Goal: Task Accomplishment & Management: Manage account settings

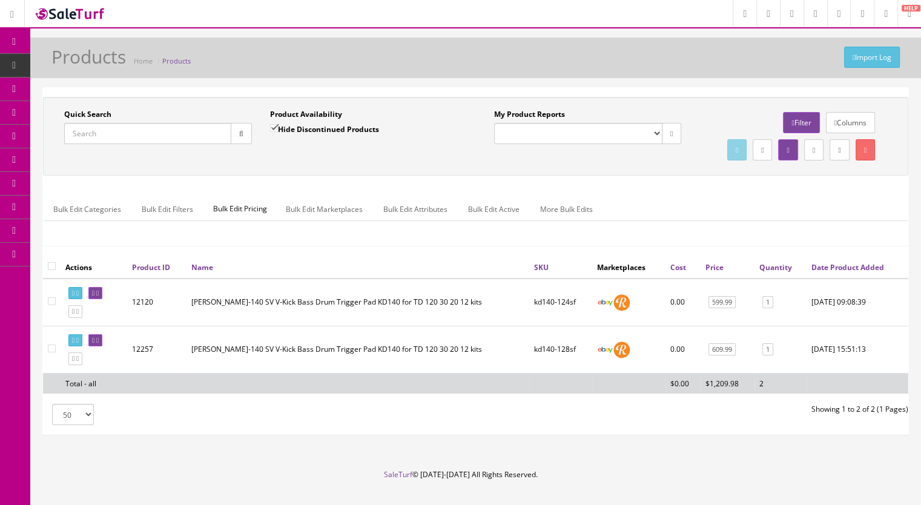
click at [93, 66] on span "Products" at bounding box center [93, 65] width 30 height 10
click at [125, 127] on input "Quick Search" at bounding box center [147, 133] width 167 height 21
drag, startPoint x: 125, startPoint y: 134, endPoint x: 37, endPoint y: 135, distance: 88.4
click at [37, 135] on div "Quick Search kd140 Date From Product Availability Hide Discontinued Products Da…" at bounding box center [475, 266] width 891 height 358
paste input "Cable6ft-1a"
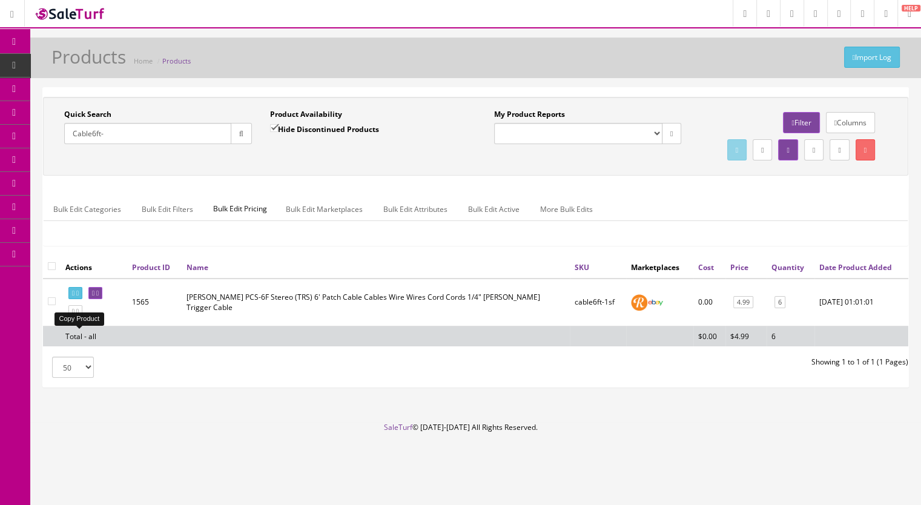
type input "Cable6ft-"
click at [79, 315] on icon at bounding box center [77, 311] width 2 height 7
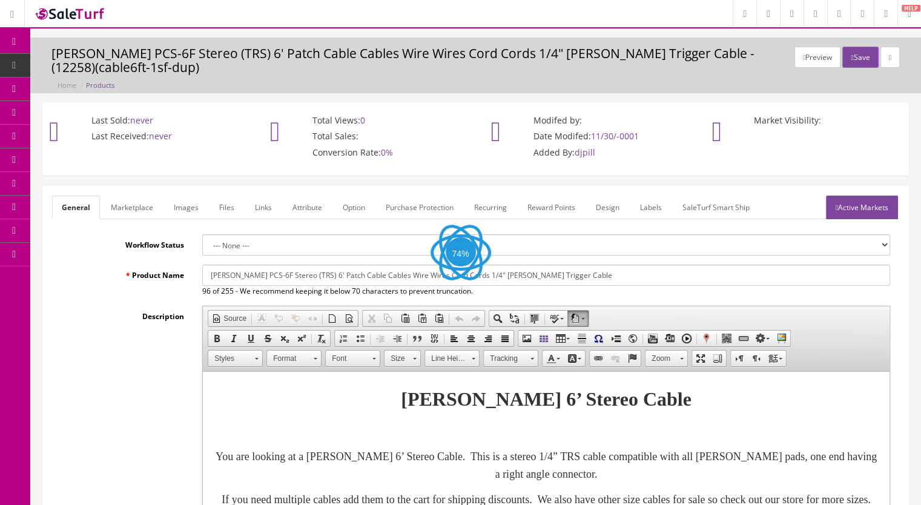
click at [182, 206] on link "Images" at bounding box center [186, 208] width 44 height 24
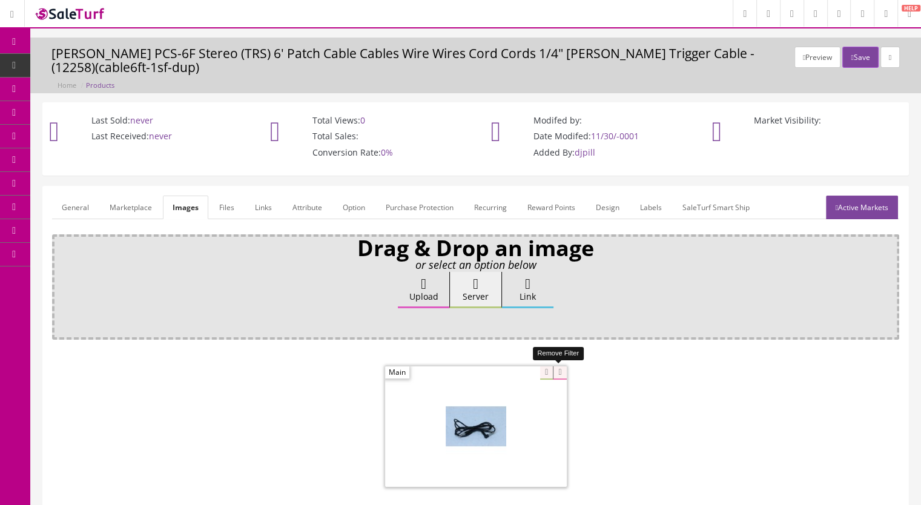
click at [561, 372] on icon at bounding box center [559, 372] width 13 height 13
click at [133, 211] on link "Marketplace" at bounding box center [131, 208] width 62 height 24
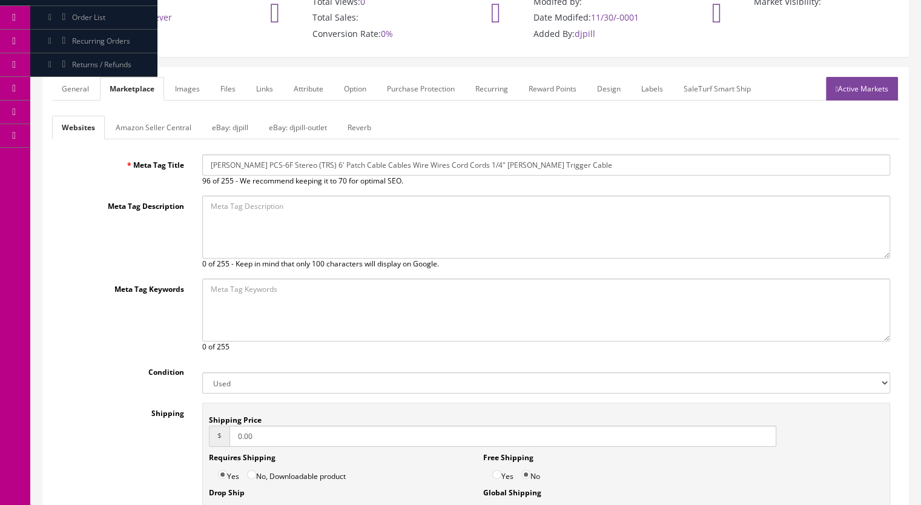
scroll to position [121, 0]
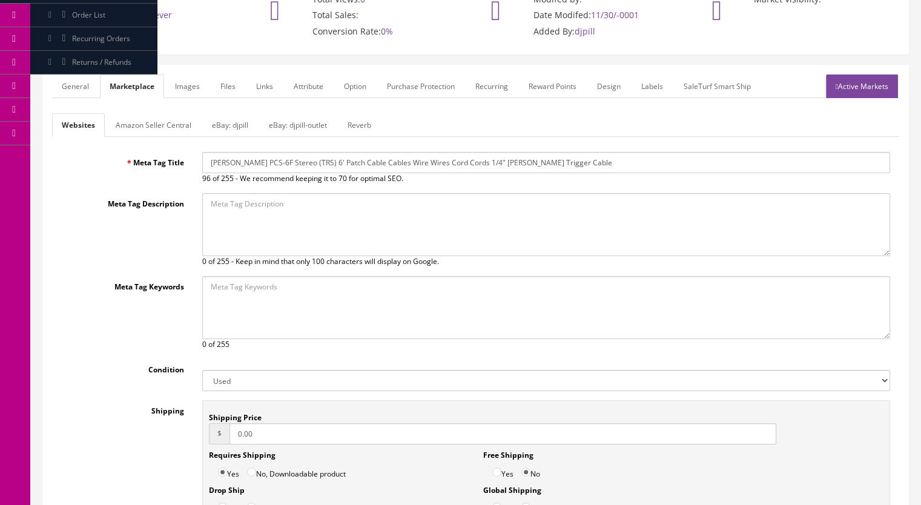
click at [357, 111] on form "General Marketplace Images Files Links Attribute Option Purchase Protection Rec…" at bounding box center [475, 315] width 847 height 483
click at [358, 117] on link "Reverb" at bounding box center [359, 125] width 43 height 24
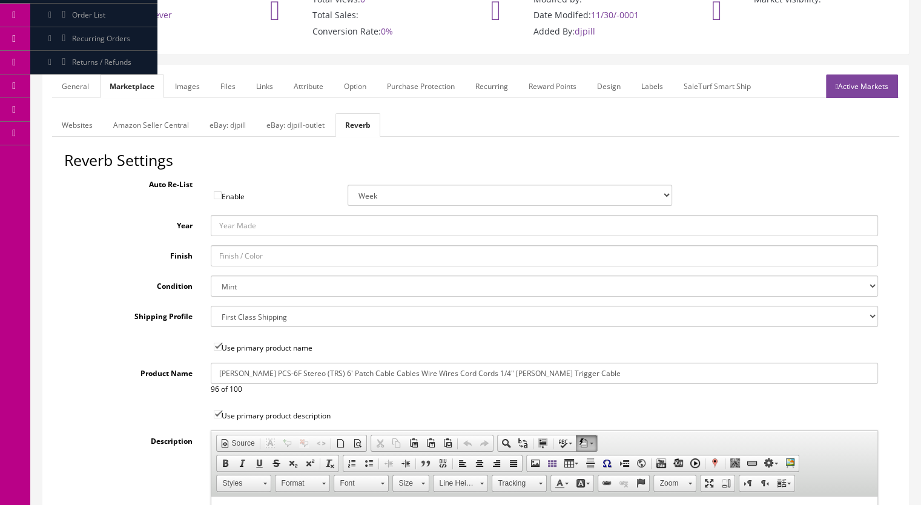
click at [229, 279] on select "Brand New Mint Excellent Very Good Good Fair Poor B-Stock Non Functioning" at bounding box center [545, 285] width 668 height 21
click at [211, 275] on select "Brand New Mint Excellent Very Good Good Fair Poor B-Stock Non Functioning" at bounding box center [545, 285] width 668 height 21
click at [255, 284] on select "Brand New Mint Excellent Very Good Good Fair Poor B-Stock Non Functioning" at bounding box center [545, 285] width 668 height 21
select select "df268ad1-c462-4ba6-b6db-e007e23922ea"
click at [211, 275] on select "Brand New Mint Excellent Very Good Good Fair Poor B-Stock Non Functioning" at bounding box center [545, 285] width 668 height 21
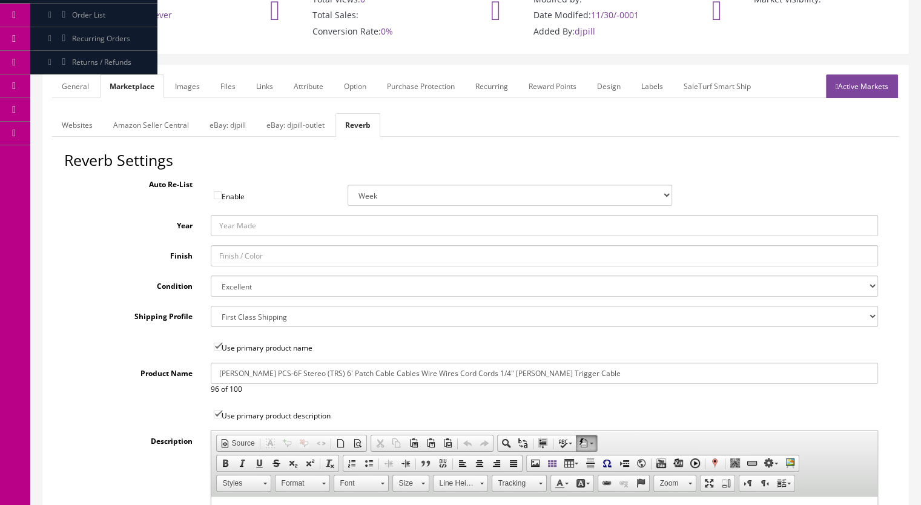
click at [291, 126] on link "eBay: djpill-outlet" at bounding box center [295, 125] width 77 height 24
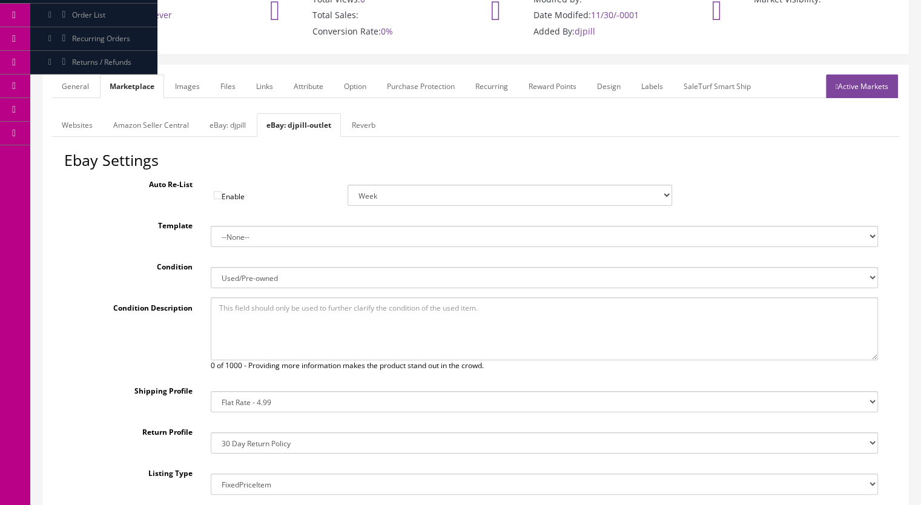
click at [230, 119] on link "eBay: djpill" at bounding box center [228, 125] width 56 height 24
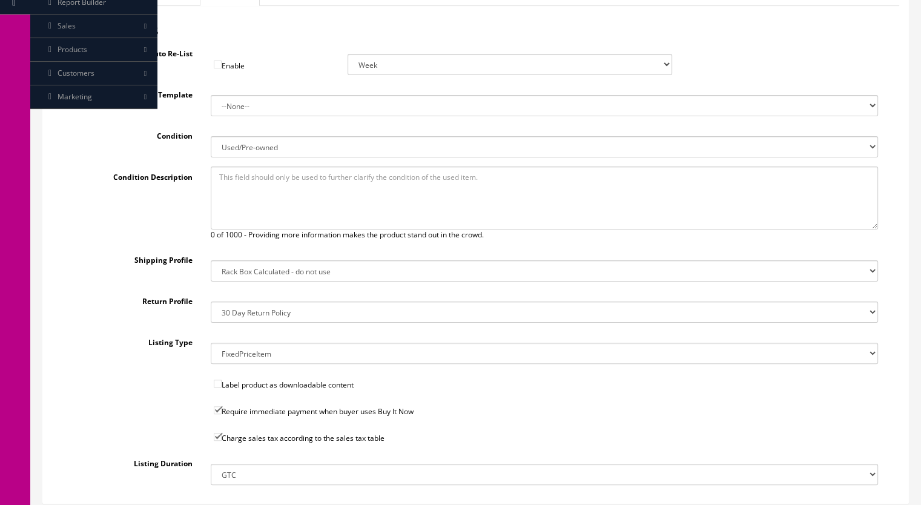
scroll to position [303, 0]
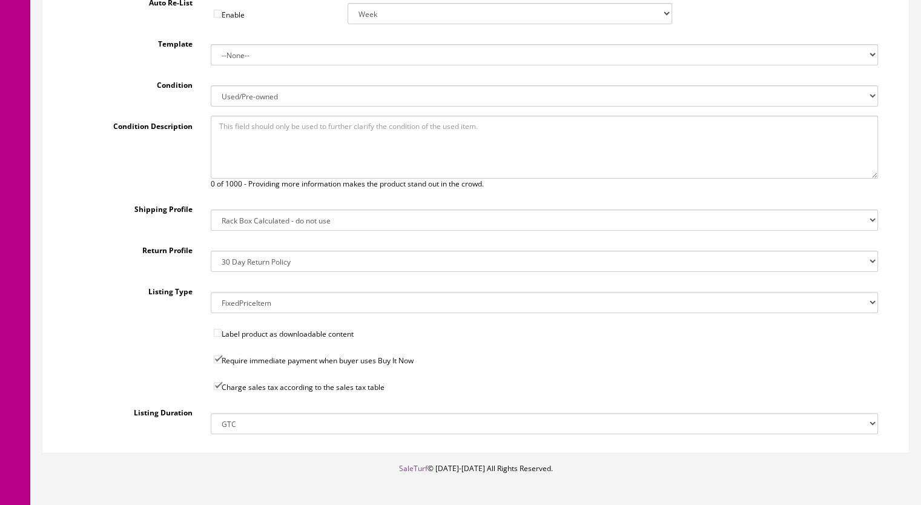
click at [250, 222] on select "14x12x6 Box Flat Rate - 19.99 14x14x5 Box 12x12x5 Box 13x13x5 Box 13x13x4 Box 1…" at bounding box center [545, 219] width 668 height 21
select select "41"
click at [211, 209] on select "14x12x6 Box Flat Rate - 19.99 14x14x5 Box 12x12x5 Box 13x13x5 Box 13x13x4 Box 1…" at bounding box center [545, 219] width 668 height 21
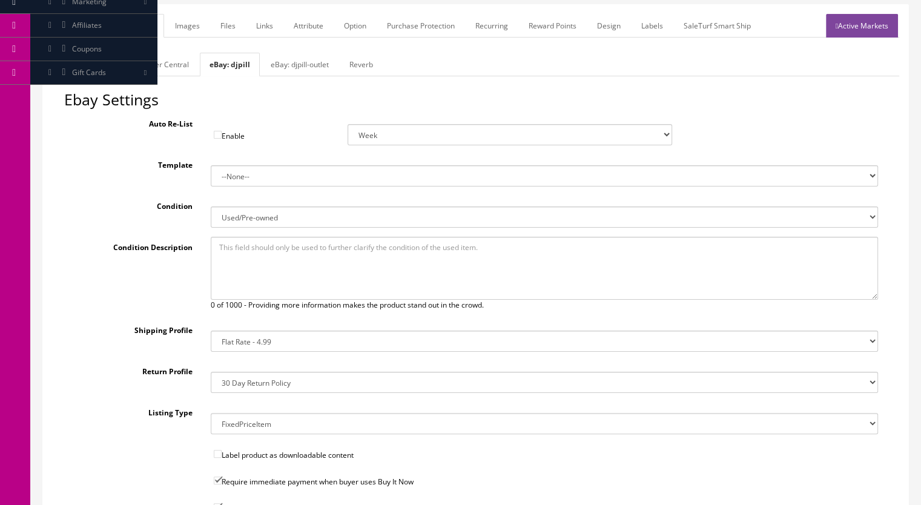
click at [280, 64] on link "eBay: djpill-outlet" at bounding box center [299, 65] width 77 height 24
click at [227, 64] on link "eBay: djpill" at bounding box center [228, 65] width 56 height 24
click at [70, 59] on link "Websites" at bounding box center [77, 65] width 50 height 24
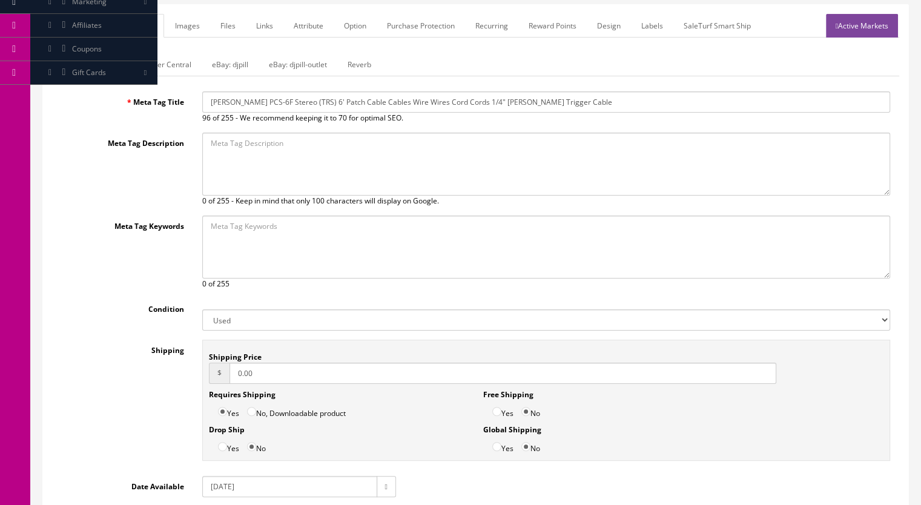
click at [242, 65] on link "eBay: djpill" at bounding box center [230, 65] width 56 height 24
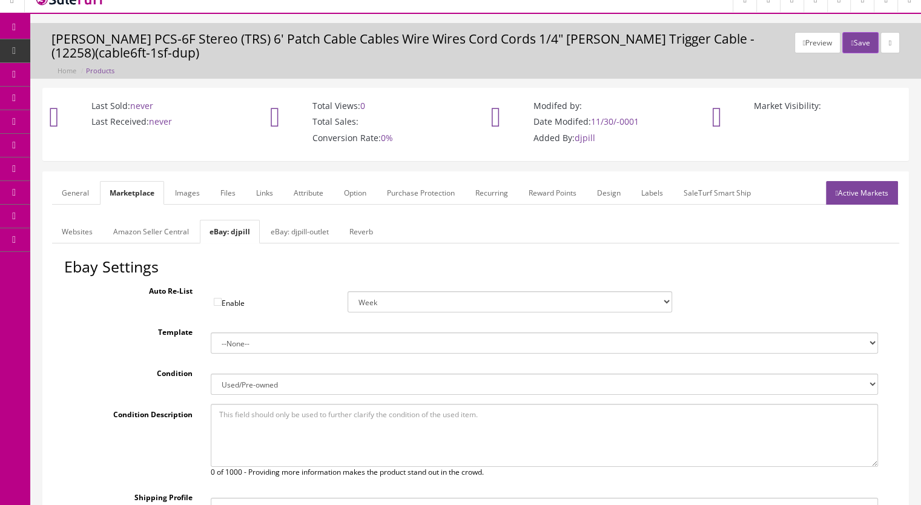
scroll to position [0, 0]
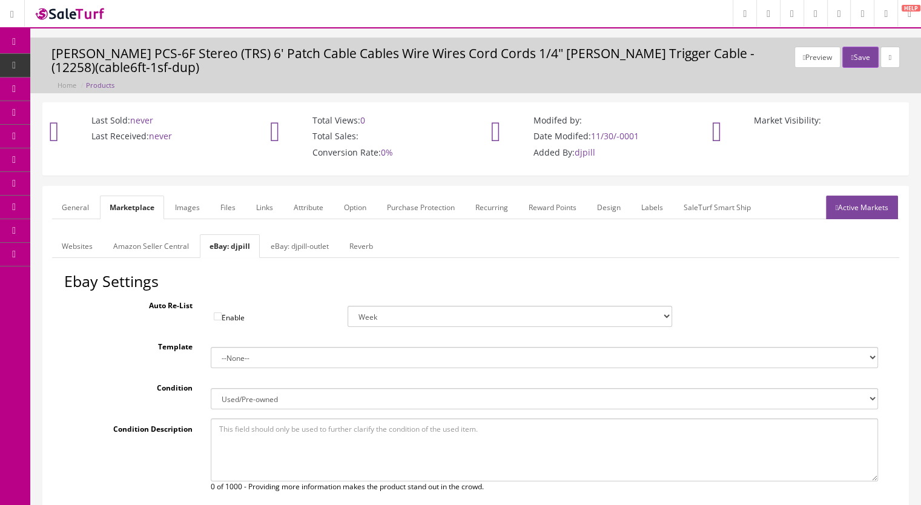
click at [70, 200] on link "General" at bounding box center [75, 208] width 47 height 24
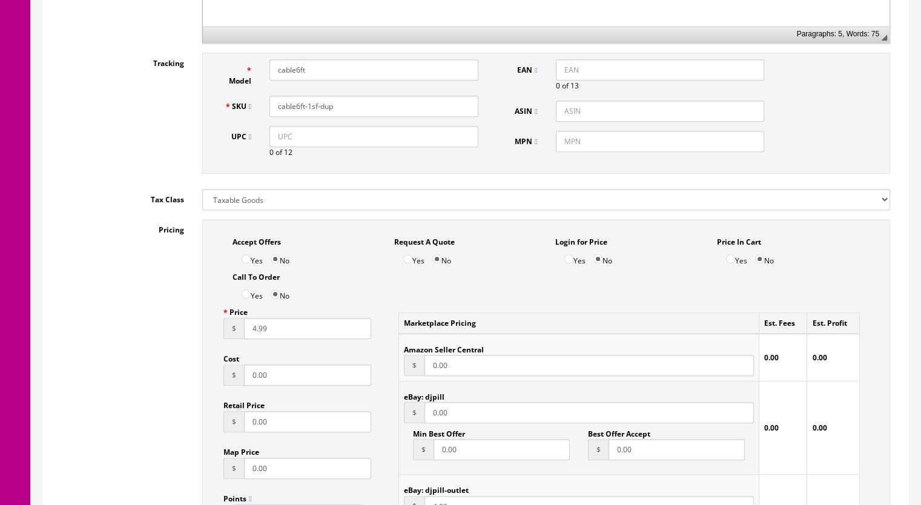
scroll to position [484, 0]
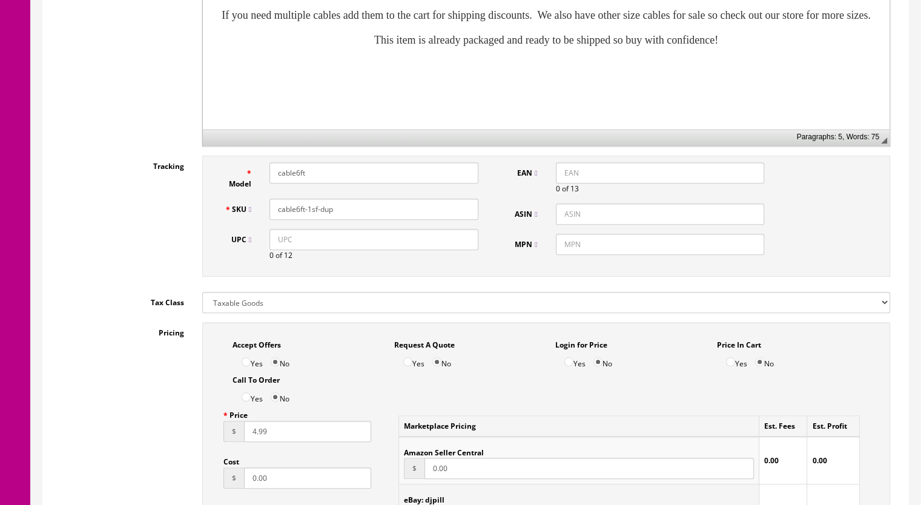
drag, startPoint x: 343, startPoint y: 211, endPoint x: 308, endPoint y: 215, distance: 35.9
click at [308, 215] on input "cable6ft-1sf-dup" at bounding box center [373, 209] width 209 height 21
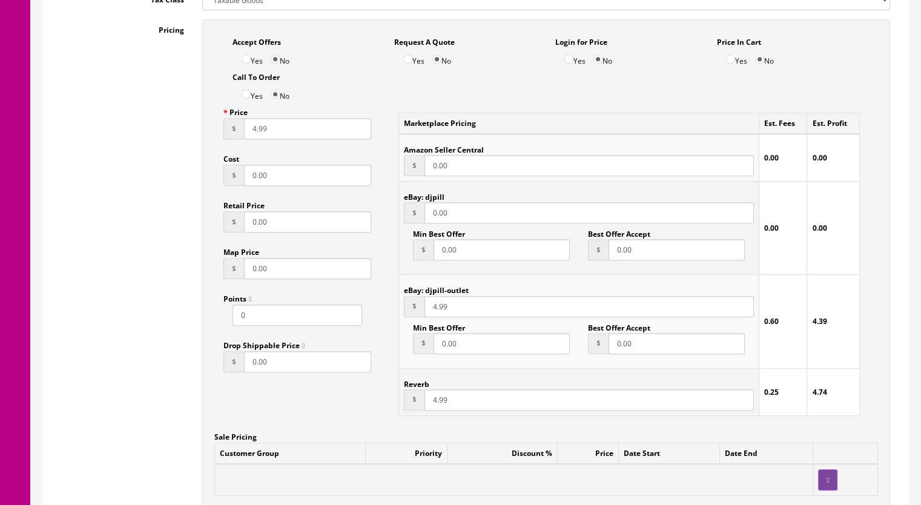
type input "cable6ft-2sf"
drag, startPoint x: 462, startPoint y: 214, endPoint x: 404, endPoint y: 222, distance: 58.6
click at [404, 222] on div "$ 0.00" at bounding box center [579, 212] width 350 height 21
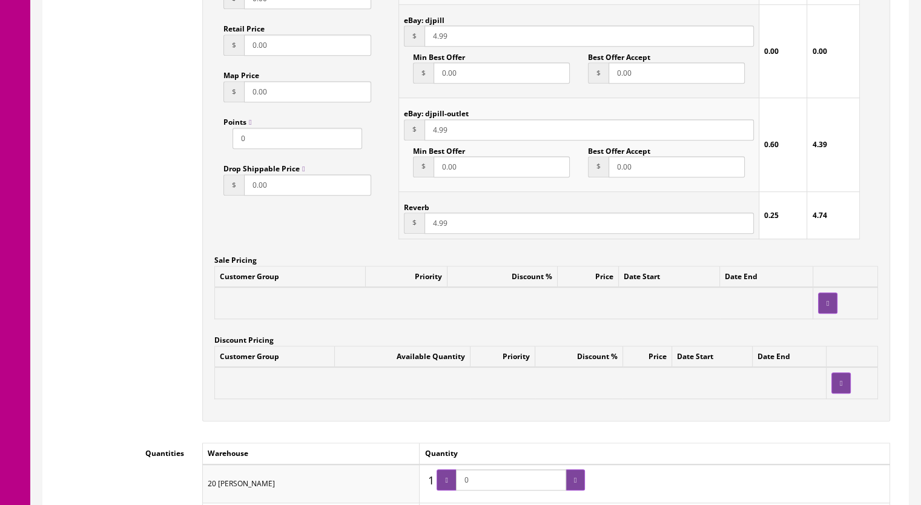
scroll to position [1150, 0]
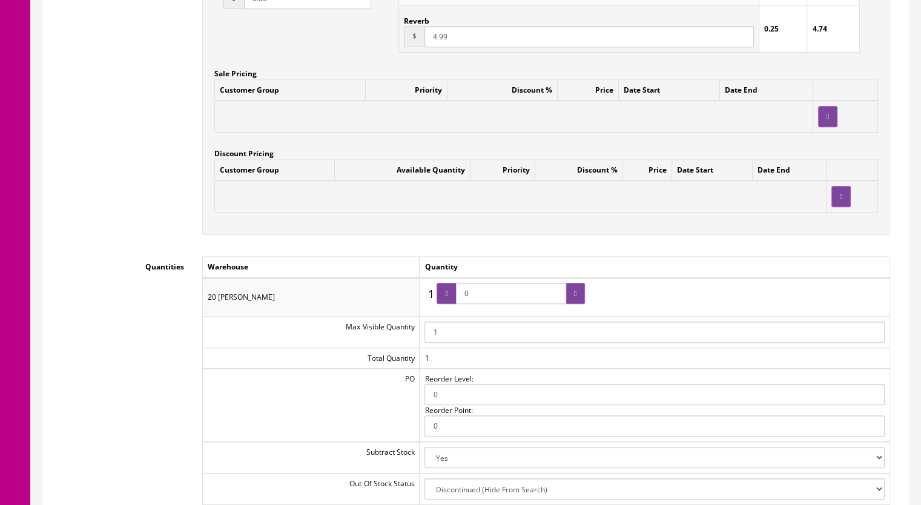
type input "4.99"
drag, startPoint x: 491, startPoint y: 294, endPoint x: 453, endPoint y: 294, distance: 38.1
click at [453, 294] on span "0" at bounding box center [510, 293] width 148 height 21
type input "3"
click at [580, 289] on div at bounding box center [574, 293] width 19 height 21
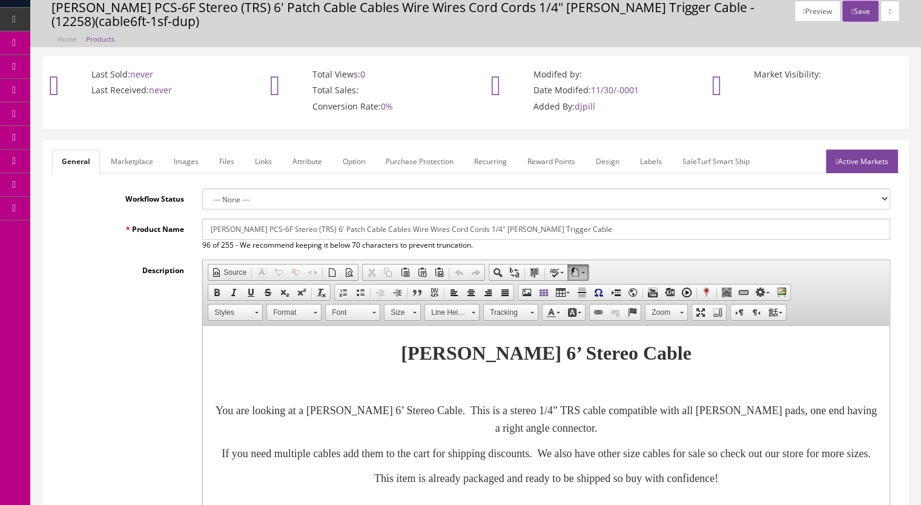
scroll to position [0, 0]
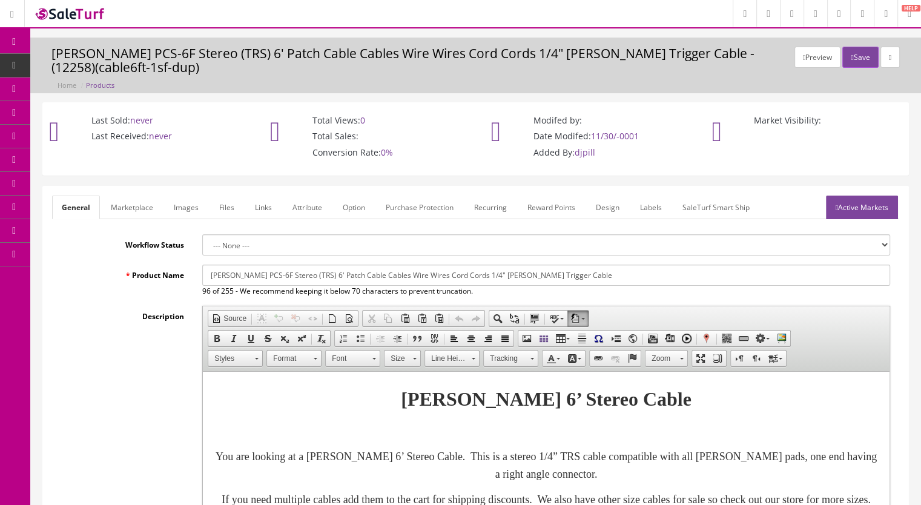
click at [862, 208] on link "Active Markets" at bounding box center [862, 208] width 72 height 24
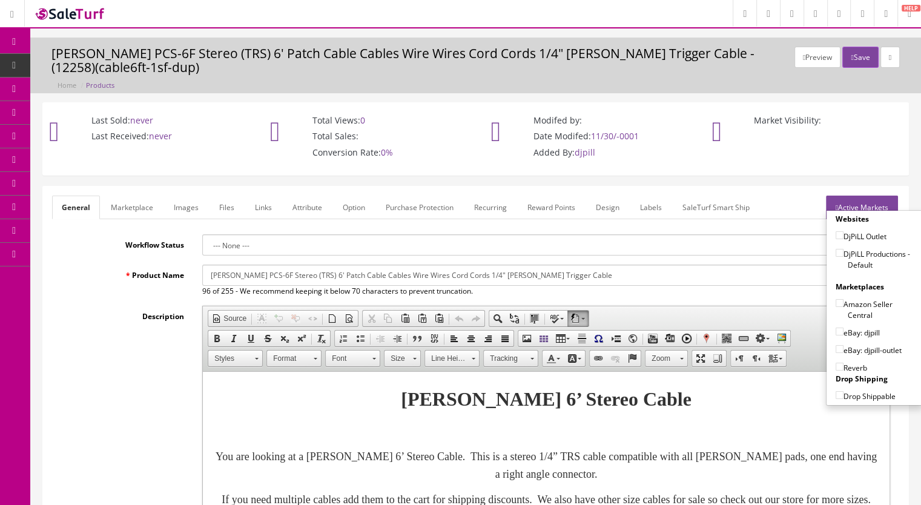
click at [835, 250] on input"] "DjPiLL Productions - Default" at bounding box center [839, 253] width 8 height 8
checkbox input"] "true"
drag, startPoint x: 840, startPoint y: 327, endPoint x: 828, endPoint y: 339, distance: 17.1
click at [839, 328] on label "eBay: djpill" at bounding box center [857, 332] width 44 height 12
click at [835, 328] on input"] "eBay: djpill" at bounding box center [839, 332] width 8 height 8
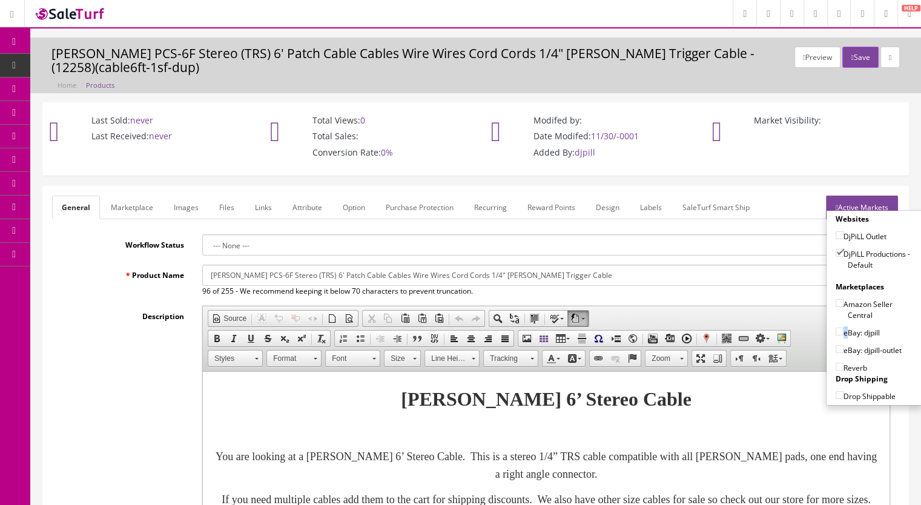
checkbox input"] "true"
click at [835, 364] on input"] "Reverb" at bounding box center [839, 367] width 8 height 8
checkbox input"] "true"
click at [849, 53] on button "Save" at bounding box center [860, 57] width 36 height 21
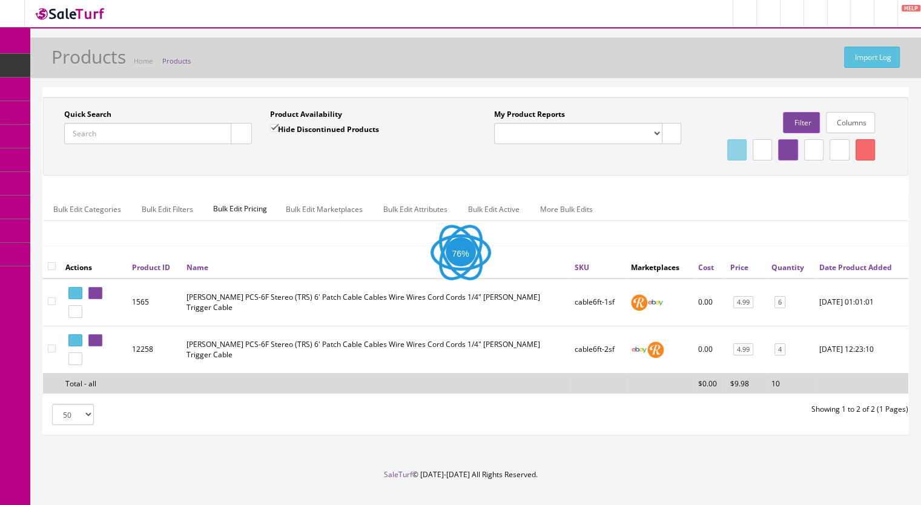
click at [81, 135] on input "Quick Search" at bounding box center [147, 133] width 167 height 21
paste input "SonorSnareStand-5b"
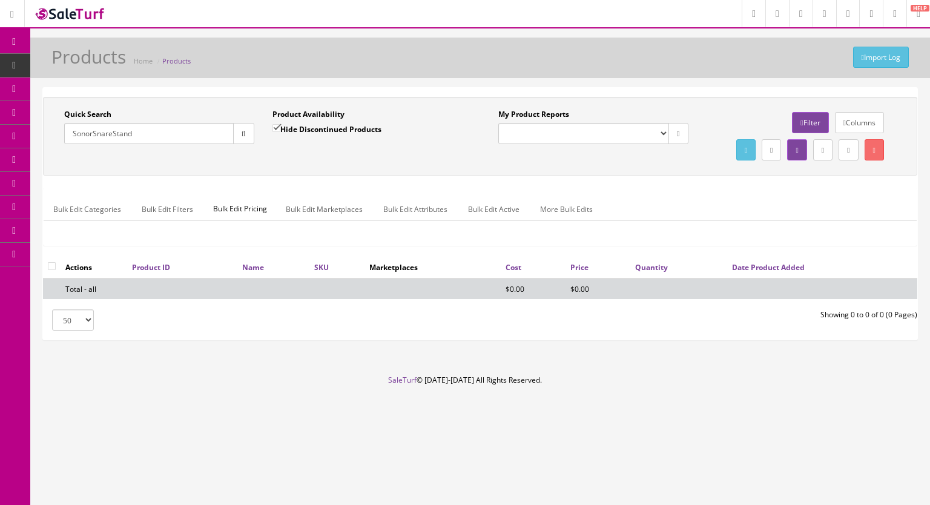
type input "SonorSnareStand"
click at [276, 124] on input "Hide Discontinued Products" at bounding box center [276, 128] width 8 height 8
checkbox input "false"
drag, startPoint x: 153, startPoint y: 136, endPoint x: 92, endPoint y: 139, distance: 61.2
click at [92, 139] on input "SonorSnareStand" at bounding box center [149, 133] width 170 height 21
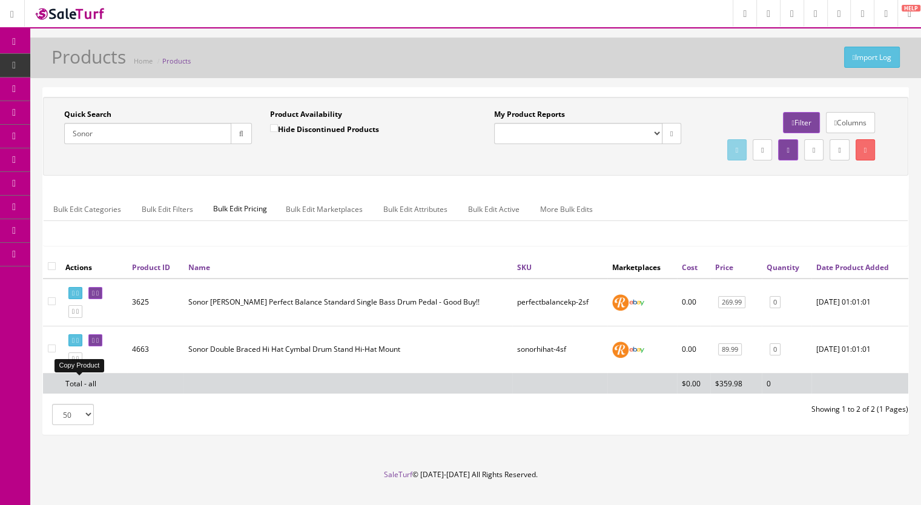
type input "Sonor"
click at [79, 362] on icon at bounding box center [77, 358] width 2 height 7
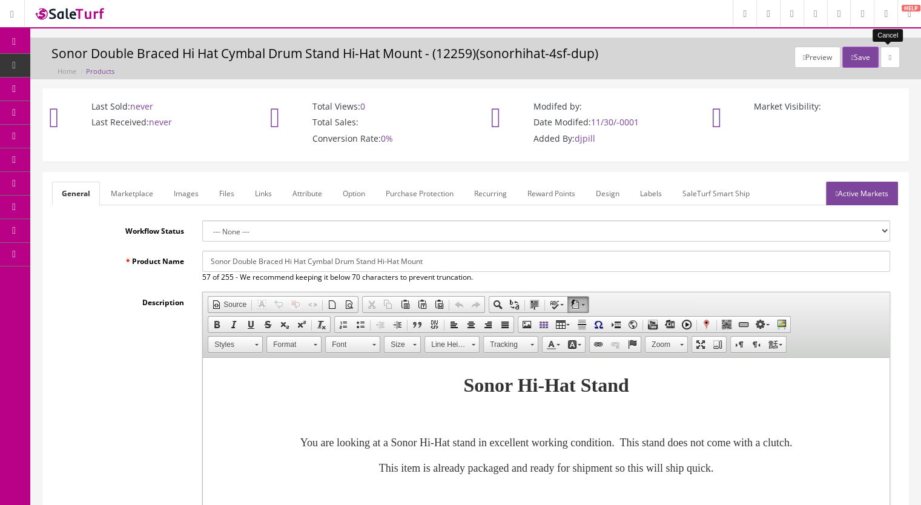
click at [893, 53] on link at bounding box center [889, 57] width 19 height 21
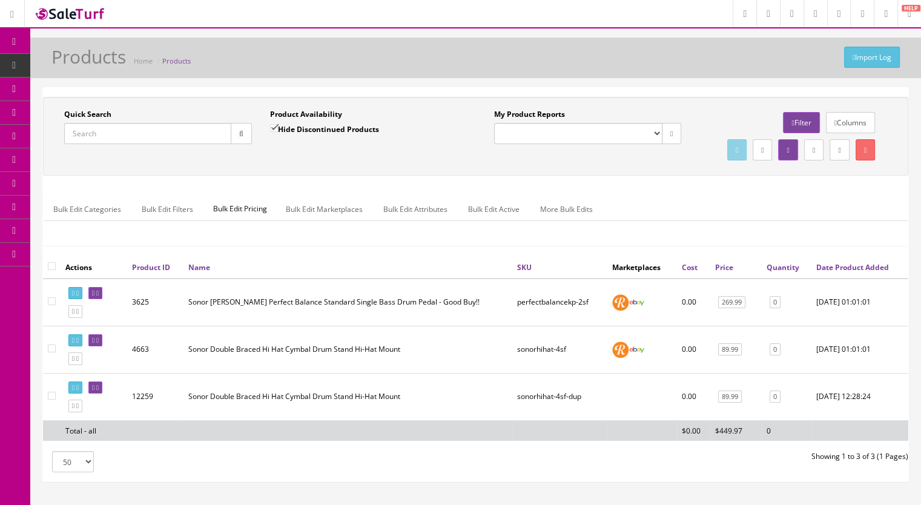
click at [53, 400] on input"] "checkbox" at bounding box center [52, 396] width 8 height 8
checkbox input"] "true"
click at [864, 151] on icon at bounding box center [865, 149] width 2 height 7
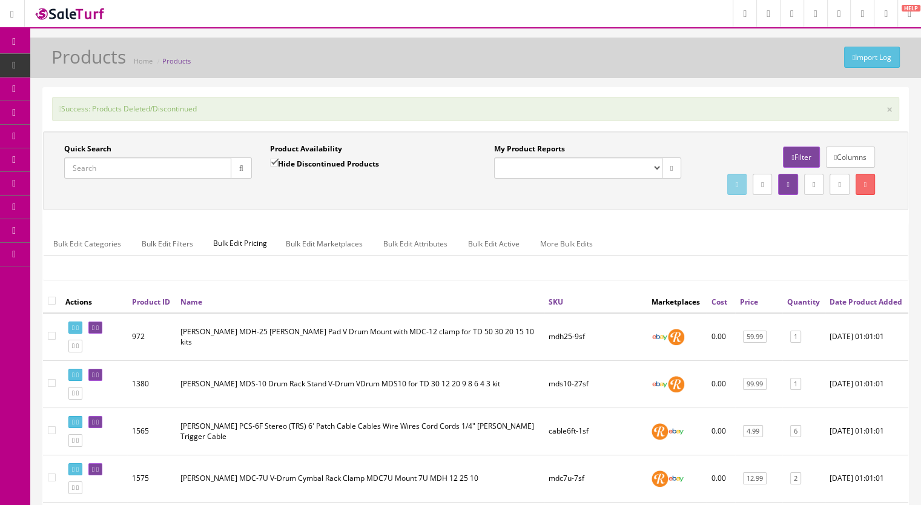
click at [117, 170] on input "Quick Search" at bounding box center [147, 167] width 167 height 21
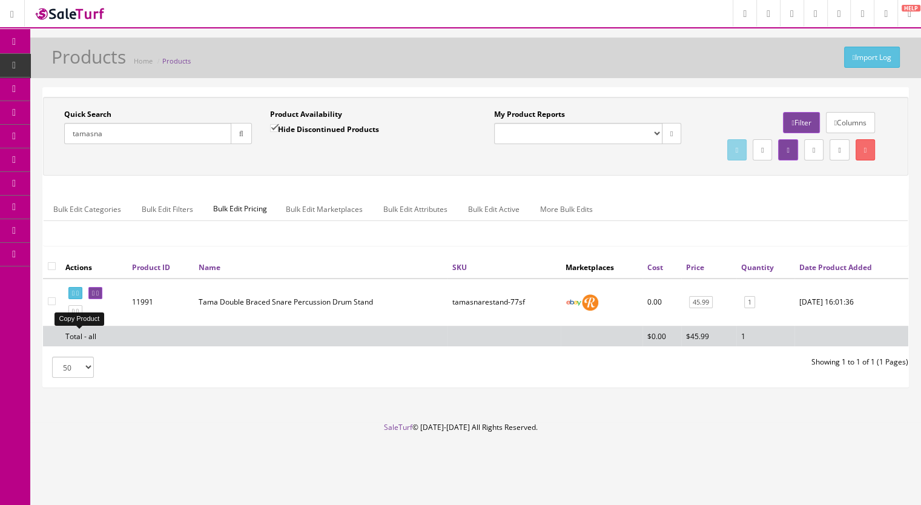
type input "tamasna"
click at [79, 315] on icon at bounding box center [77, 311] width 2 height 7
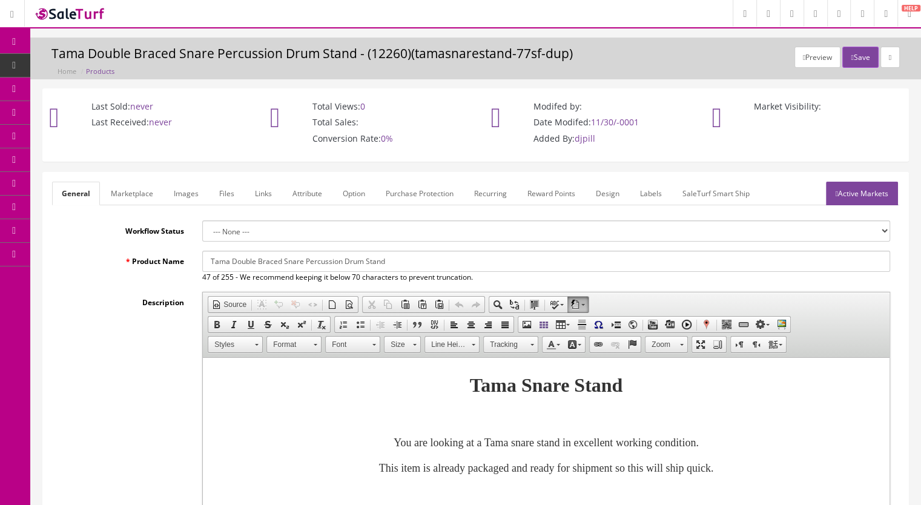
drag, startPoint x: 227, startPoint y: 261, endPoint x: 168, endPoint y: 261, distance: 58.7
click at [170, 261] on div "Product Name Tama Double Braced Snare Percussion Drum Stand 47 of 255 - We reco…" at bounding box center [475, 267] width 847 height 32
paste input "Sonor SS 4000 Snare Stand"
click at [234, 260] on input "Sonor SS 4000 Snare Stand Double Braced Snare Percussion Drum Stand" at bounding box center [546, 261] width 688 height 21
drag, startPoint x: 292, startPoint y: 260, endPoint x: 251, endPoint y: 260, distance: 40.6
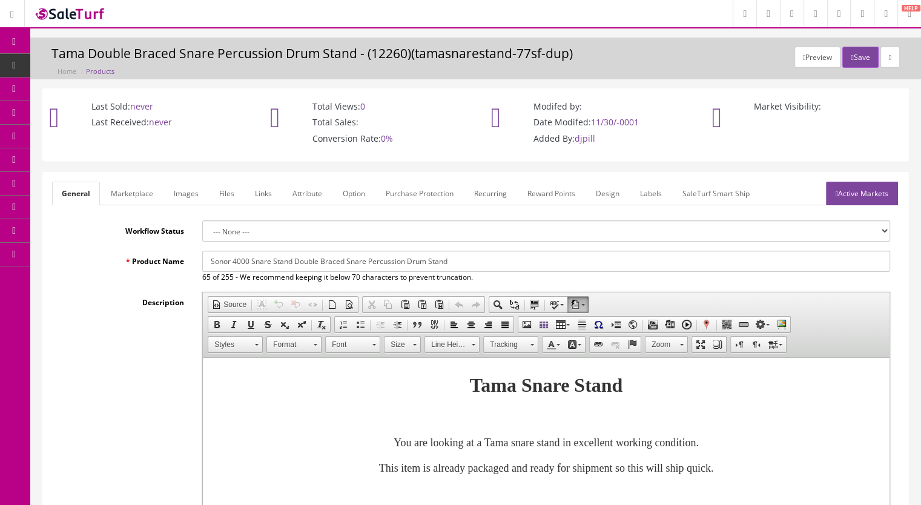
click at [251, 260] on input "Sonor 4000 Snare Stand Double Braced Snare Percussion Drum Stand" at bounding box center [546, 261] width 688 height 21
drag, startPoint x: 231, startPoint y: 262, endPoint x: 326, endPoint y: 255, distance: 94.6
click at [231, 261] on input "Sonor 4000 Double Braced Snare Percussion Drum Stand" at bounding box center [546, 261] width 688 height 21
click at [211, 262] on input "Sonor 4000 Double Braced Snare Percussion Drum Stand" at bounding box center [546, 261] width 688 height 21
type input "Sonor 4000 Double Braced Snare Percussion Drum Stand"
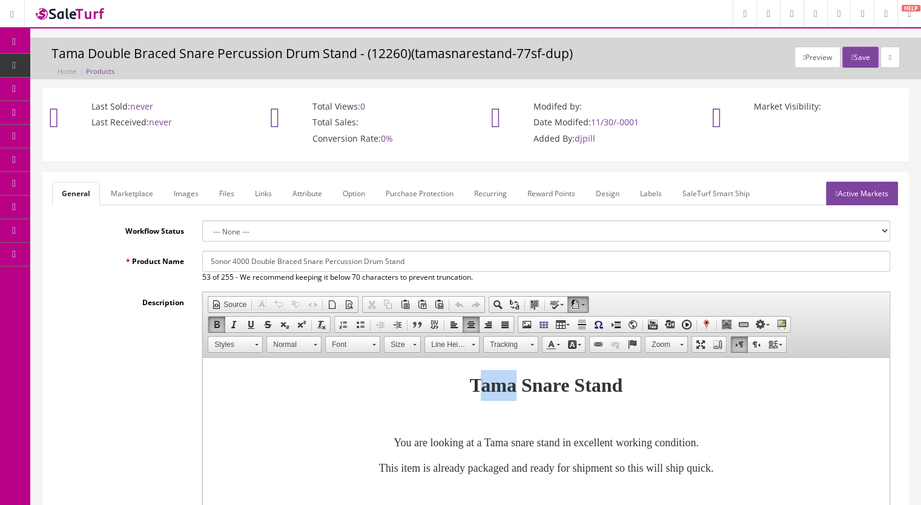
drag, startPoint x: 454, startPoint y: 381, endPoint x: 502, endPoint y: 386, distance: 48.1
click at [502, 386] on strong "Tama Snare Stand" at bounding box center [546, 385] width 153 height 22
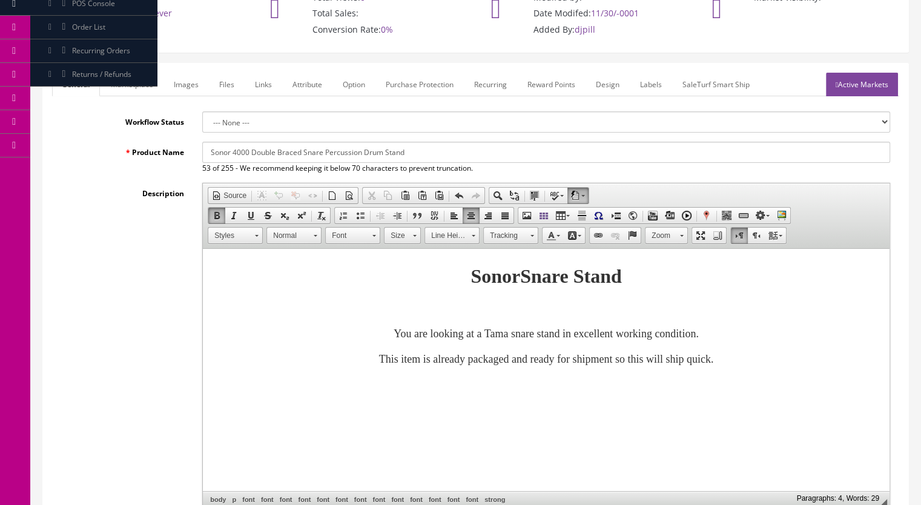
scroll to position [121, 0]
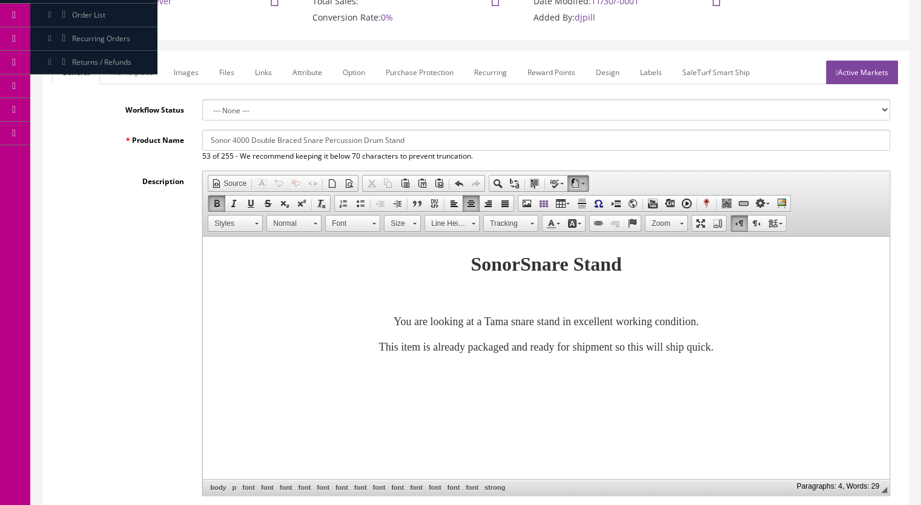
drag, startPoint x: 427, startPoint y: 145, endPoint x: 179, endPoint y: 146, distance: 247.6
click at [179, 146] on div "Product Name Sonor 4000 Double Braced Snare Percussion Drum Stand 53 of 255 - W…" at bounding box center [475, 146] width 847 height 32
click at [134, 71] on link "Marketplace" at bounding box center [132, 73] width 62 height 24
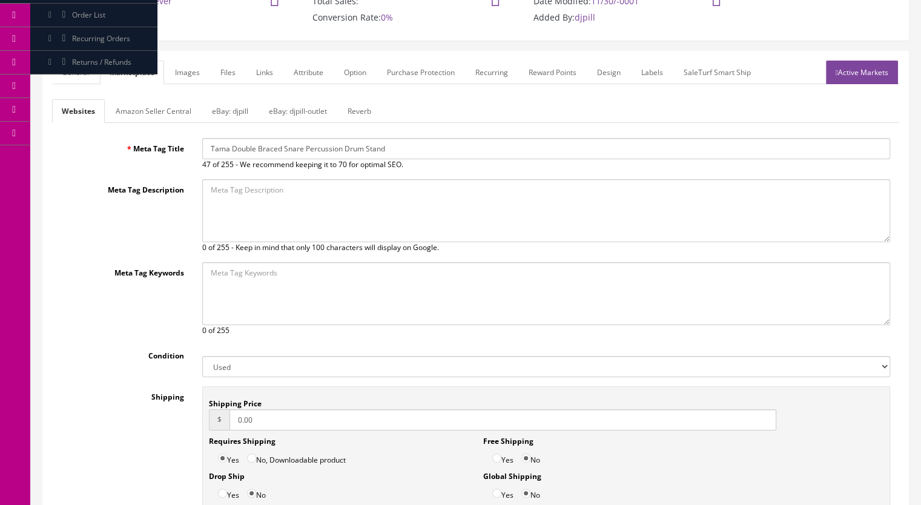
drag, startPoint x: 407, startPoint y: 148, endPoint x: 143, endPoint y: 148, distance: 264.5
click at [143, 148] on div "Meta Tag Title Tama Double Braced Snare Percussion Drum Stand 47 of 255 - We re…" at bounding box center [475, 154] width 847 height 32
paste input "Sonor 4000"
type input "Sonor 4000 Double Braced Snare Percussion Drum Stand"
click at [360, 116] on link "Reverb" at bounding box center [359, 111] width 43 height 24
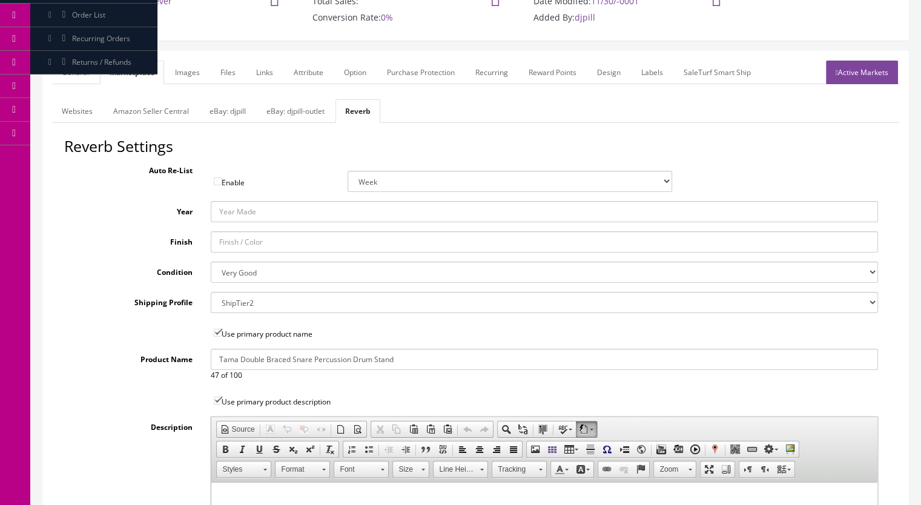
drag, startPoint x: 404, startPoint y: 359, endPoint x: 94, endPoint y: 361, distance: 310.6
click at [94, 361] on div "Product Name Tama Double Braced Snare Percussion Drum Stand 47 of 100" at bounding box center [475, 365] width 823 height 32
paste input "Sonor 4000"
type input "Sonor 4000 Double Braced Snare Percussion Drum Stand"
click at [288, 110] on link "eBay: djpill-outlet" at bounding box center [295, 111] width 77 height 24
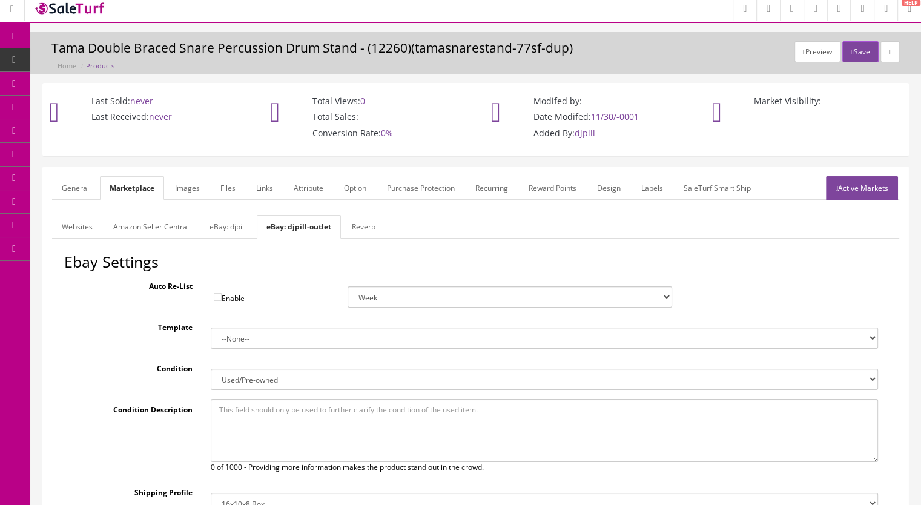
scroll to position [0, 0]
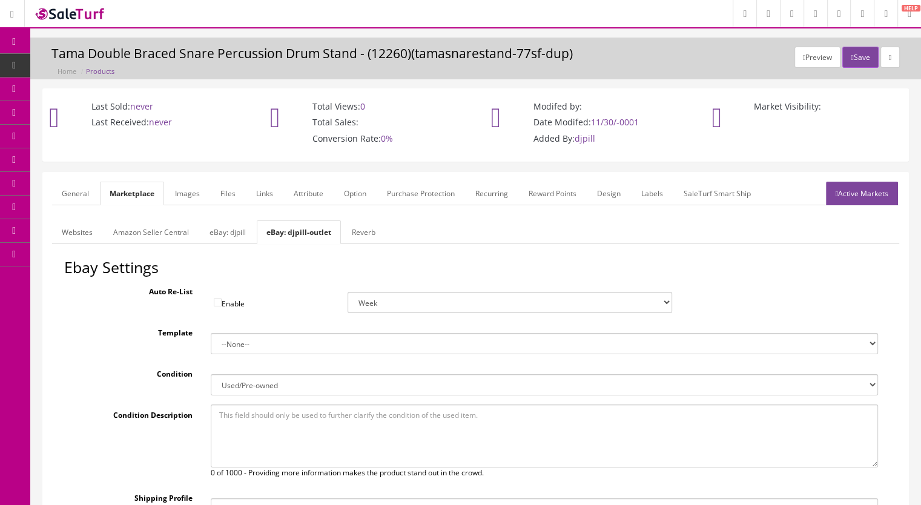
click at [82, 229] on link "Websites" at bounding box center [77, 232] width 50 height 24
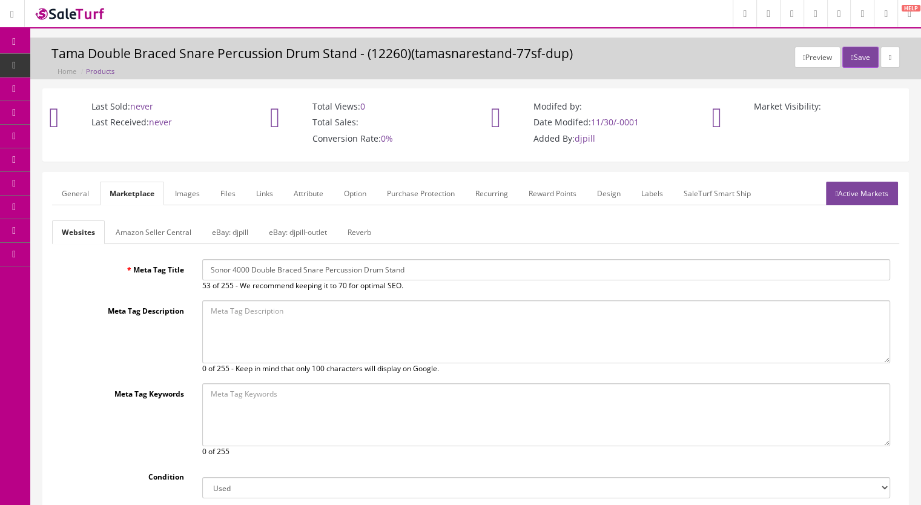
click at [68, 188] on link "General" at bounding box center [75, 194] width 47 height 24
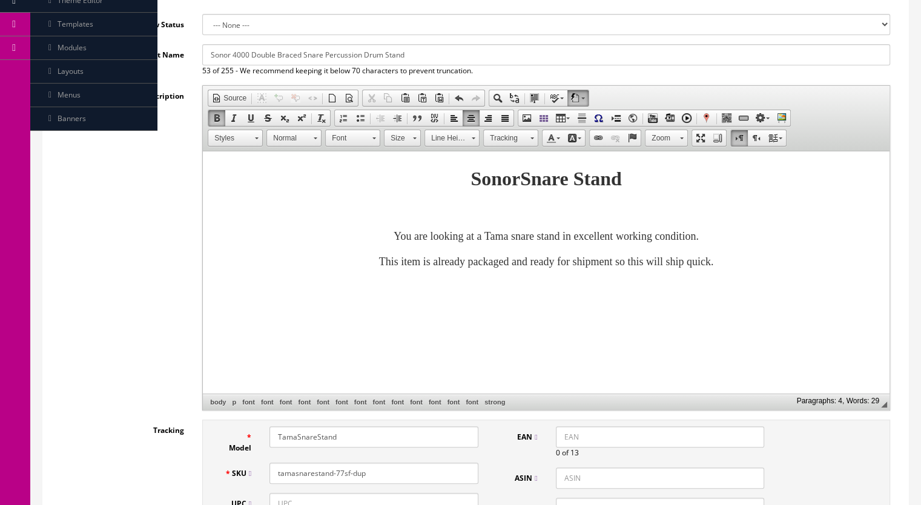
scroll to position [242, 0]
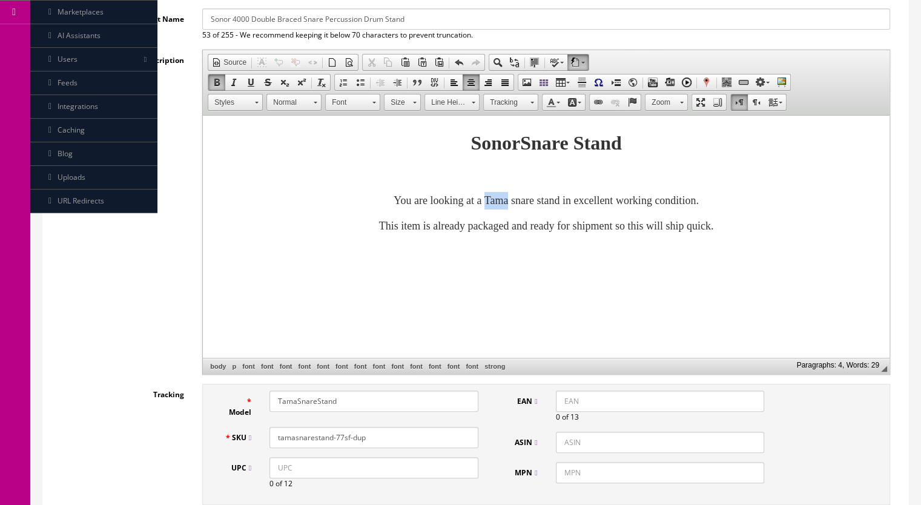
drag, startPoint x: 468, startPoint y: 200, endPoint x: 495, endPoint y: 201, distance: 26.7
click at [495, 200] on font "You are looking at a Tama snare stand in excellent working condition." at bounding box center [545, 200] width 305 height 12
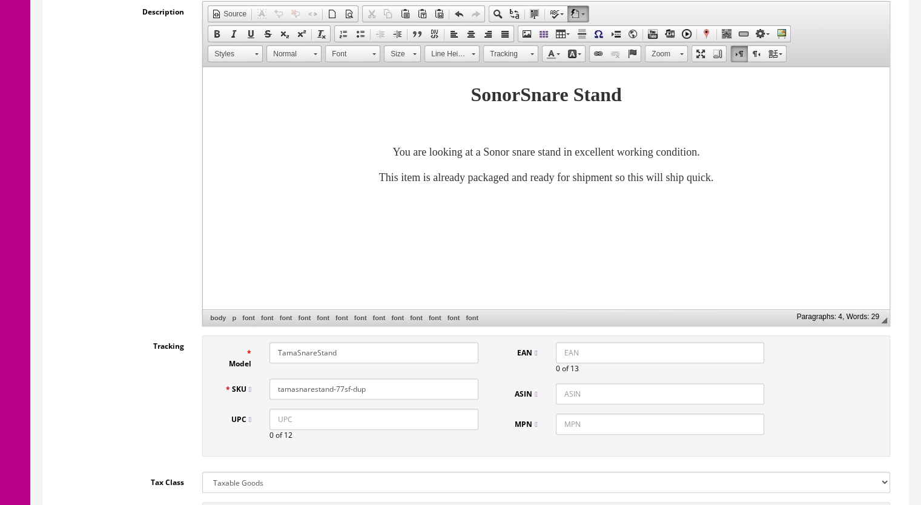
scroll to position [363, 0]
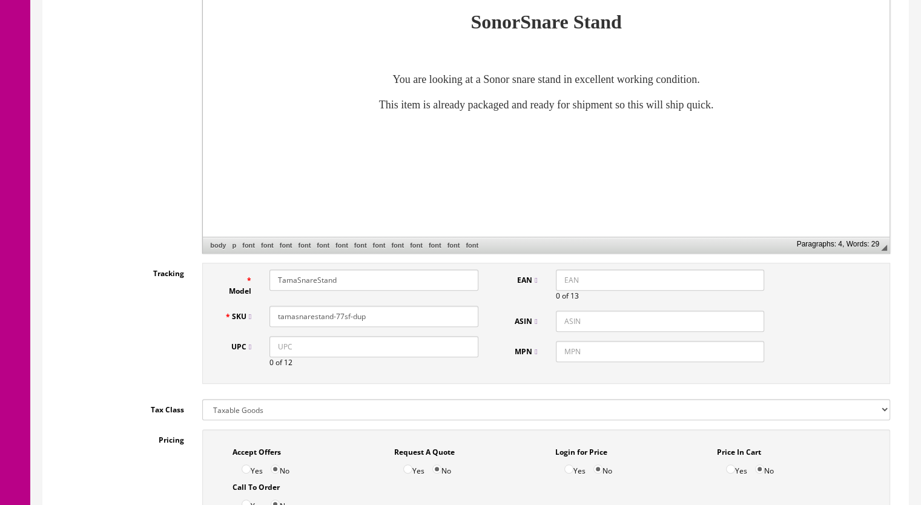
drag, startPoint x: 390, startPoint y: 314, endPoint x: 180, endPoint y: 320, distance: 210.2
click at [180, 320] on div "Tracking Model TamaSnareStand SKU tamasnarestand-77sf-dup UPC 0 of 12 EAN 0 of …" at bounding box center [475, 326] width 847 height 127
paste input "SonorSnareStand-6e"
type input "SonorSnareStand-6sf"
drag, startPoint x: 360, startPoint y: 277, endPoint x: 161, endPoint y: 287, distance: 198.8
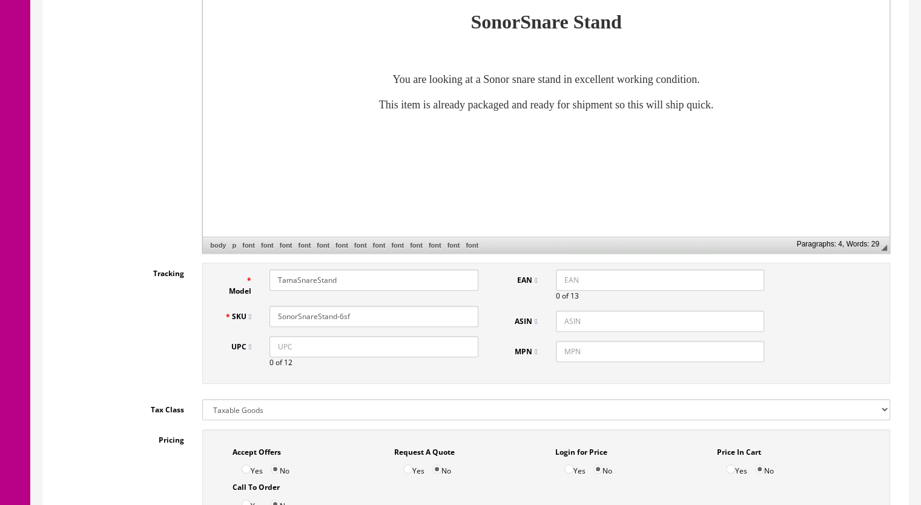
click at [161, 287] on div "Tracking Model TamaSnareStand SKU SonorSnareStand-6sf UPC 0 of 12 EAN 0 of 13 A…" at bounding box center [475, 326] width 847 height 127
paste input "SonorSnareStand-6e"
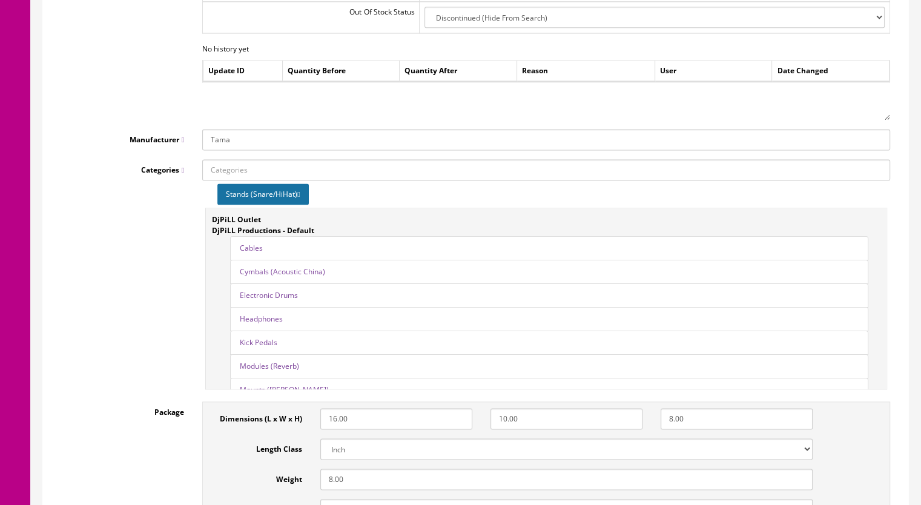
scroll to position [1455, 0]
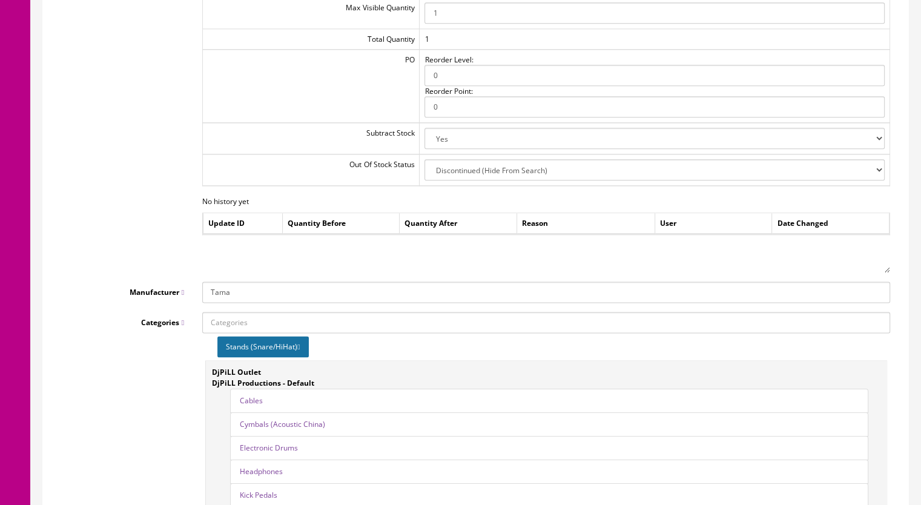
type input "SonorSnareStand"
drag, startPoint x: 247, startPoint y: 292, endPoint x: 194, endPoint y: 297, distance: 53.5
click at [194, 297] on div "Tama" at bounding box center [546, 291] width 706 height 21
type input "Sonor"
click at [235, 326] on link "Sonor" at bounding box center [251, 328] width 96 height 14
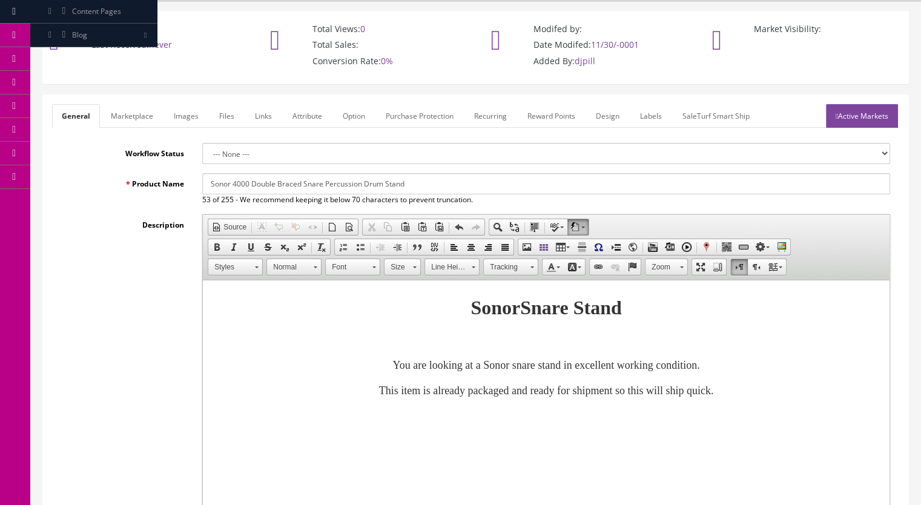
scroll to position [2, 0]
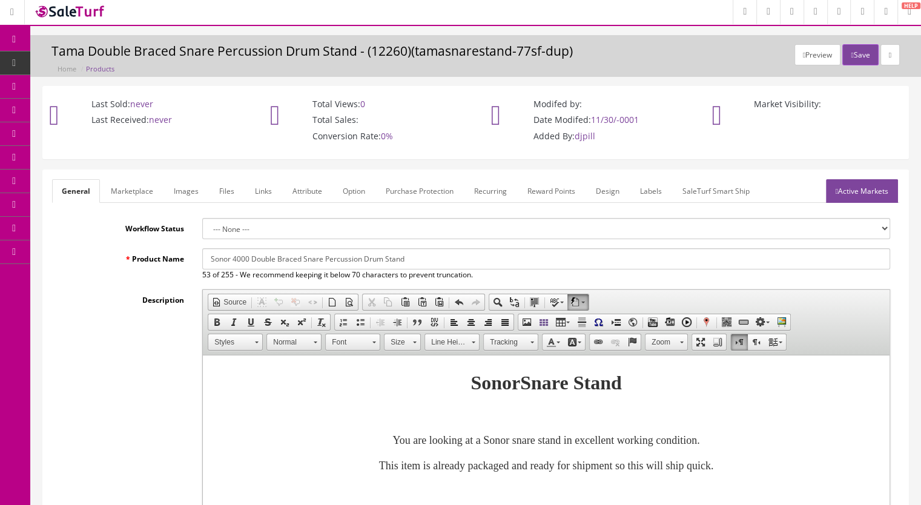
click at [181, 196] on link "Images" at bounding box center [186, 191] width 44 height 24
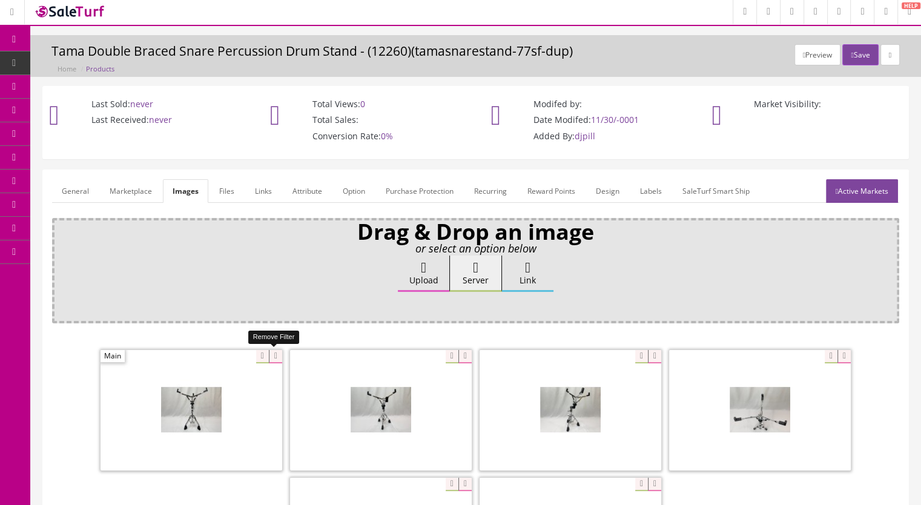
click at [277, 354] on icon at bounding box center [275, 356] width 13 height 13
click at [272, 355] on icon at bounding box center [275, 356] width 13 height 13
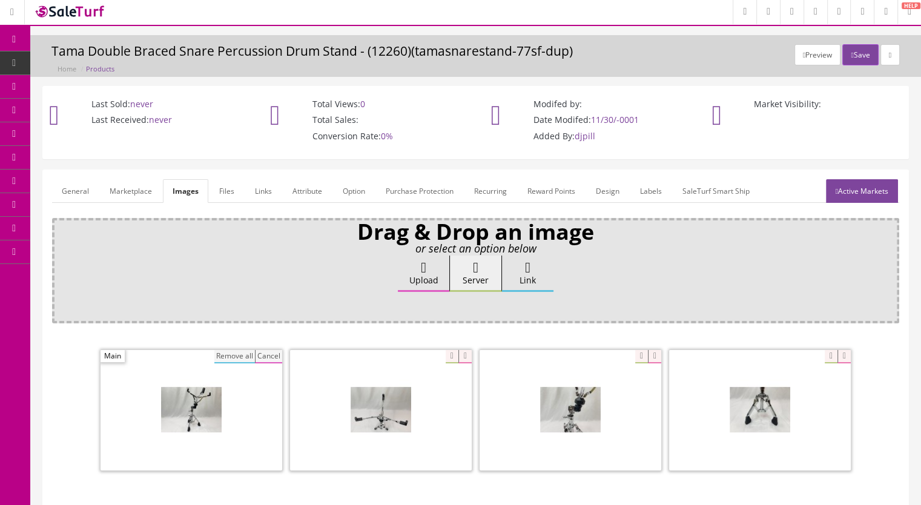
click at [226, 352] on button "Remove all" at bounding box center [234, 356] width 41 height 13
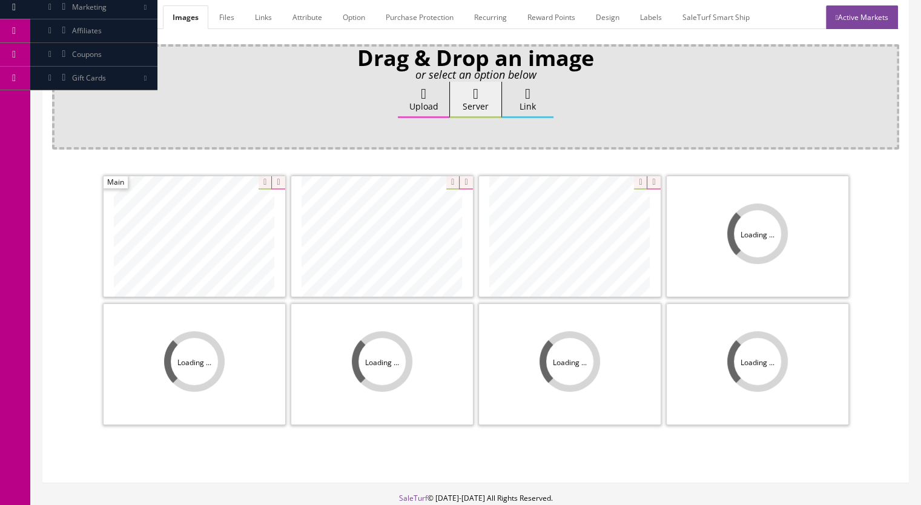
scroll to position [184, 0]
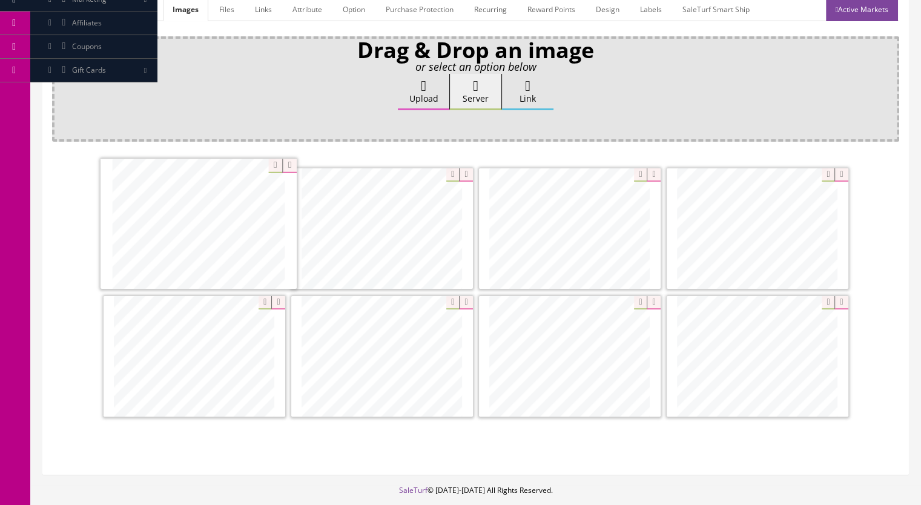
drag, startPoint x: 619, startPoint y: 261, endPoint x: 248, endPoint y: 257, distance: 371.1
drag, startPoint x: 625, startPoint y: 398, endPoint x: 423, endPoint y: 266, distance: 241.6
drag, startPoint x: 785, startPoint y: 362, endPoint x: 588, endPoint y: 231, distance: 236.2
drag, startPoint x: 806, startPoint y: 370, endPoint x: 441, endPoint y: 369, distance: 365.0
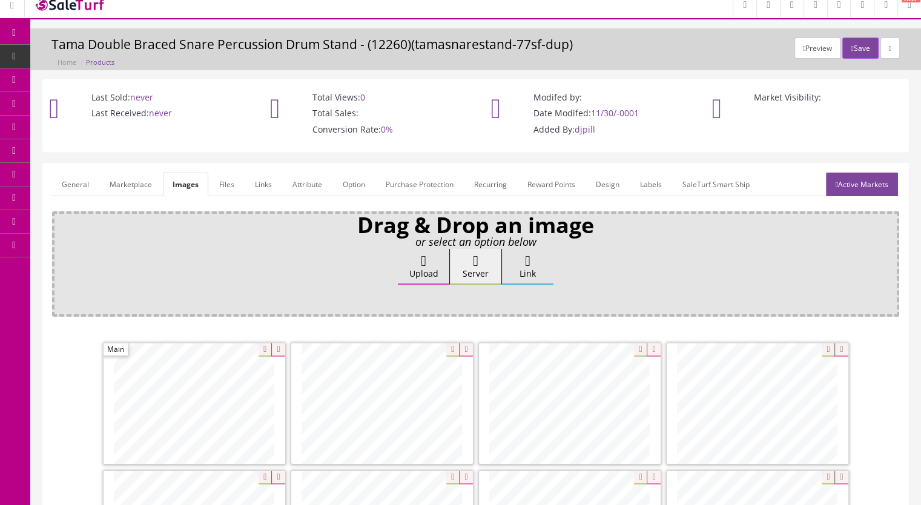
scroll to position [2, 0]
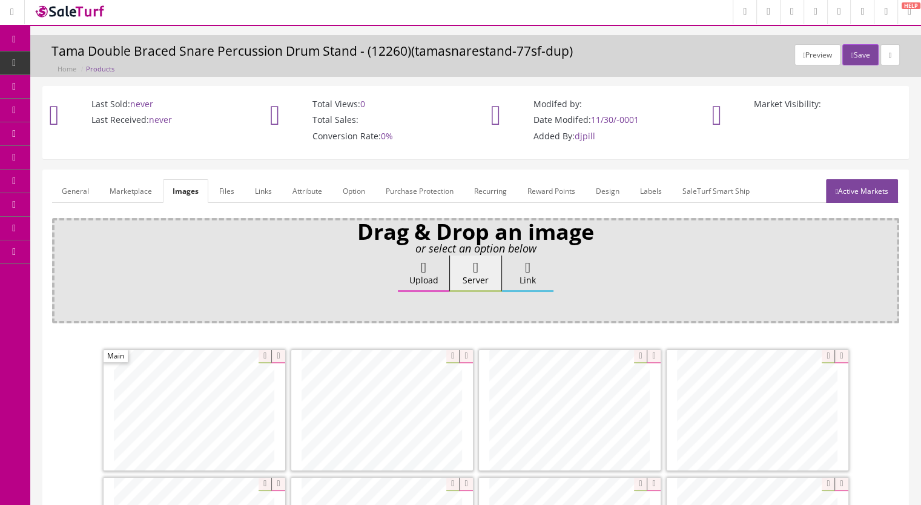
click at [133, 193] on link "Marketplace" at bounding box center [131, 191] width 62 height 24
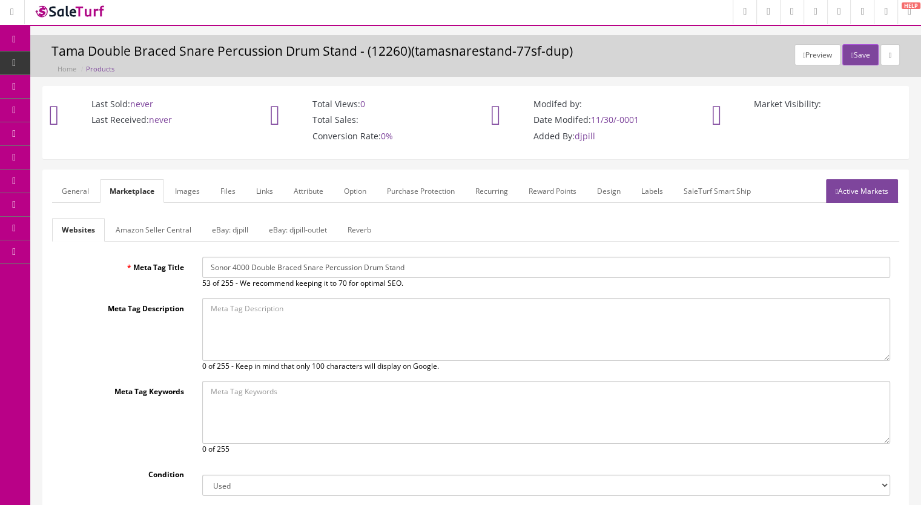
click at [371, 229] on link "Reverb" at bounding box center [359, 230] width 43 height 24
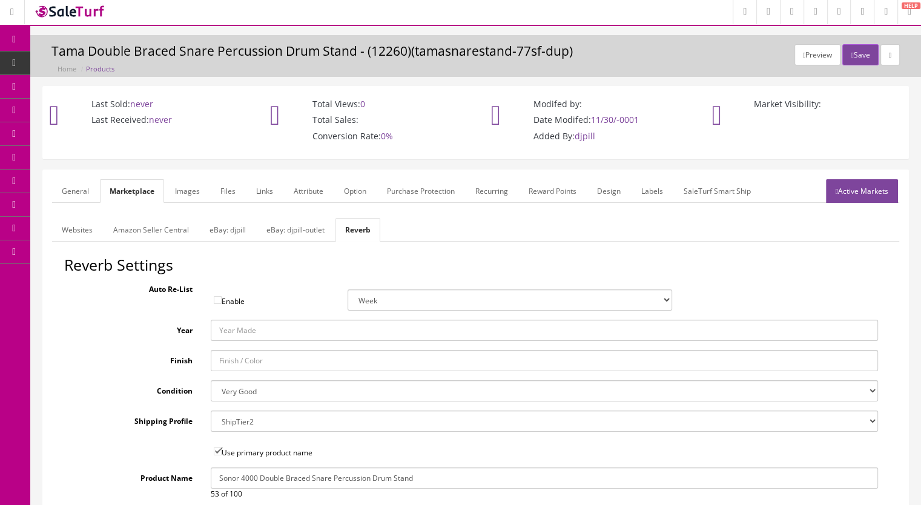
click at [65, 186] on link "General" at bounding box center [75, 191] width 47 height 24
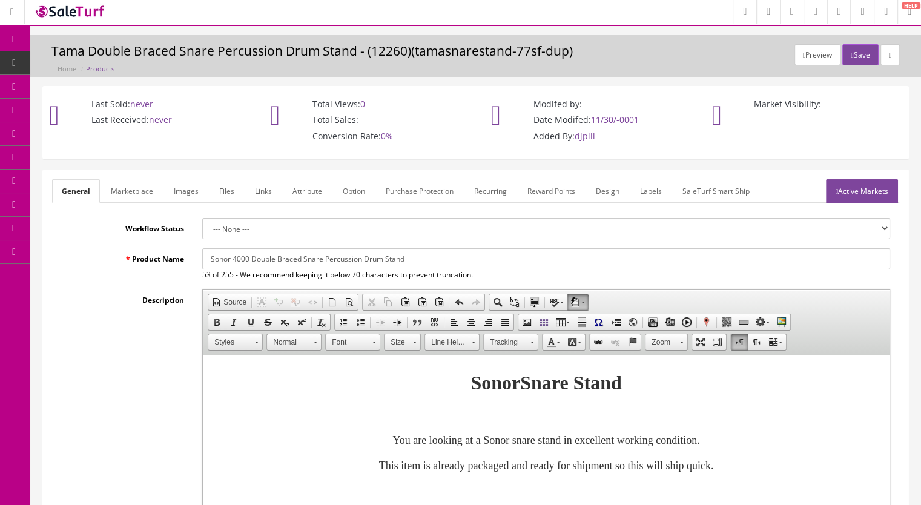
click at [232, 257] on input "Sonor 4000 Double Braced Snare Percussion Drum Stand" at bounding box center [546, 258] width 688 height 21
drag, startPoint x: 524, startPoint y: 260, endPoint x: 90, endPoint y: 260, distance: 434.1
click at [90, 260] on div "Product Name Sonor Snare Stand Sonor 4000 Double Braced Snare Percussion Drum S…" at bounding box center [475, 264] width 847 height 32
type input "Sonor Snare Stand Sonor 4000 Double Braced Snare Percussion Drum Stand"
click at [114, 189] on link "Marketplace" at bounding box center [132, 191] width 62 height 24
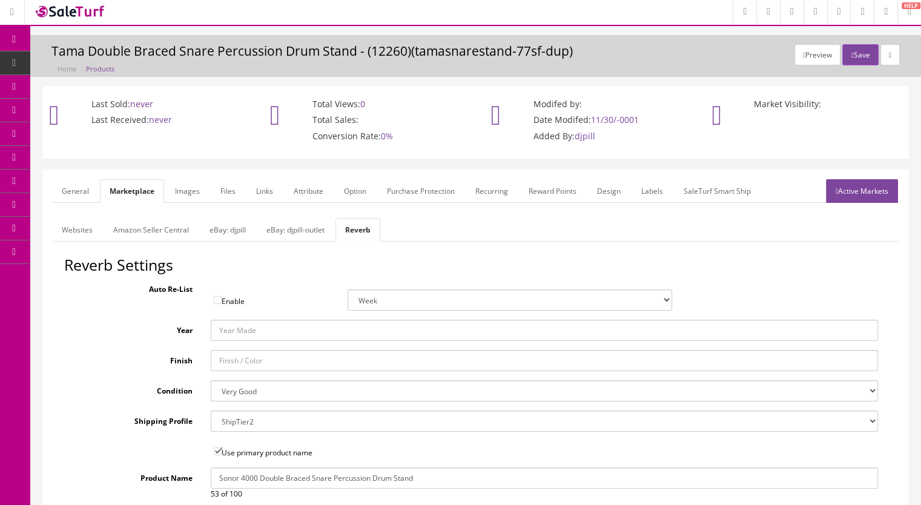
drag, startPoint x: 432, startPoint y: 477, endPoint x: 192, endPoint y: 484, distance: 240.4
click at [192, 484] on div "Product Name Sonor 4000 Double Braced Snare Percussion Drum Stand 53 of 100" at bounding box center [475, 483] width 823 height 32
paste input "Sonor Snare Stand"
type input "Sonor Snare Stand Sonor 4000 Double Braced Snare Percussion Drum Stand"
click at [148, 228] on link "Amazon Seller Central" at bounding box center [151, 230] width 95 height 24
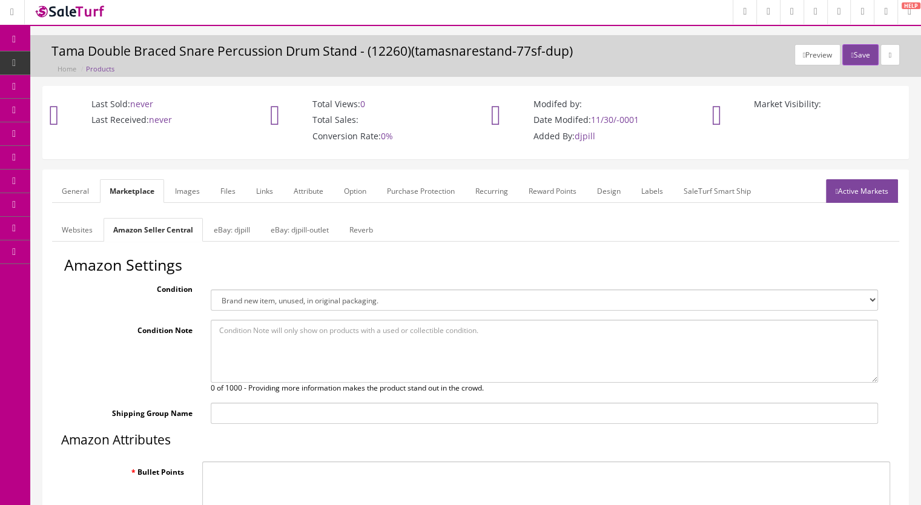
click at [82, 229] on link "Websites" at bounding box center [77, 230] width 50 height 24
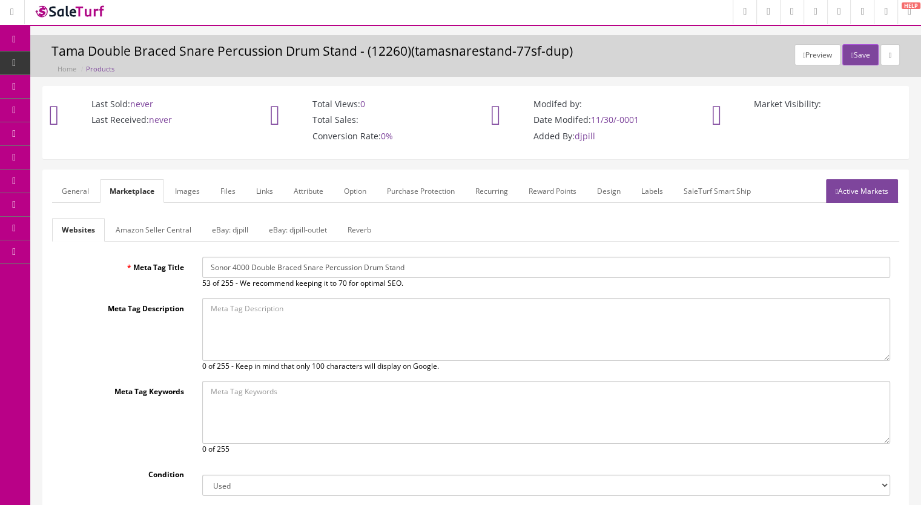
drag, startPoint x: 469, startPoint y: 269, endPoint x: 162, endPoint y: 269, distance: 307.5
click at [162, 269] on div "Meta Tag Title Sonor 4000 Double Braced Snare Percussion Drum Stand 53 of 255 -…" at bounding box center [475, 273] width 847 height 32
paste input "Sonor Snare Stand"
type input "Sonor Snare Stand Sonor 4000 Double Braced Snare Percussion Drum Stand"
click at [67, 191] on link "General" at bounding box center [75, 191] width 47 height 24
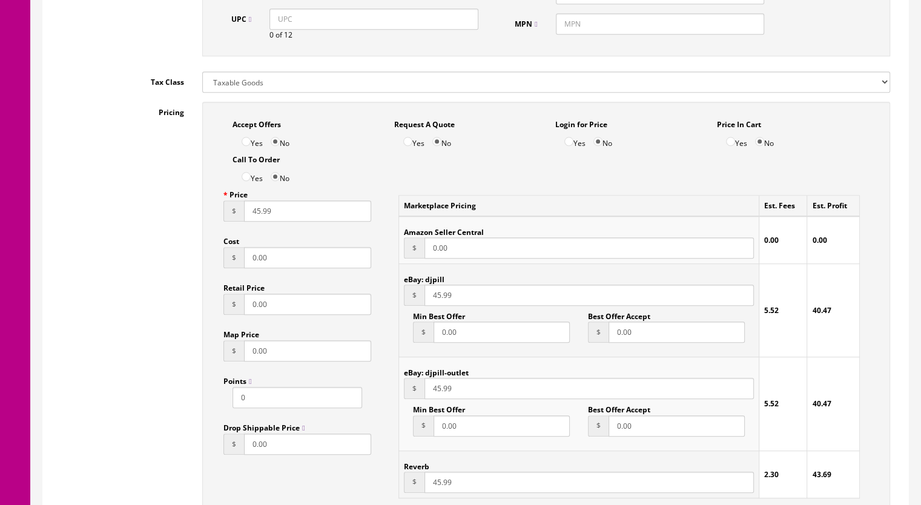
scroll to position [547, 0]
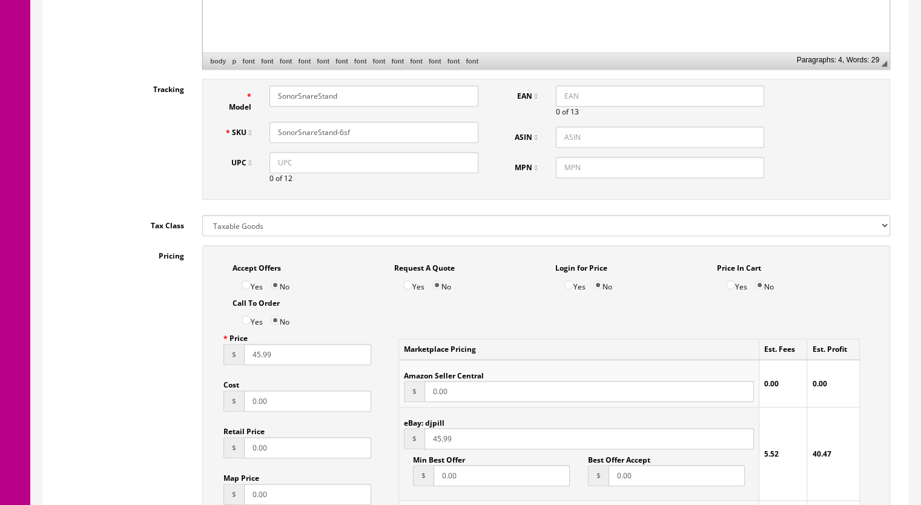
drag, startPoint x: 249, startPoint y: 358, endPoint x: 259, endPoint y: 359, distance: 9.7
click at [259, 359] on input "45.99" at bounding box center [307, 354] width 127 height 21
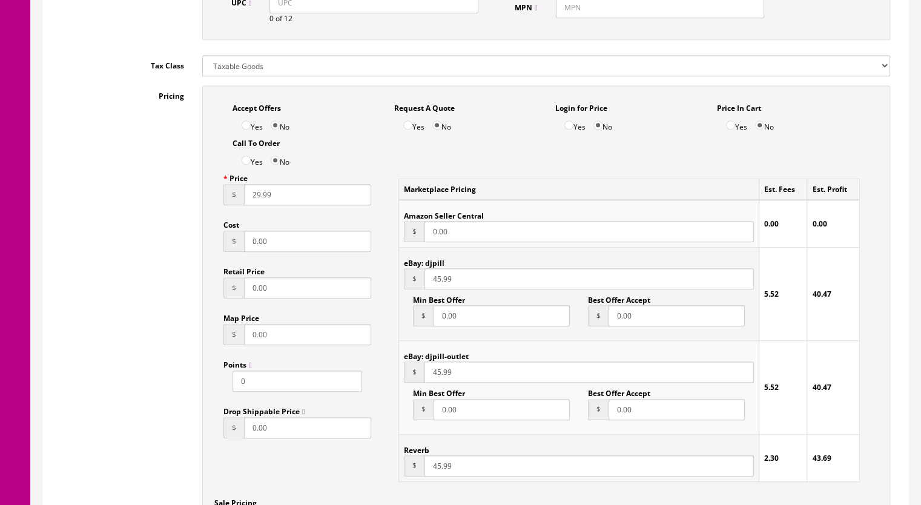
scroll to position [850, 0]
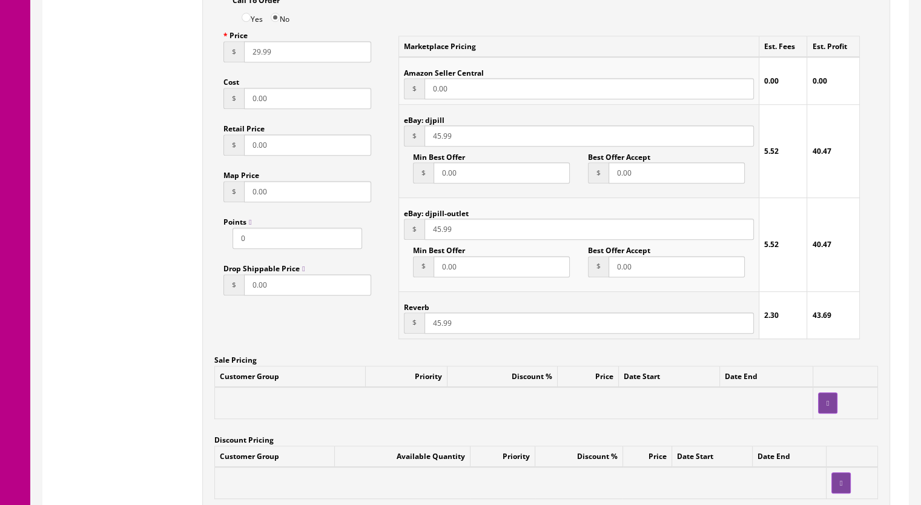
type input "29.99"
drag, startPoint x: 433, startPoint y: 326, endPoint x: 439, endPoint y: 323, distance: 6.5
click at [439, 323] on input "45.99" at bounding box center [588, 322] width 329 height 21
type input "29.99"
drag, startPoint x: 430, startPoint y: 140, endPoint x: 438, endPoint y: 140, distance: 7.9
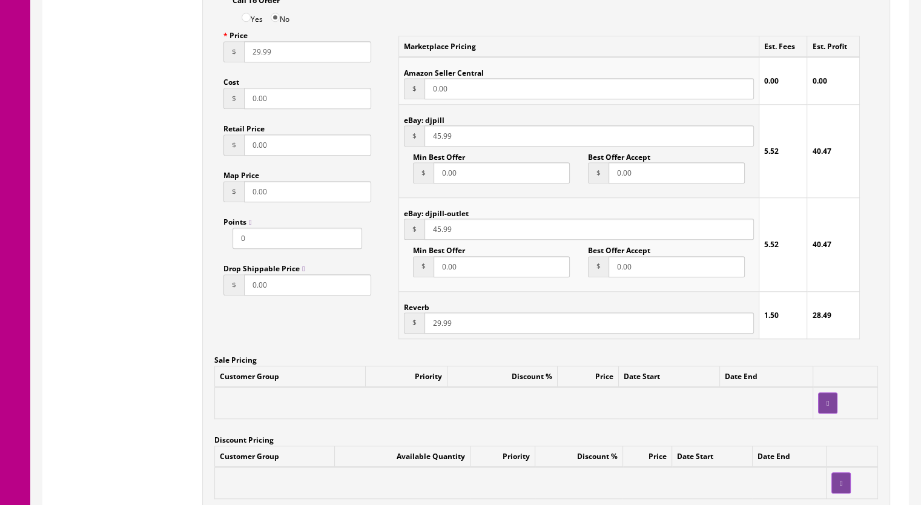
click at [438, 140] on input "45.99" at bounding box center [588, 135] width 329 height 21
drag, startPoint x: 432, startPoint y: 139, endPoint x: 438, endPoint y: 139, distance: 6.7
click at [438, 139] on input "34.99" at bounding box center [588, 135] width 329 height 21
type input "29.99"
drag, startPoint x: 432, startPoint y: 229, endPoint x: 439, endPoint y: 229, distance: 7.9
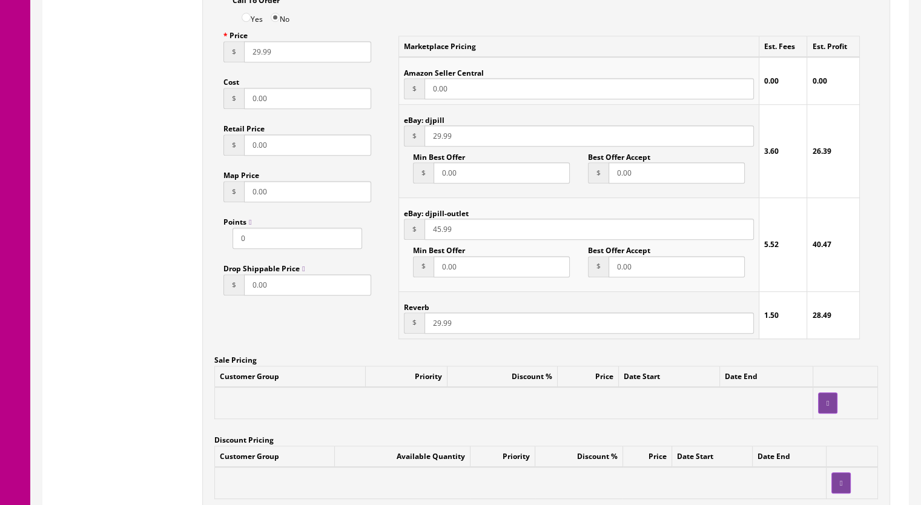
click at [439, 229] on input "45.99" at bounding box center [588, 229] width 329 height 21
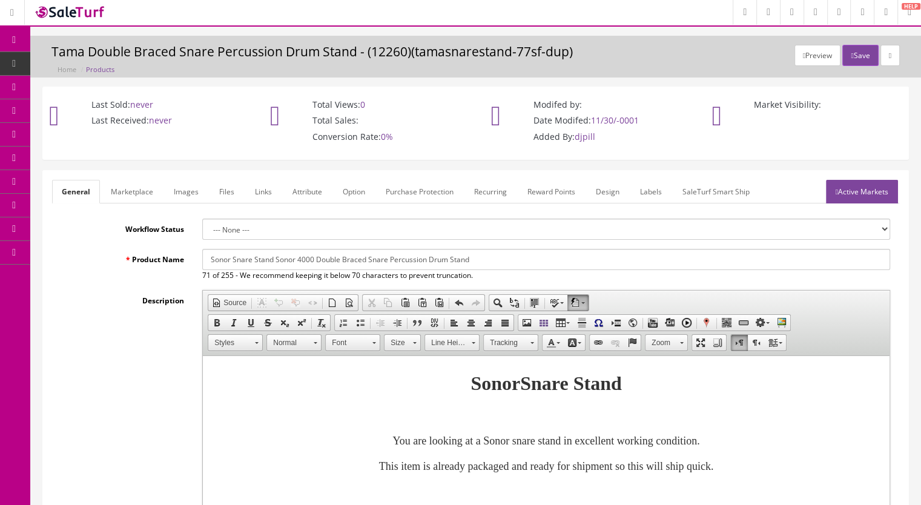
scroll to position [0, 0]
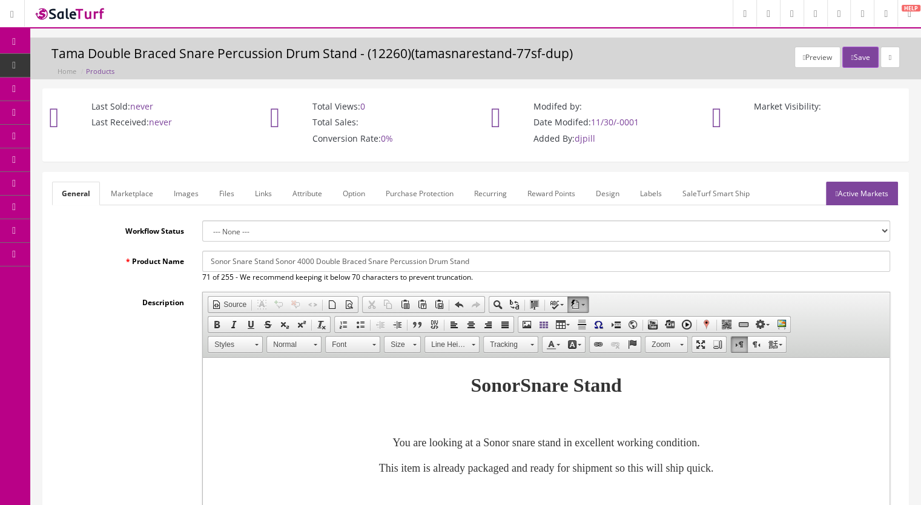
type input "29.99"
click at [142, 192] on link "Marketplace" at bounding box center [132, 194] width 62 height 24
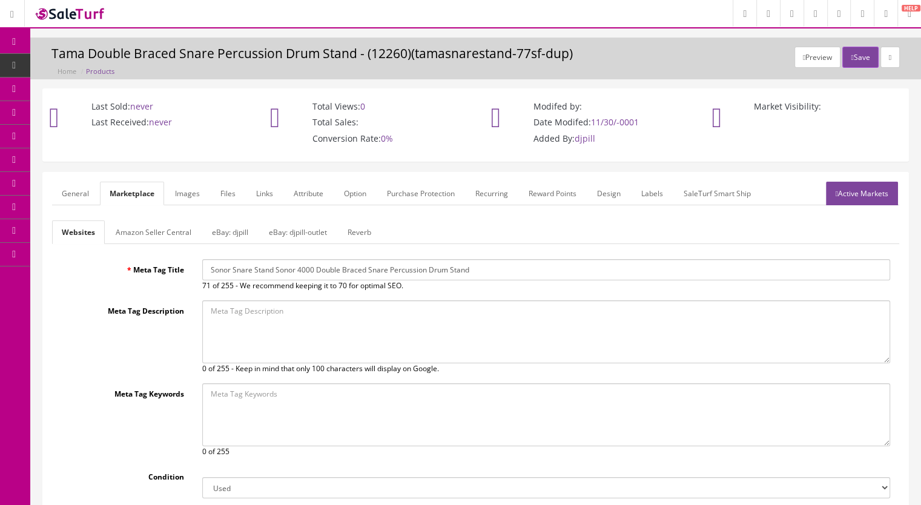
click at [216, 235] on link "eBay: djpill" at bounding box center [230, 232] width 56 height 24
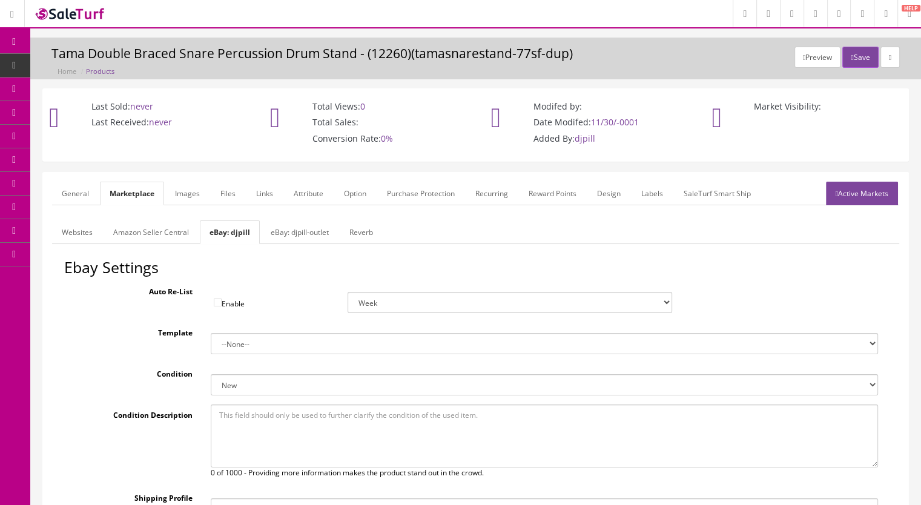
click at [239, 386] on select "New New other New with defects Manufacturer refurbished Seller refurbished Used…" at bounding box center [545, 384] width 668 height 21
select select "3000"
click at [211, 374] on select "New New other New with defects Manufacturer refurbished Seller refurbished Used…" at bounding box center [545, 384] width 668 height 21
click at [845, 196] on link "Active Markets" at bounding box center [862, 194] width 72 height 24
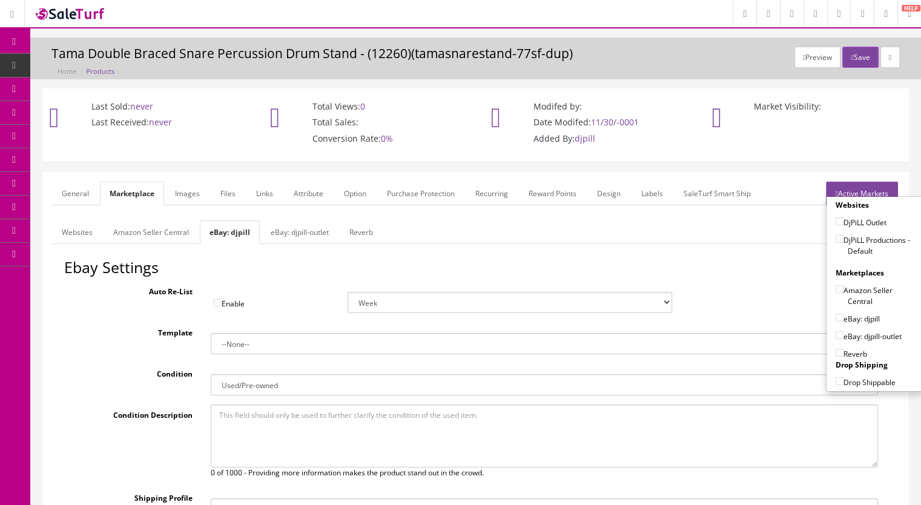
click at [835, 235] on input"] "DjPiLL Productions - Default" at bounding box center [839, 239] width 8 height 8
checkbox input"] "true"
click at [835, 315] on input"] "eBay: djpill" at bounding box center [839, 318] width 8 height 8
checkbox input"] "true"
click at [837, 352] on input"] "Reverb" at bounding box center [839, 353] width 8 height 8
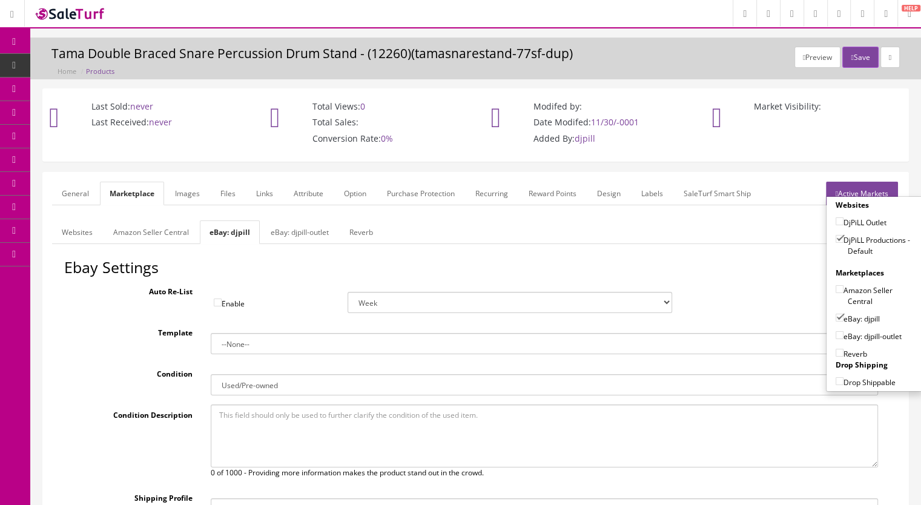
checkbox input"] "true"
click at [849, 59] on button "Save" at bounding box center [860, 57] width 36 height 21
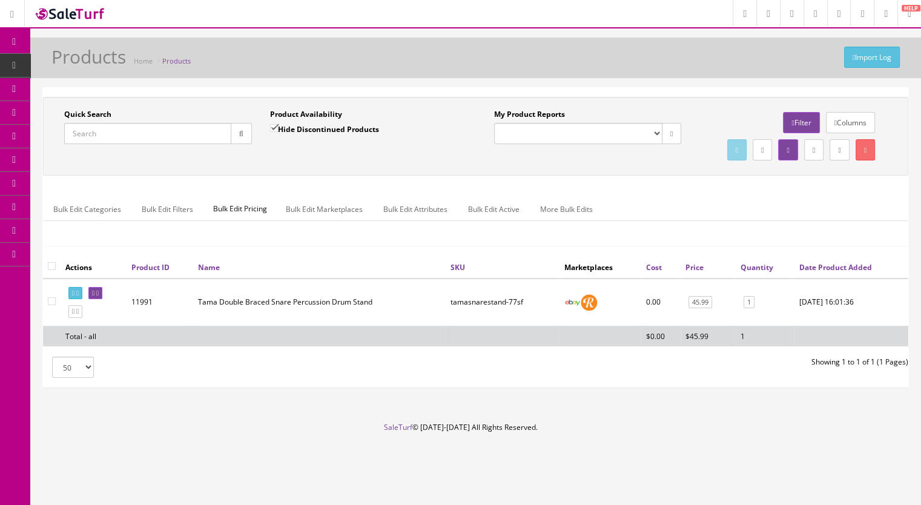
click at [110, 127] on input "Quick Search" at bounding box center [147, 133] width 167 height 21
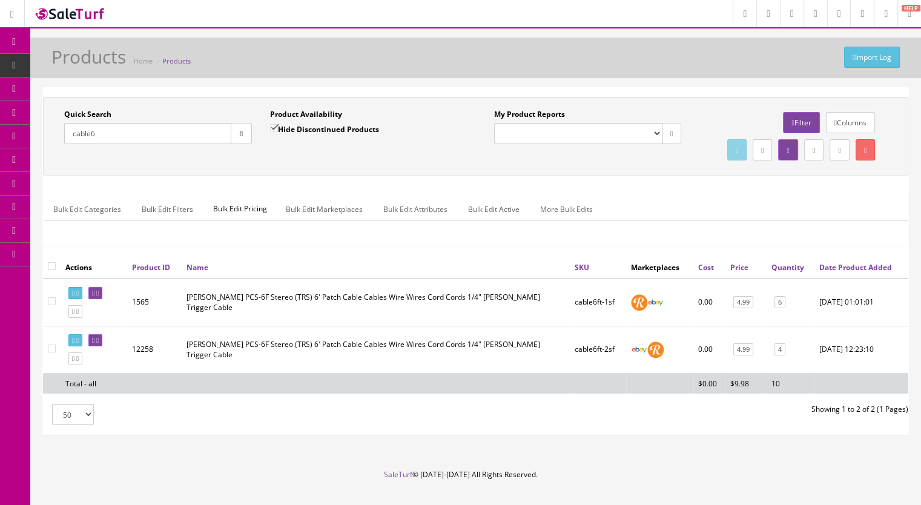
type input "cable6"
click at [80, 63] on span "Products" at bounding box center [93, 65] width 30 height 10
click at [109, 142] on input "Quick Search" at bounding box center [147, 133] width 167 height 21
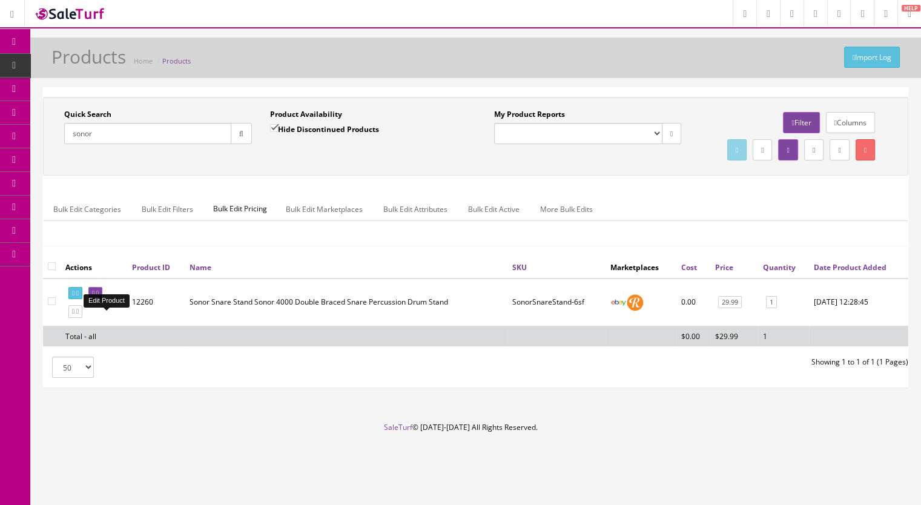
type input "sonor"
click at [99, 297] on icon at bounding box center [97, 293] width 2 height 7
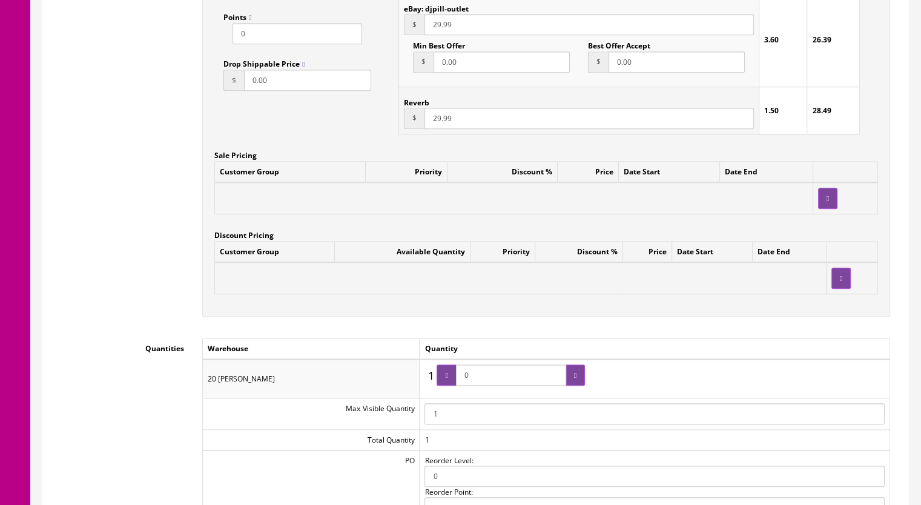
scroll to position [1271, 0]
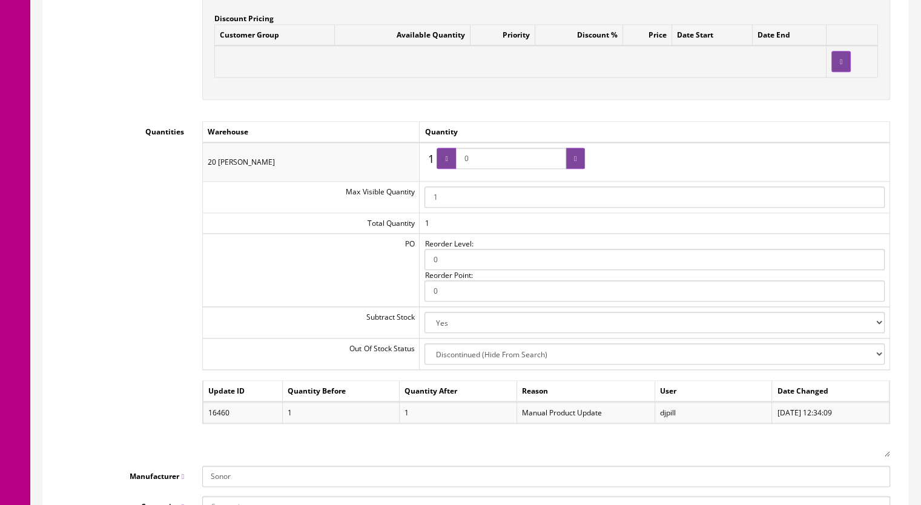
drag, startPoint x: 487, startPoint y: 157, endPoint x: 466, endPoint y: 159, distance: 21.3
click at [466, 159] on input "0" at bounding box center [511, 158] width 110 height 21
type input "1"
click at [455, 163] on div at bounding box center [445, 158] width 19 height 21
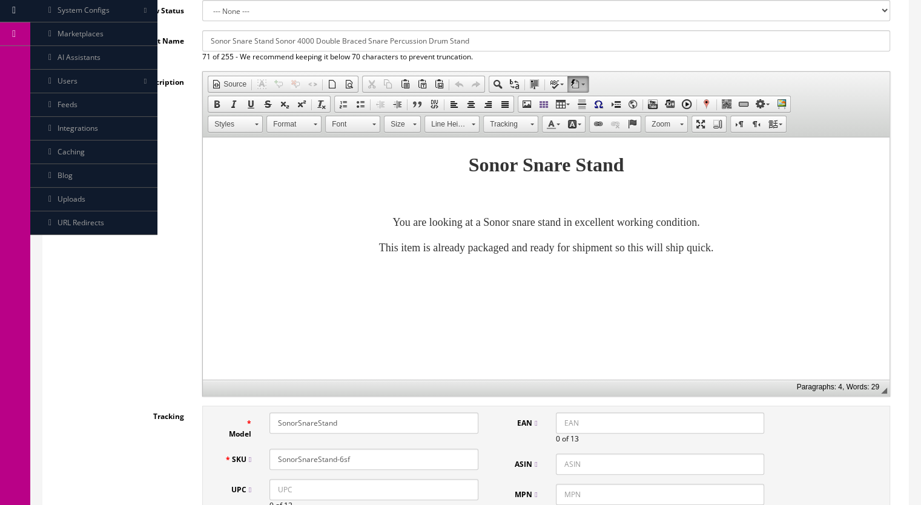
scroll to position [0, 0]
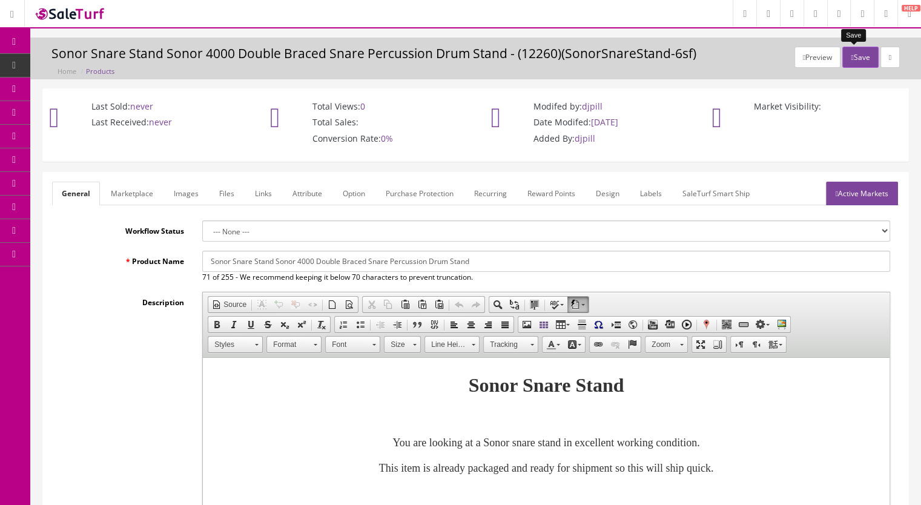
click at [851, 61] on button "Save" at bounding box center [860, 57] width 36 height 21
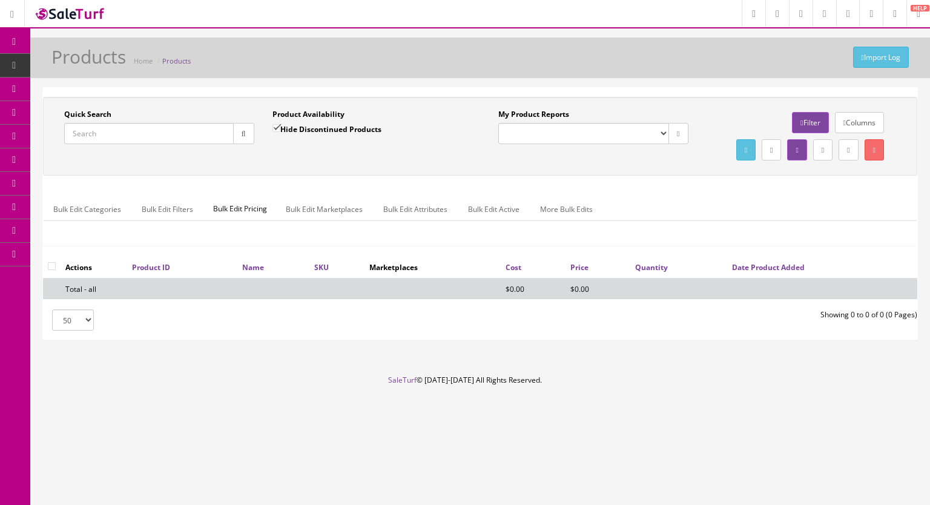
click at [97, 138] on input "Quick Search" at bounding box center [149, 133] width 170 height 21
type input "sonorsn"
click at [276, 124] on input "Hide Discontinued Products" at bounding box center [276, 128] width 8 height 8
checkbox input "false"
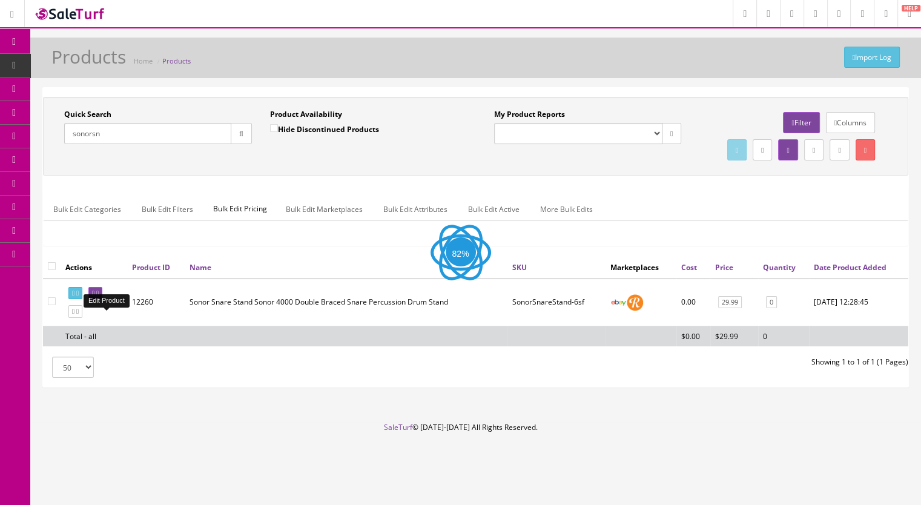
click at [99, 297] on icon at bounding box center [97, 293] width 2 height 7
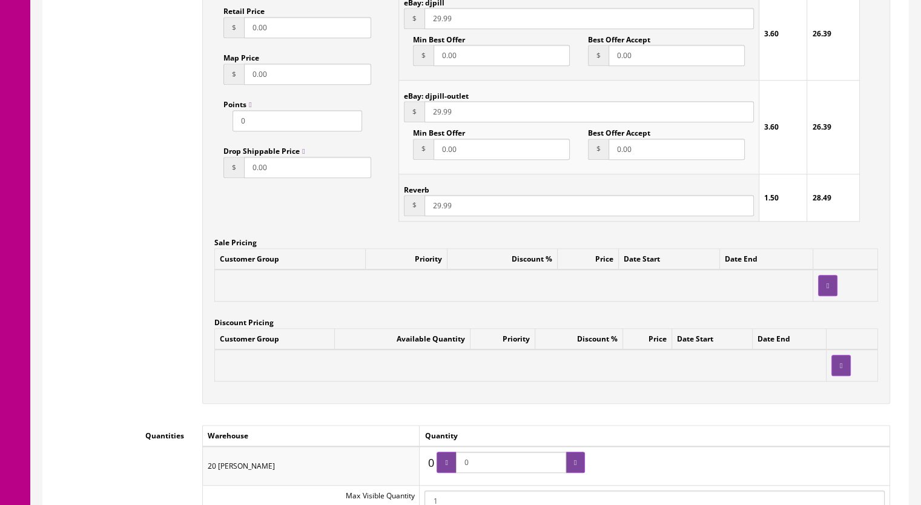
scroll to position [969, 0]
drag, startPoint x: 481, startPoint y: 466, endPoint x: 453, endPoint y: 464, distance: 27.9
click at [449, 464] on span "0" at bounding box center [510, 460] width 148 height 21
type input "1"
click at [574, 461] on icon at bounding box center [575, 461] width 2 height 7
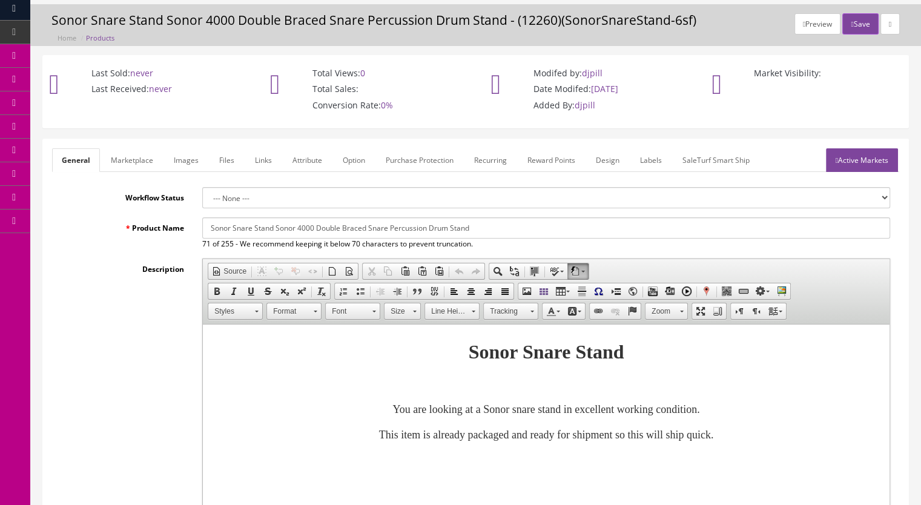
scroll to position [0, 0]
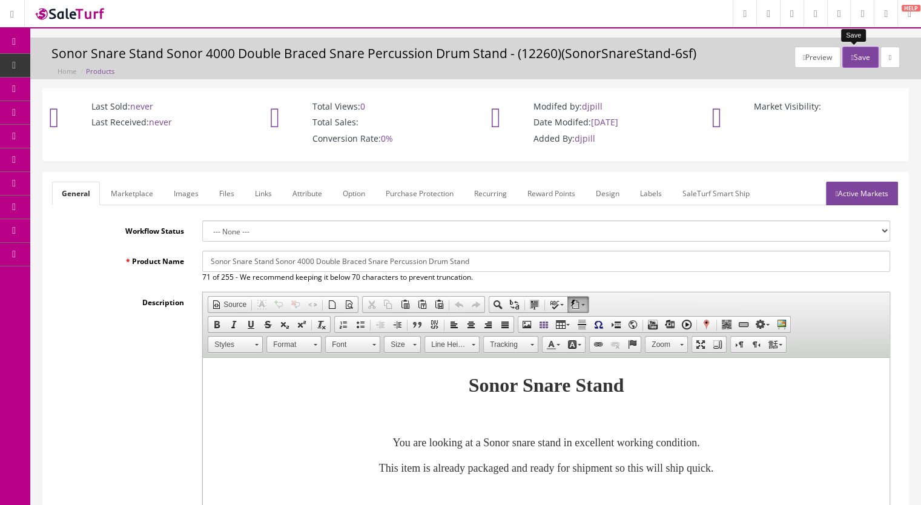
click at [849, 61] on button "Save" at bounding box center [860, 57] width 36 height 21
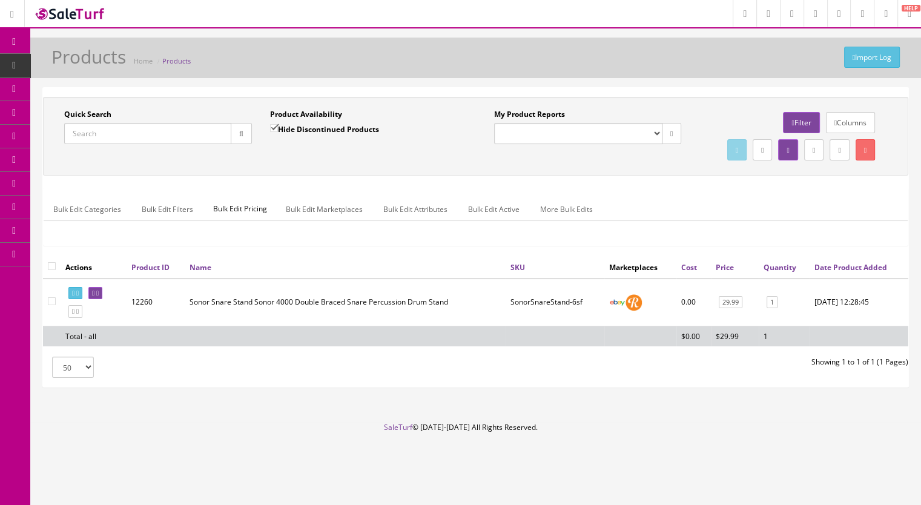
click at [82, 68] on span "Products" at bounding box center [93, 65] width 30 height 10
click at [90, 133] on input "Quick Search" at bounding box center [147, 133] width 167 height 21
type input "cy14x2"
click at [102, 65] on span "Products" at bounding box center [93, 65] width 30 height 10
click at [99, 134] on input "Quick Search" at bounding box center [147, 133] width 167 height 21
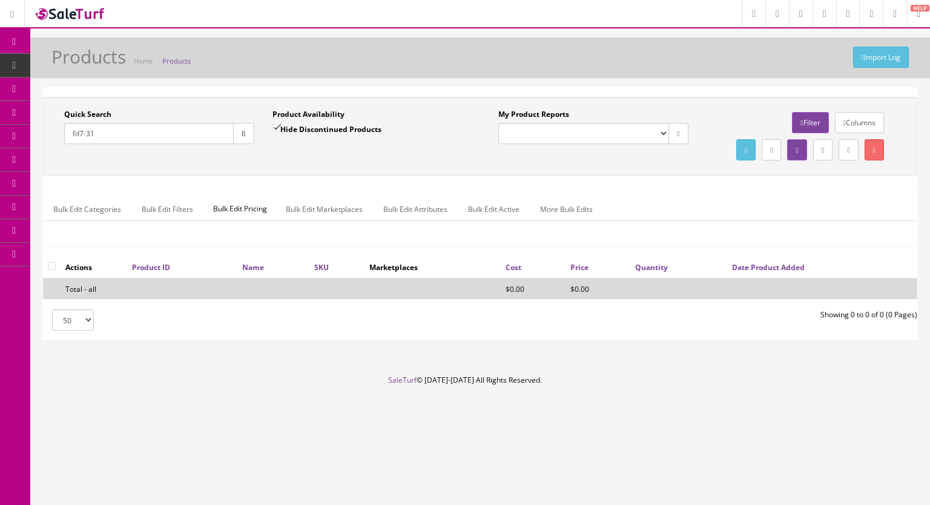
type input "fd7-31"
click at [277, 126] on input "Hide Discontinued Products" at bounding box center [276, 128] width 8 height 8
checkbox input "false"
click at [242, 136] on icon "button" at bounding box center [244, 133] width 4 height 7
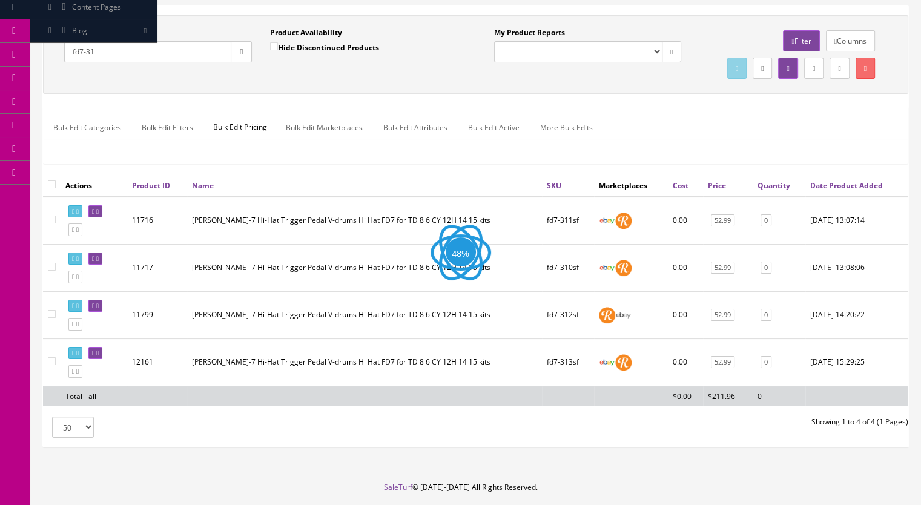
scroll to position [142, 0]
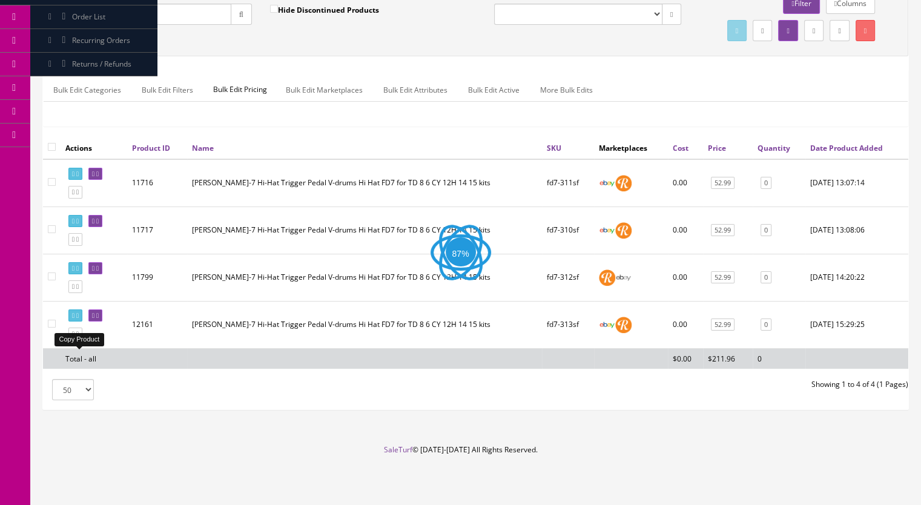
click at [79, 334] on icon at bounding box center [77, 334] width 2 height 7
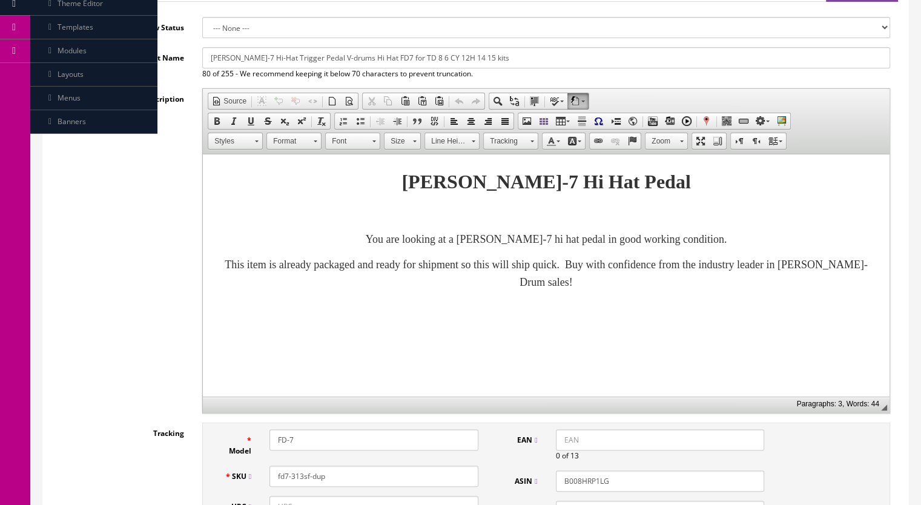
scroll to position [363, 0]
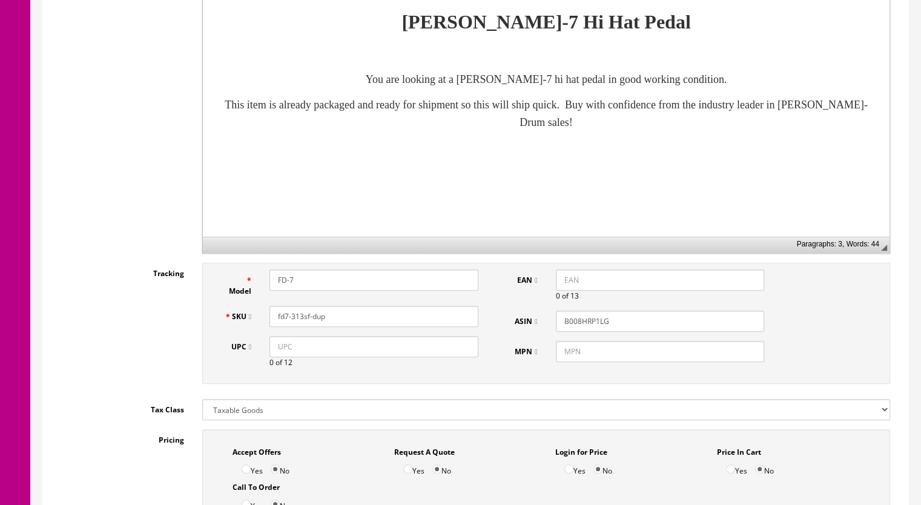
drag, startPoint x: 339, startPoint y: 318, endPoint x: 301, endPoint y: 324, distance: 38.7
click at [301, 324] on input "fd7-313sf-dup" at bounding box center [373, 316] width 209 height 21
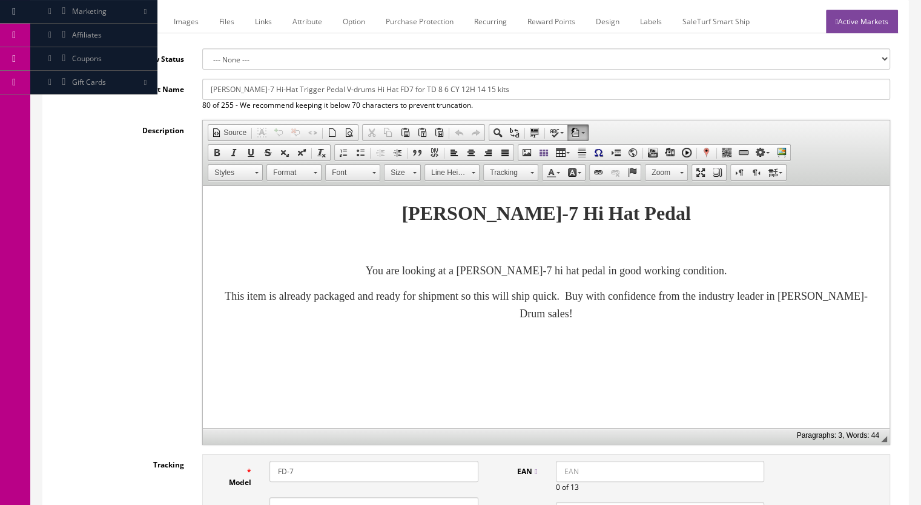
scroll to position [61, 0]
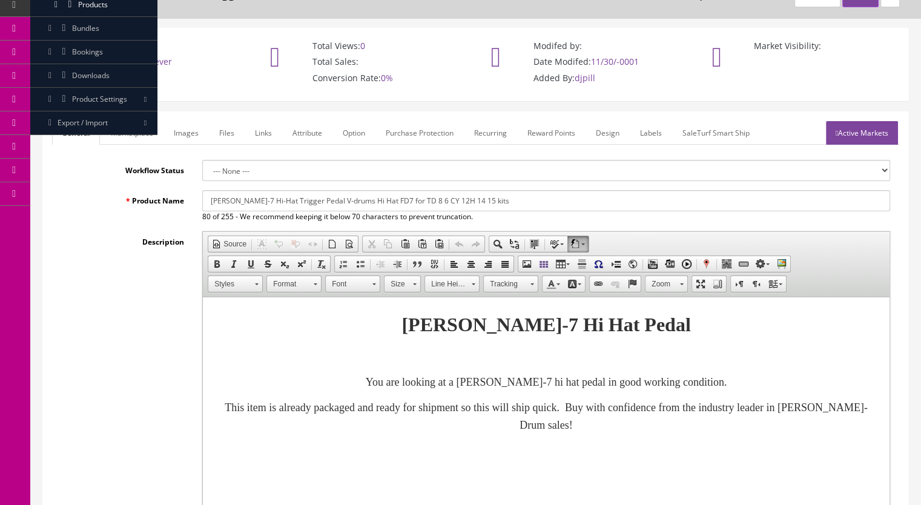
type input "fd7-314sf"
click at [132, 130] on link "Marketplace" at bounding box center [132, 133] width 62 height 24
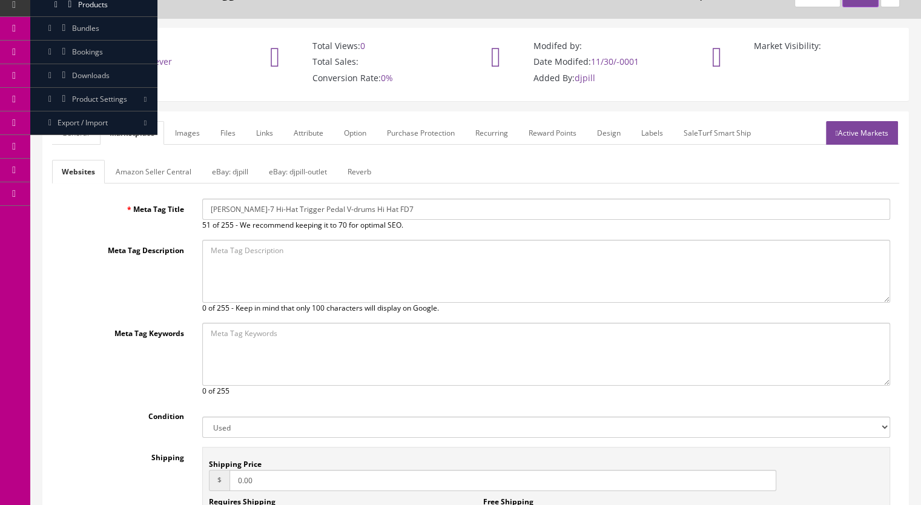
click at [363, 170] on link "Reverb" at bounding box center [359, 172] width 43 height 24
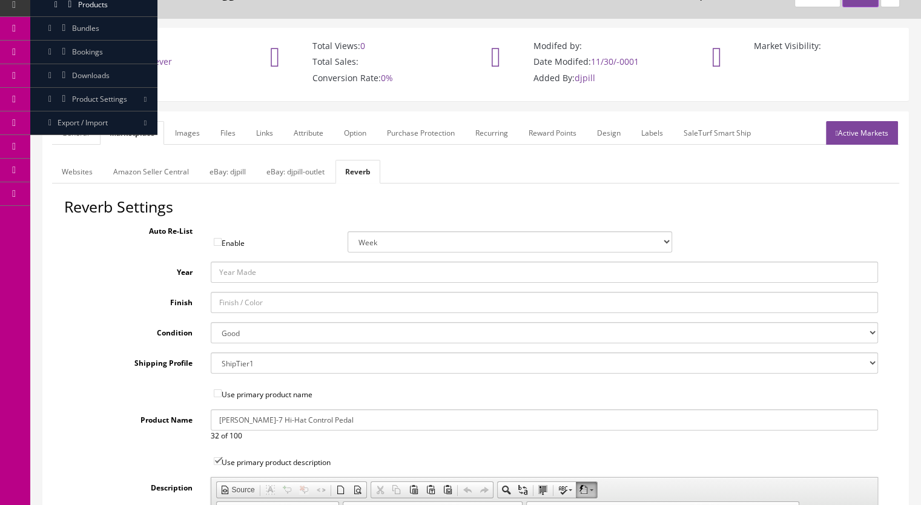
click at [230, 332] on select "Brand New Mint Excellent Very Good Good Fair Poor B-Stock Non Functioning" at bounding box center [545, 332] width 668 height 21
select select "ae4d9114-1bd7-4ec5-a4ba-6653af5ac84d"
click at [211, 322] on select "Brand New Mint Excellent Very Good Good Fair Poor B-Stock Non Functioning" at bounding box center [545, 332] width 668 height 21
click at [180, 130] on link "Images" at bounding box center [187, 133] width 44 height 24
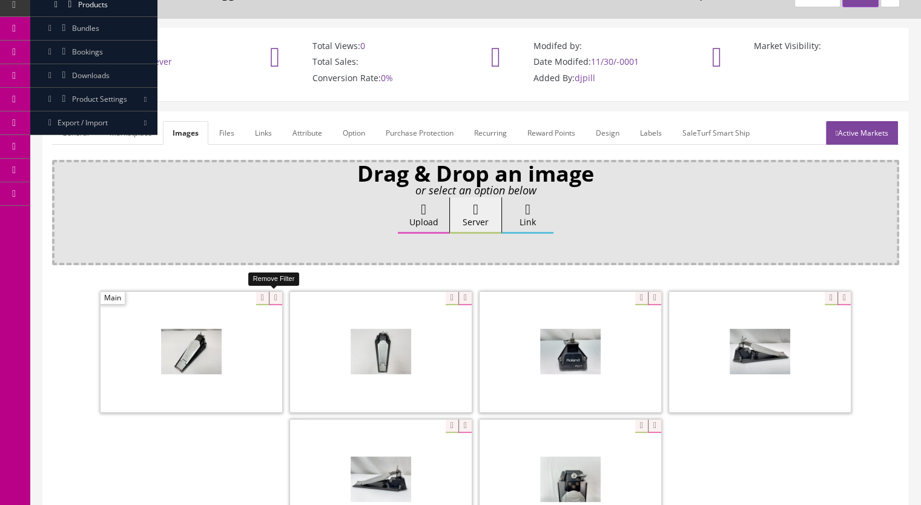
drag, startPoint x: 276, startPoint y: 296, endPoint x: 303, endPoint y: 298, distance: 27.3
click at [276, 296] on icon at bounding box center [275, 298] width 13 height 13
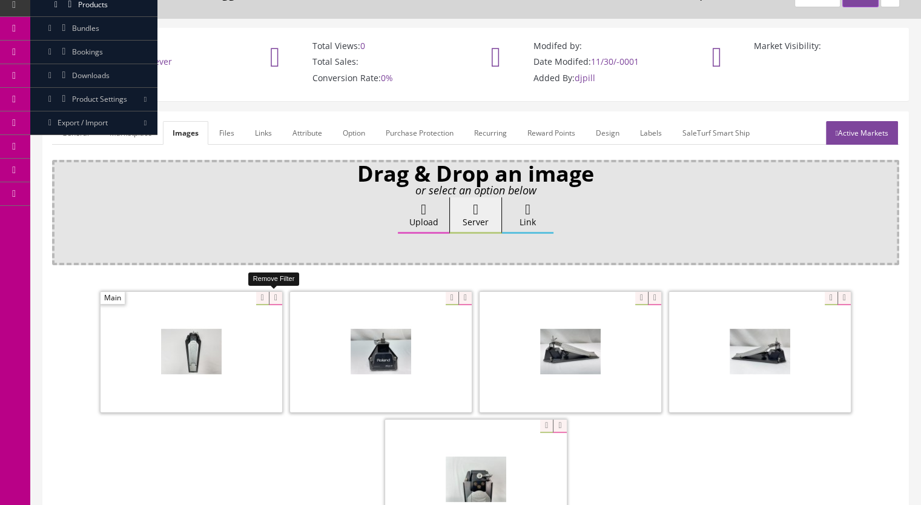
click at [275, 296] on icon at bounding box center [275, 298] width 13 height 13
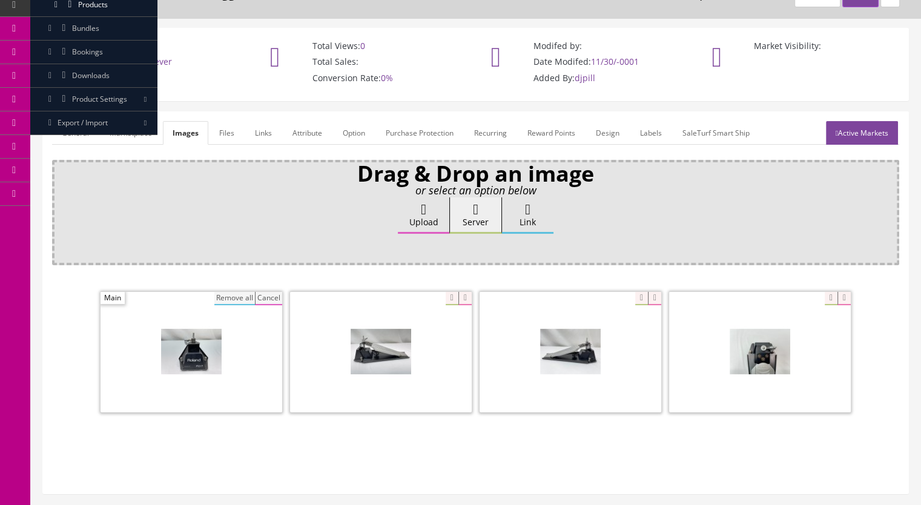
click at [234, 297] on button "Remove all" at bounding box center [234, 298] width 41 height 13
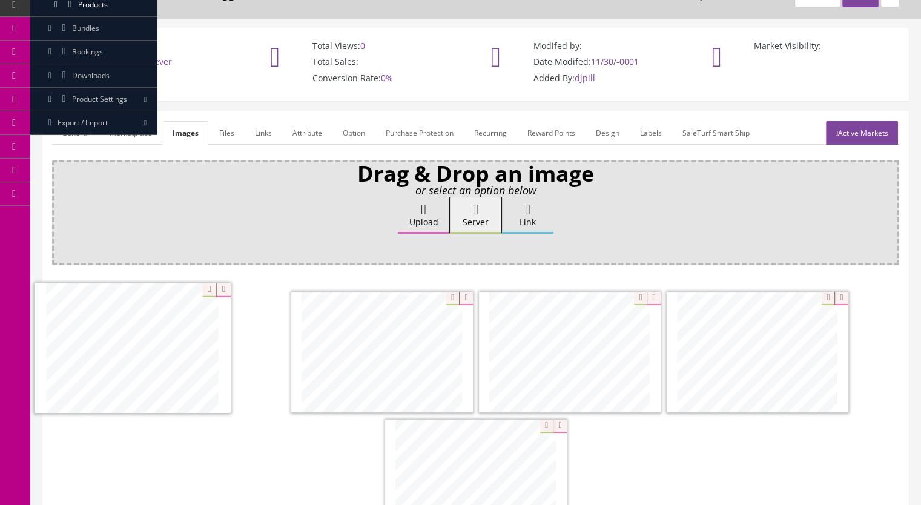
drag, startPoint x: 746, startPoint y: 369, endPoint x: 173, endPoint y: 367, distance: 573.3
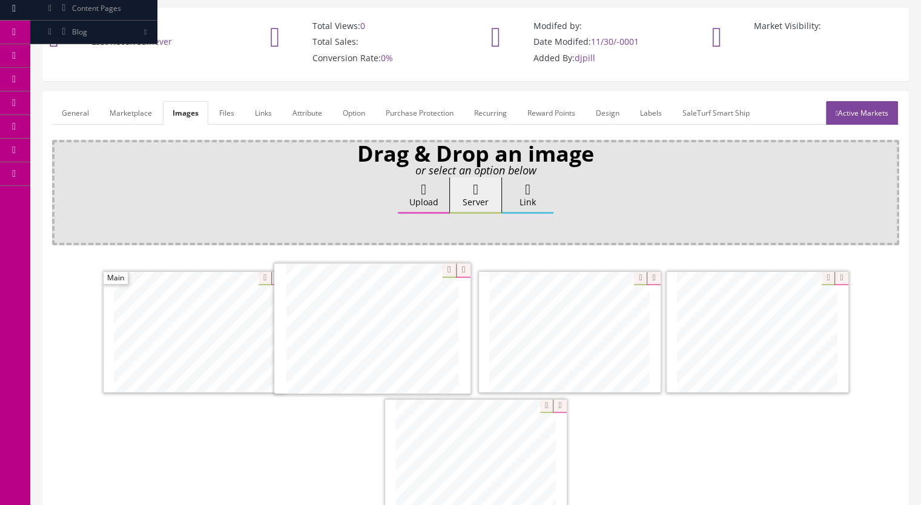
drag, startPoint x: 492, startPoint y: 493, endPoint x: 389, endPoint y: 343, distance: 182.4
drag, startPoint x: 789, startPoint y: 366, endPoint x: 587, endPoint y: 364, distance: 202.8
click at [75, 111] on link "General" at bounding box center [75, 113] width 47 height 24
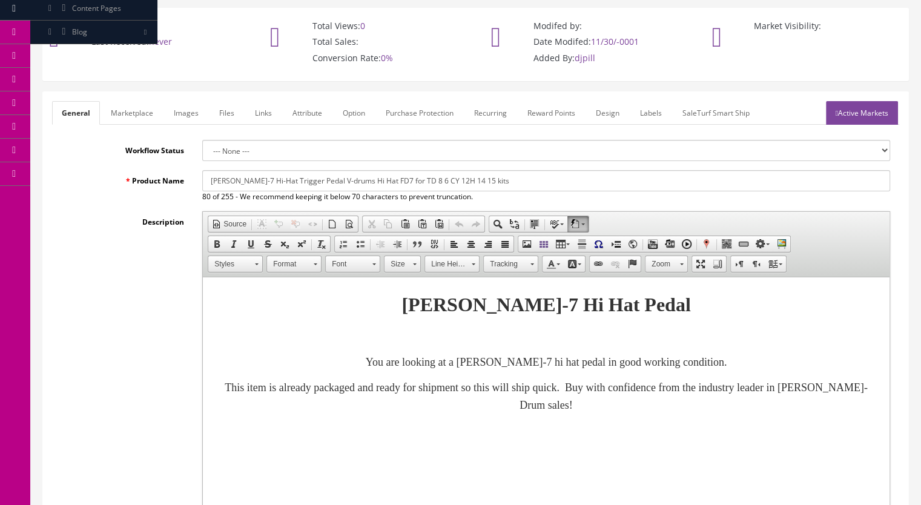
click at [758, 369] on p "You are looking at a Roland FD-7 hi hat pedal in good working condition." at bounding box center [546, 363] width 662 height 18
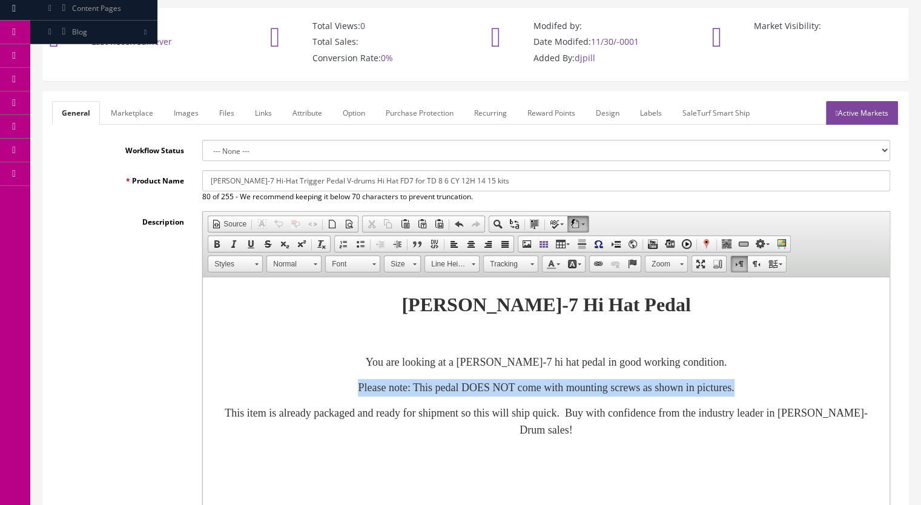
drag, startPoint x: 309, startPoint y: 388, endPoint x: 814, endPoint y: 385, distance: 504.3
click at [814, 385] on p "Please note: This pedal DOES NOT come with mounting screws as shown in pictures." at bounding box center [546, 388] width 662 height 18
click at [217, 239] on span at bounding box center [217, 244] width 10 height 10
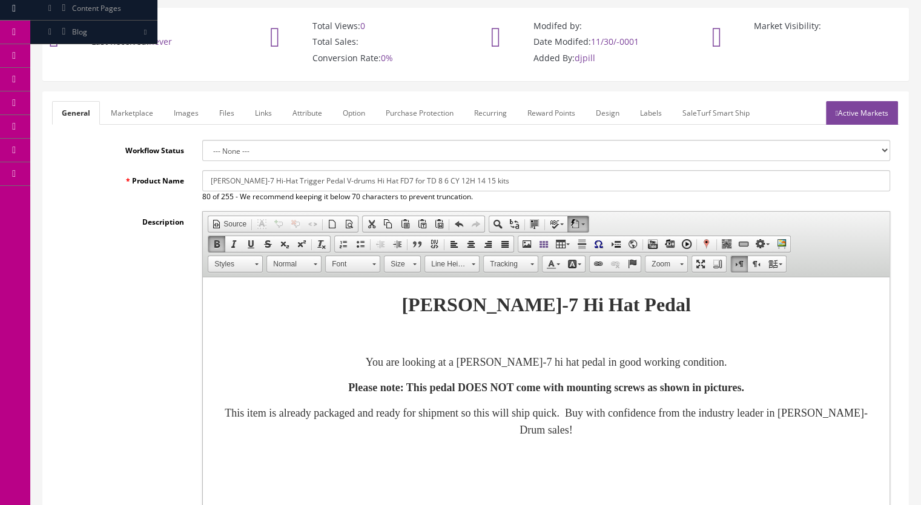
click at [413, 260] on span at bounding box center [414, 263] width 3 height 12
click at [407, 292] on link "20" at bounding box center [419, 294] width 69 height 19
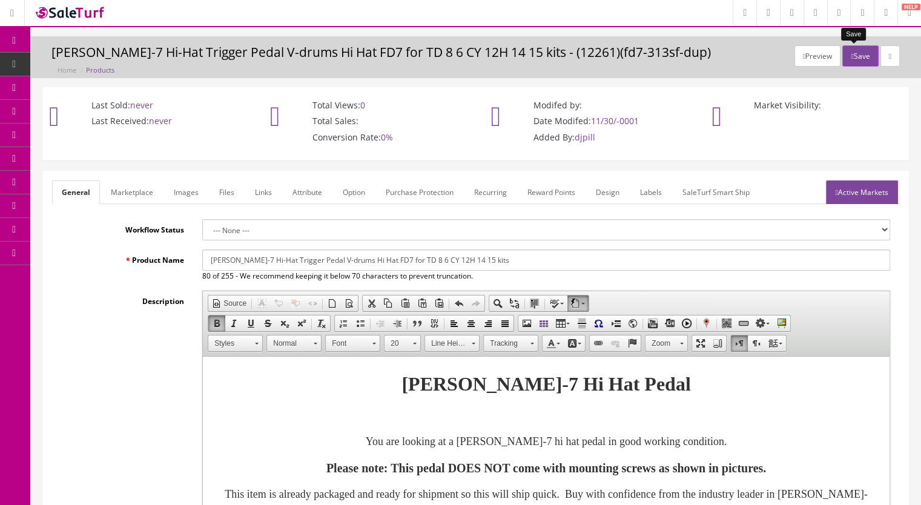
scroll to position [0, 0]
click at [851, 55] on button "Save" at bounding box center [860, 57] width 36 height 21
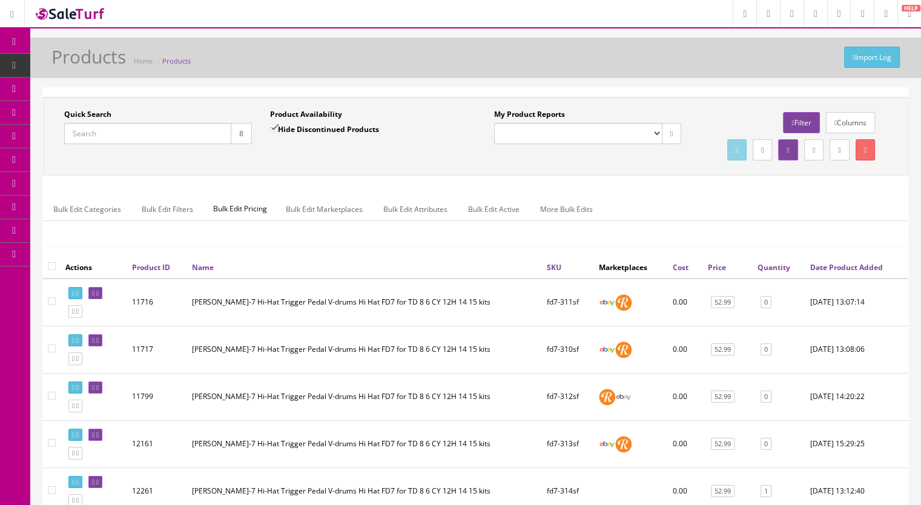
click at [107, 128] on input "Quick Search" at bounding box center [147, 133] width 167 height 21
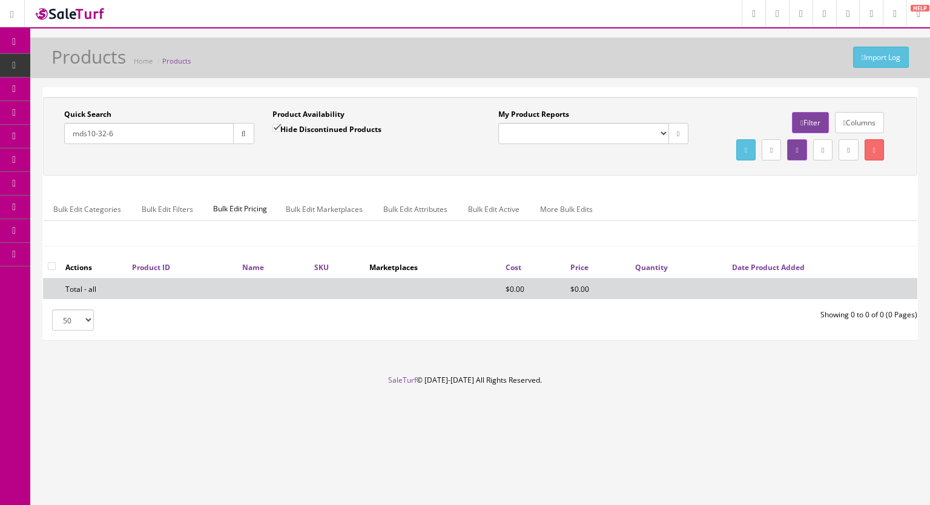
type input "mds10-32-6"
click at [276, 127] on input "Hide Discontinued Products" at bounding box center [276, 128] width 8 height 8
checkbox input "false"
click at [237, 137] on button "button" at bounding box center [243, 133] width 21 height 21
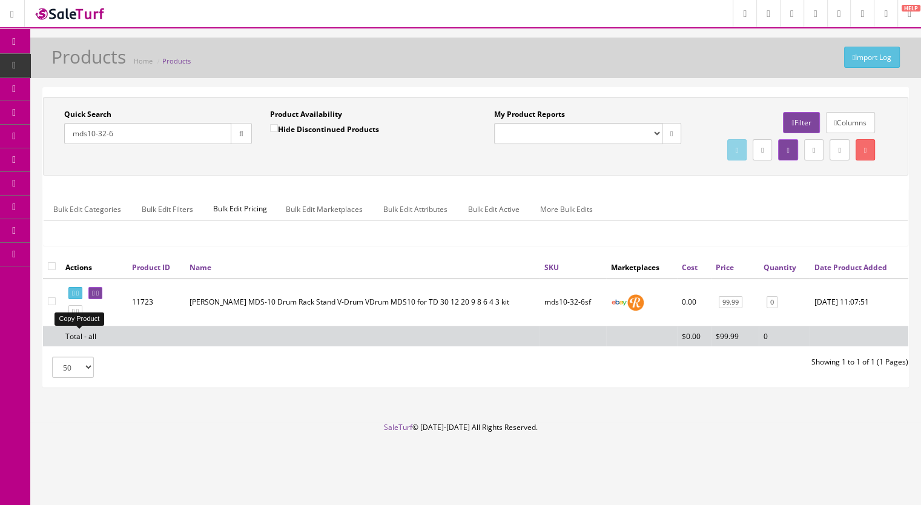
click at [79, 315] on icon at bounding box center [77, 311] width 2 height 7
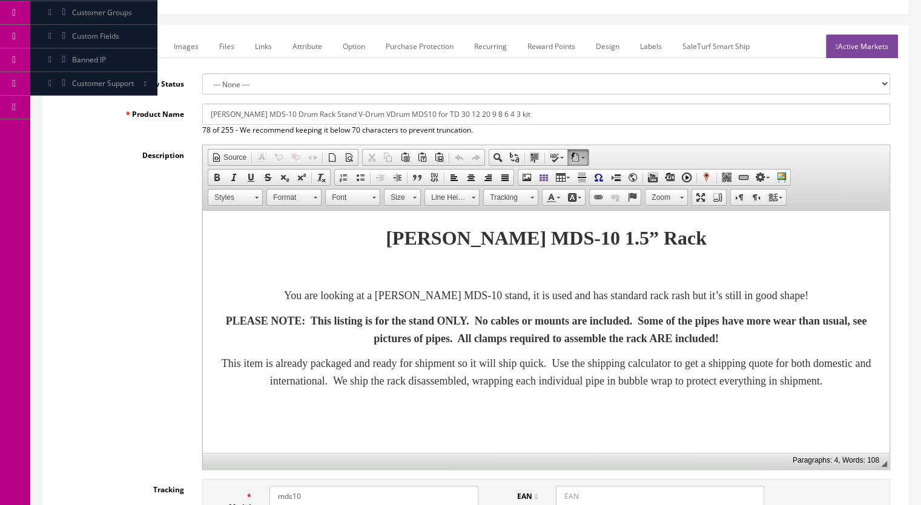
scroll to position [182, 0]
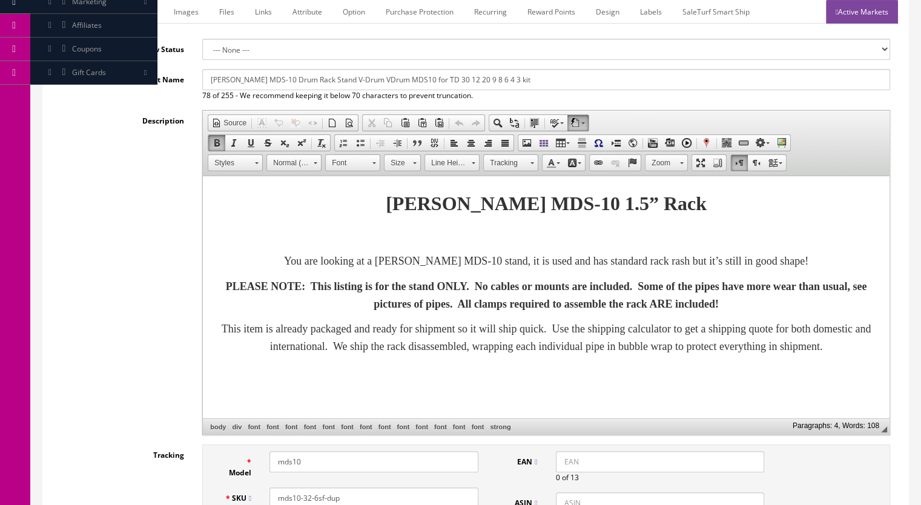
click at [324, 289] on strong "PLEASE NOTE: This listing is for the stand ONLY. No cables or mounts are includ…" at bounding box center [546, 295] width 641 height 30
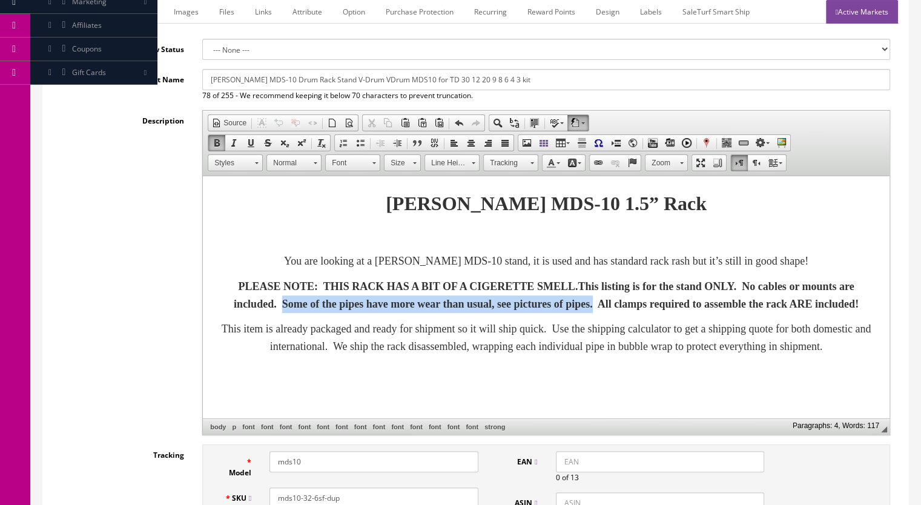
drag, startPoint x: 377, startPoint y: 300, endPoint x: 797, endPoint y: 306, distance: 420.8
click at [797, 306] on strong "PLEASE NOTE: THIS RACK HAS A BIT OF A CIGERETTE SMELL. This listing is for the …" at bounding box center [546, 295] width 625 height 30
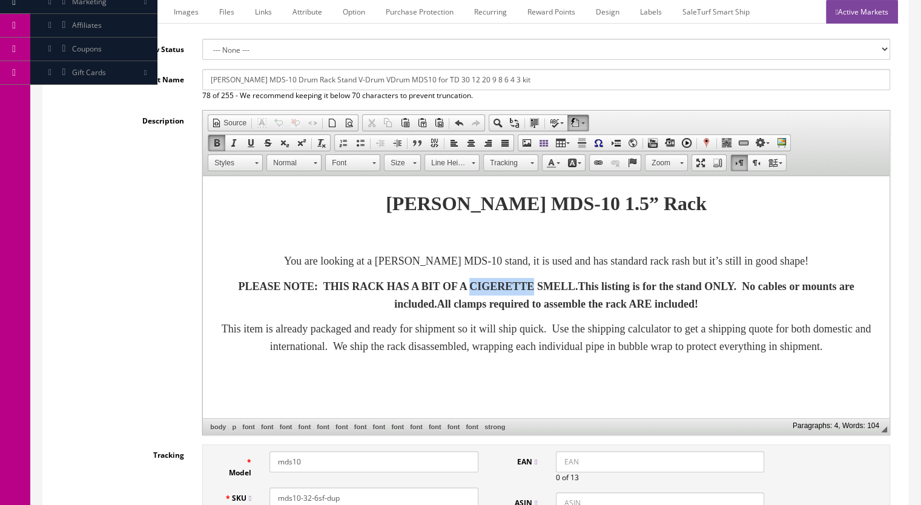
drag, startPoint x: 482, startPoint y: 284, endPoint x: 553, endPoint y: 283, distance: 70.2
click at [553, 283] on strong "PLEASE NOTE: THIS RACK HAS A BIT OF A CIGERETTE SMELL. This listing is for the …" at bounding box center [546, 295] width 616 height 30
copy strong "CIGERETTE"
click at [512, 289] on strong "PLEASE NOTE: THIS RACK HAS A BIT OF A CIGERETTE SMELL. This listing is for the …" at bounding box center [546, 295] width 616 height 30
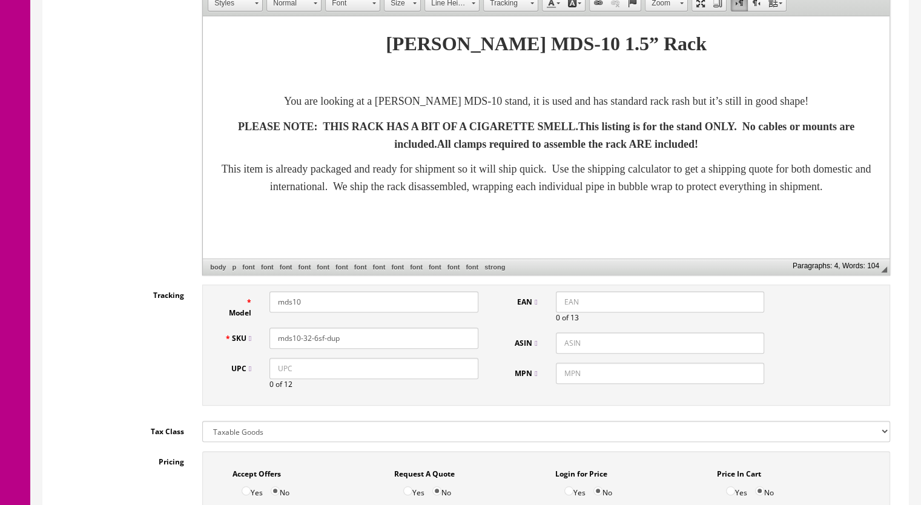
scroll to position [363, 0]
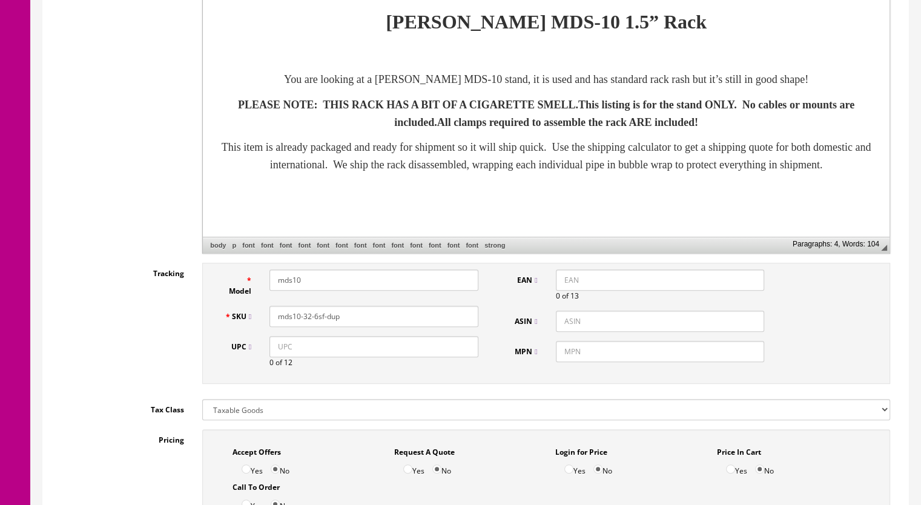
drag, startPoint x: 324, startPoint y: 318, endPoint x: 314, endPoint y: 321, distance: 10.1
click at [314, 321] on input "mds10-32-6sf-dup" at bounding box center [373, 316] width 209 height 21
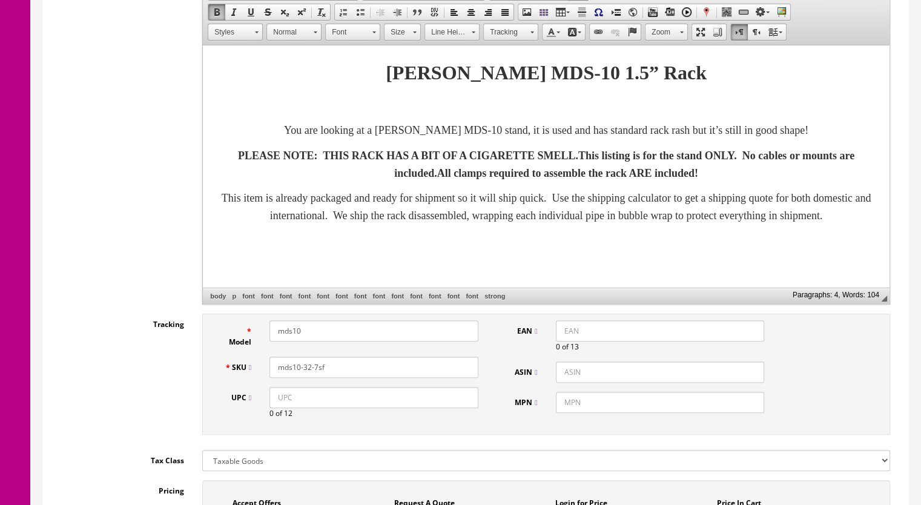
scroll to position [182, 0]
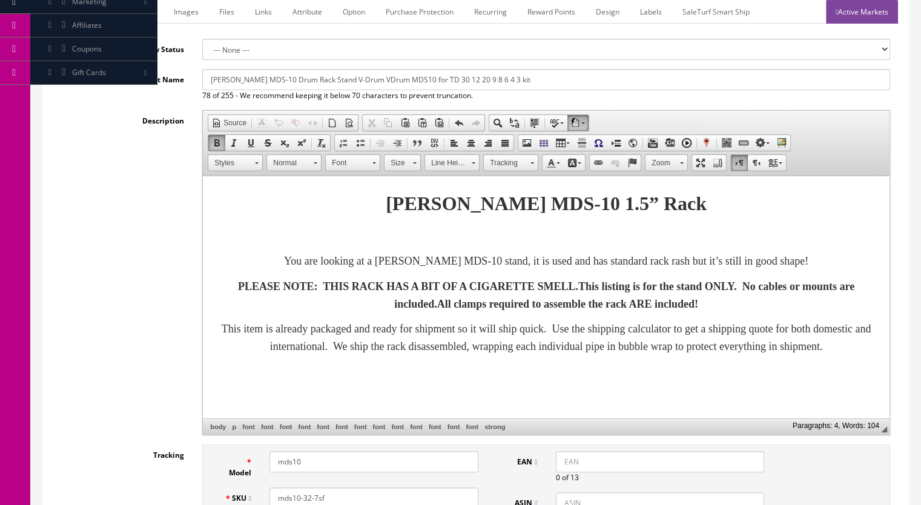
type input "mds10-32-7sf"
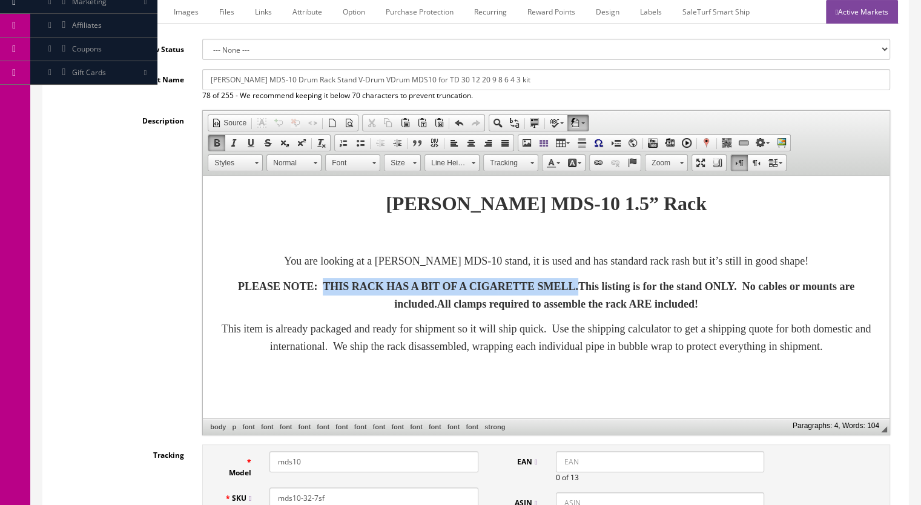
drag, startPoint x: 313, startPoint y: 285, endPoint x: 600, endPoint y: 281, distance: 287.0
click at [600, 281] on strong "PLEASE NOTE: THIS RACK HAS A BIT OF A CIGA RETTE SMELL. This listing is for the…" at bounding box center [546, 295] width 616 height 30
click at [413, 162] on span at bounding box center [415, 163] width 4 height 2
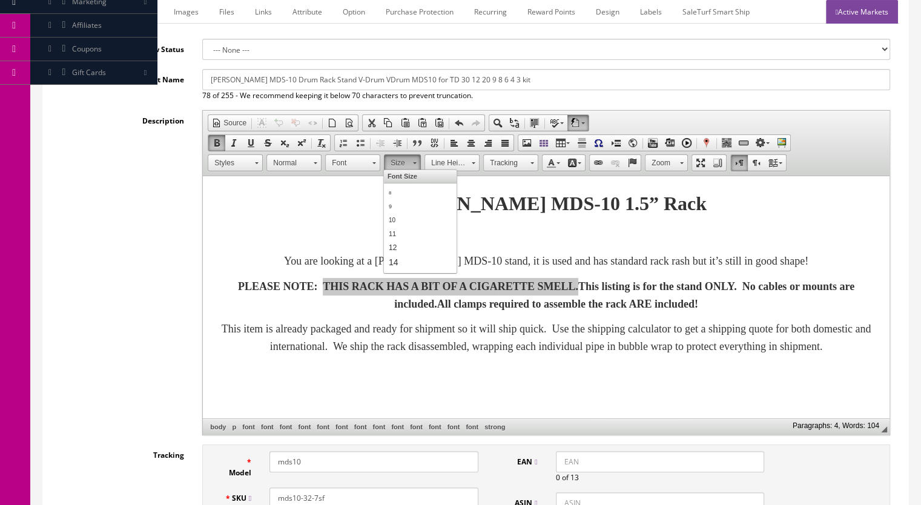
scroll to position [121, 0]
click at [401, 209] on span "22" at bounding box center [395, 212] width 15 height 15
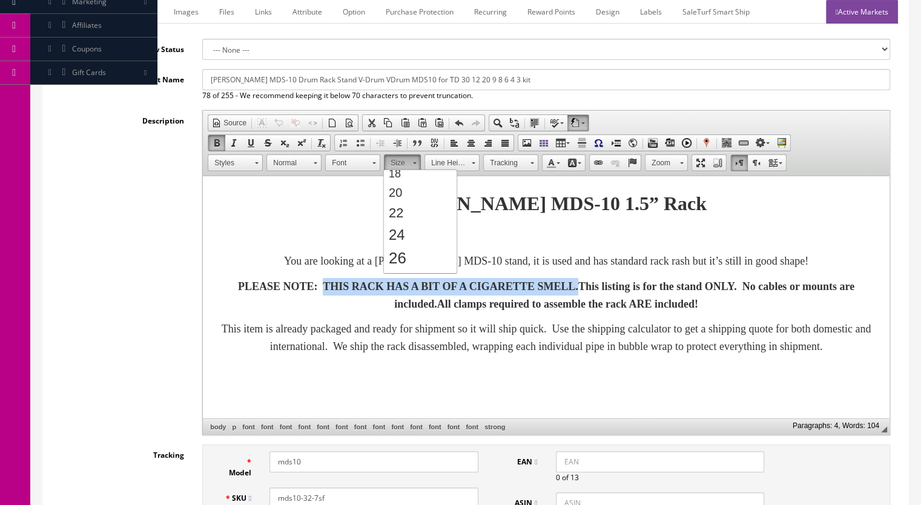
scroll to position [0, 0]
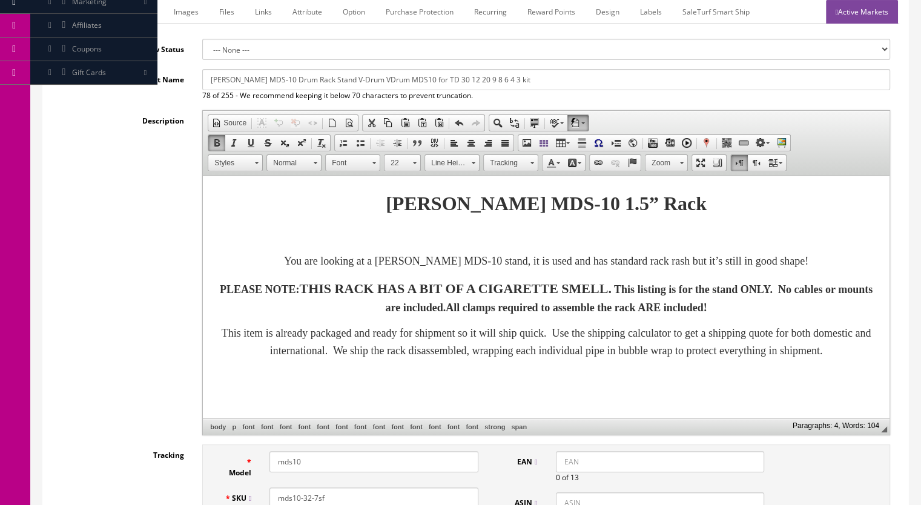
click at [619, 316] on p "PLEASE NOTE: THIS RACK HAS A BIT OF A CIGARETTE SMELL. This listing is for the …" at bounding box center [546, 297] width 662 height 39
drag, startPoint x: 215, startPoint y: 286, endPoint x: 864, endPoint y: 301, distance: 649.7
click at [864, 301] on p "PLEASE NOTE: THIS RACK HAS A BIT OF A CIGARETTE SMELL. This listing is for the …" at bounding box center [546, 297] width 662 height 39
click at [214, 142] on span at bounding box center [217, 143] width 10 height 10
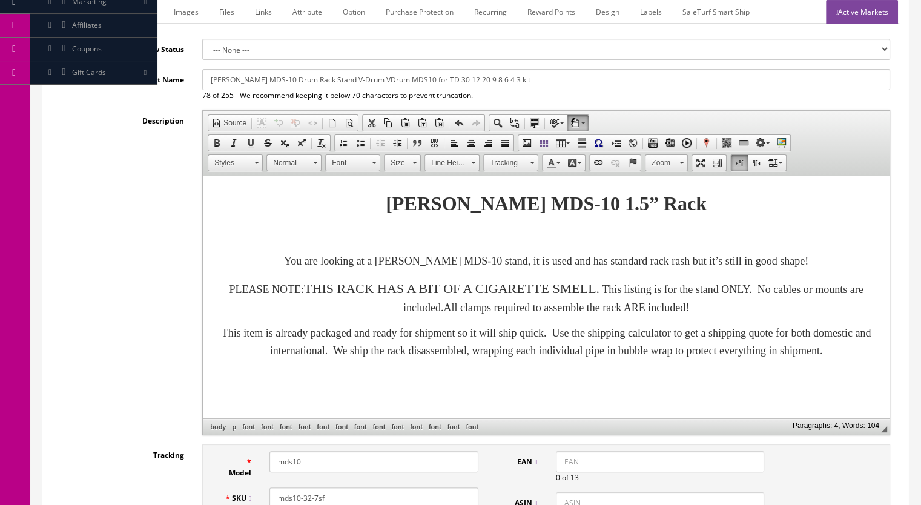
click at [309, 289] on span "THIS RACK HAS A BIT OF A CIGARETTE SMELL." at bounding box center [451, 288] width 295 height 15
click at [306, 285] on font "PLEASE NOTE: THIS RACK HAS A BIT OF A CIGARETTE SMELL. This listing is for the …" at bounding box center [546, 298] width 634 height 30
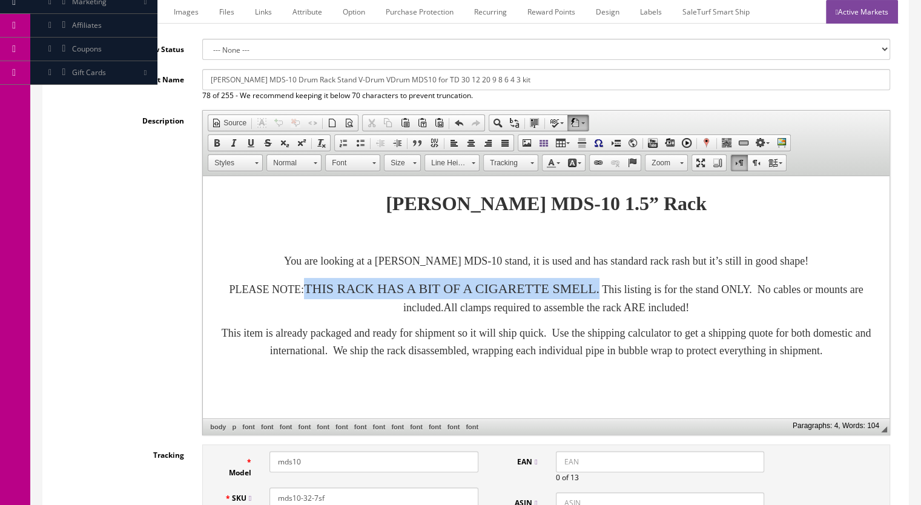
drag, startPoint x: 310, startPoint y: 288, endPoint x: 627, endPoint y: 286, distance: 316.6
click at [599, 286] on span "THIS RACK HAS A BIT OF A CIGARETTE SMELL." at bounding box center [451, 288] width 295 height 15
click at [216, 142] on span at bounding box center [217, 143] width 10 height 10
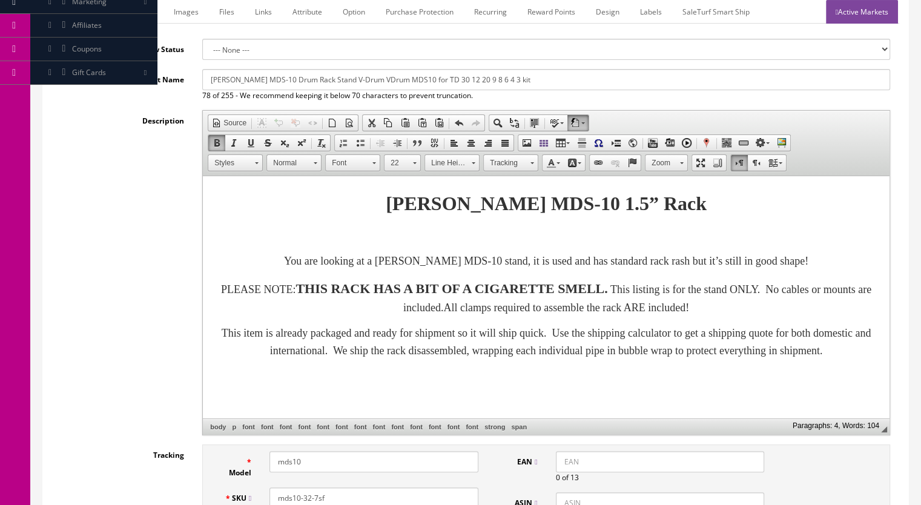
click at [495, 350] on font "This item is already packaged and ready for shipment so it will ship quick. Use…" at bounding box center [547, 342] width 650 height 30
drag, startPoint x: 471, startPoint y: 291, endPoint x: 448, endPoint y: 292, distance: 23.1
click at [448, 292] on span "THIS RACK HAS A BIT OF A CIGARETTE SMELL." at bounding box center [451, 288] width 312 height 15
drag, startPoint x: 513, startPoint y: 289, endPoint x: 451, endPoint y: 295, distance: 62.6
click at [451, 295] on span "THIS RACK HAS A BIT OF A CIGARETTE SMELL." at bounding box center [451, 288] width 312 height 15
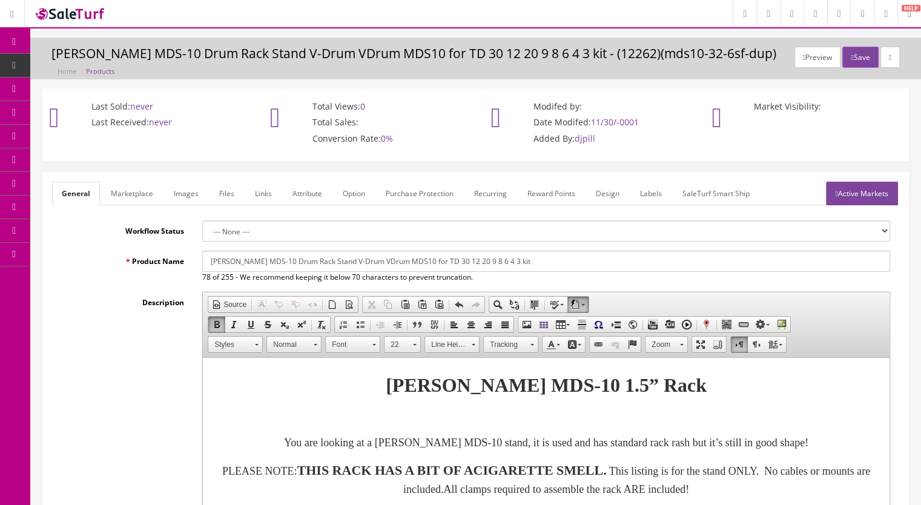
click at [183, 194] on link "Images" at bounding box center [186, 194] width 44 height 24
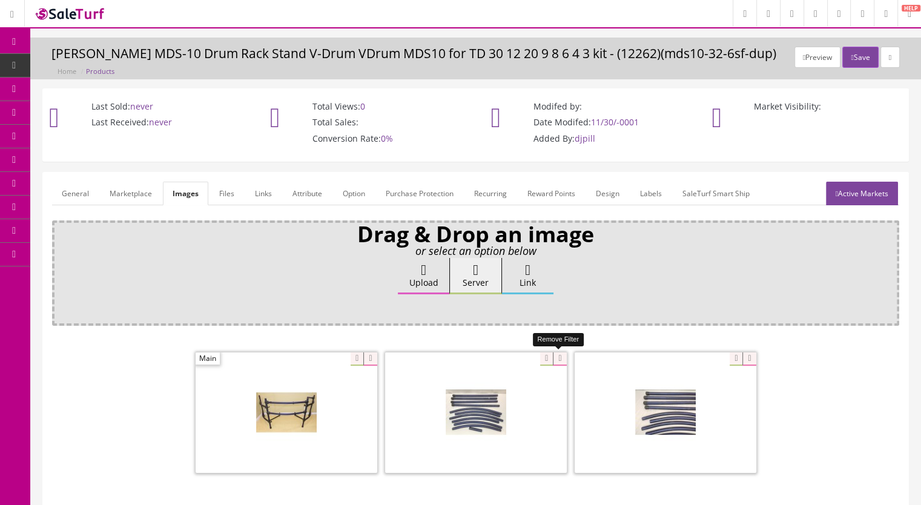
click at [558, 357] on icon at bounding box center [559, 358] width 13 height 13
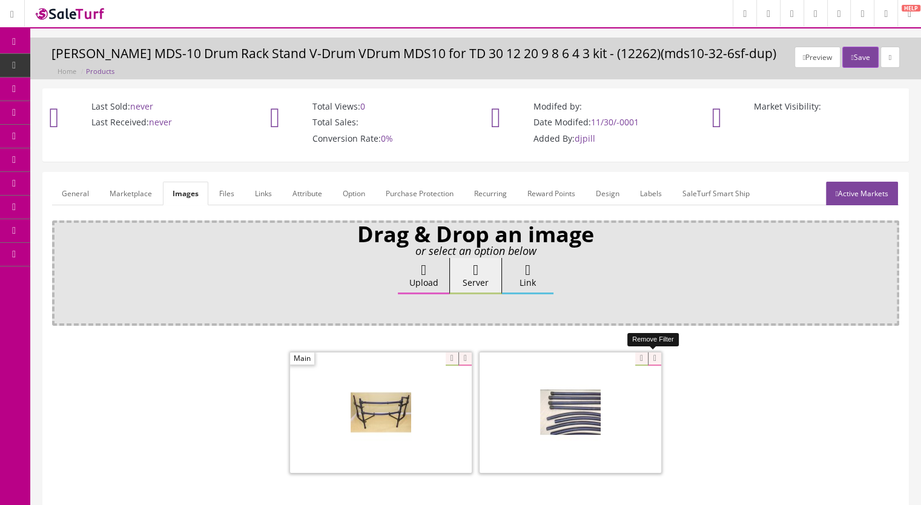
click at [654, 356] on icon at bounding box center [654, 358] width 13 height 13
click at [851, 196] on link "Active Markets" at bounding box center [862, 194] width 72 height 24
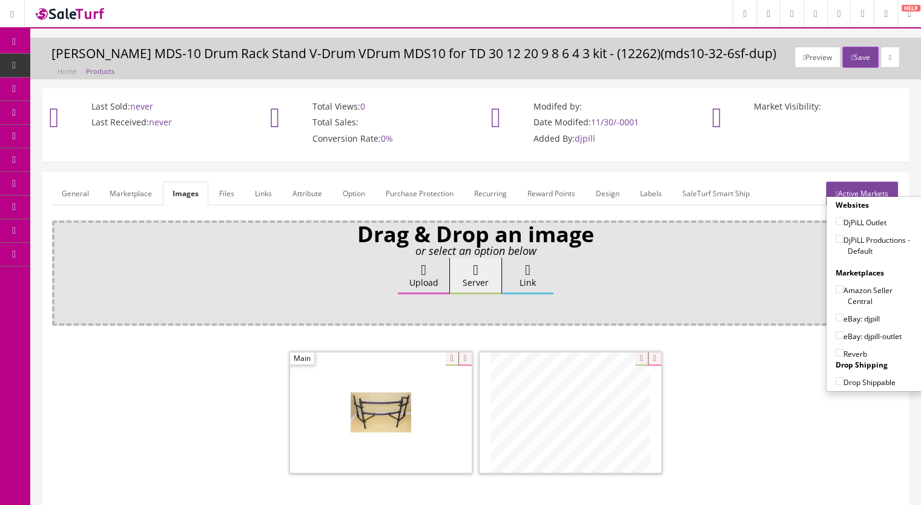
click at [835, 241] on input"] "DjPiLL Productions - Default" at bounding box center [839, 239] width 8 height 8
checkbox input"] "true"
drag, startPoint x: 832, startPoint y: 315, endPoint x: 838, endPoint y: 343, distance: 27.8
click at [835, 315] on input"] "eBay: djpill" at bounding box center [839, 318] width 8 height 8
checkbox input"] "true"
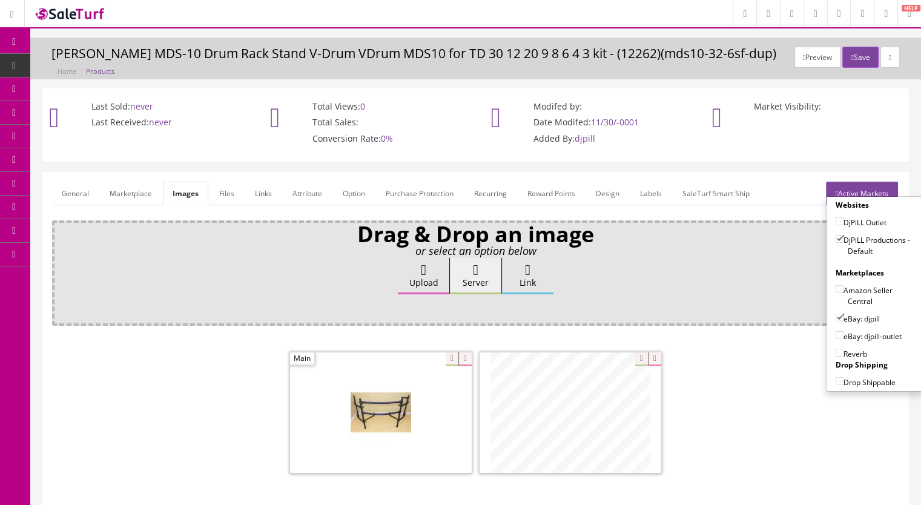
click at [835, 350] on input"] "Reverb" at bounding box center [839, 353] width 8 height 8
checkbox input"] "true"
click at [864, 56] on button "Save" at bounding box center [860, 57] width 36 height 21
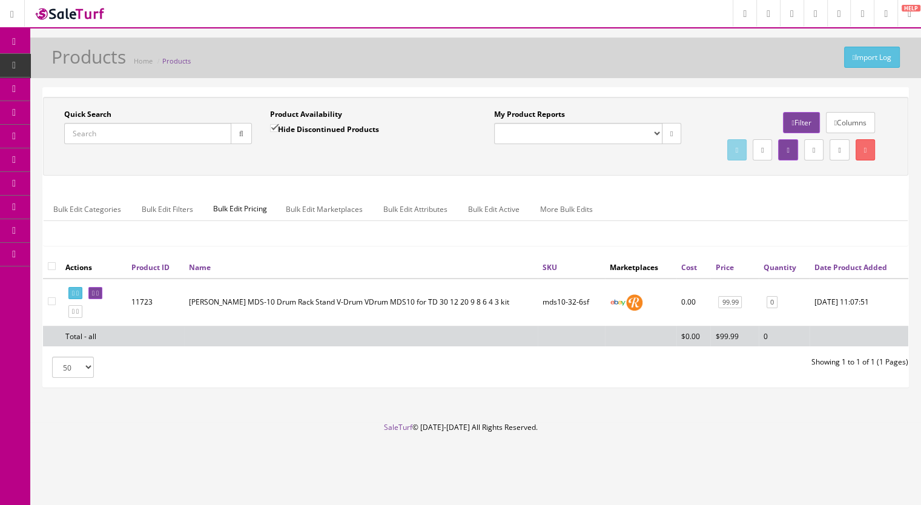
click at [128, 127] on input "Quick Search" at bounding box center [147, 133] width 167 height 21
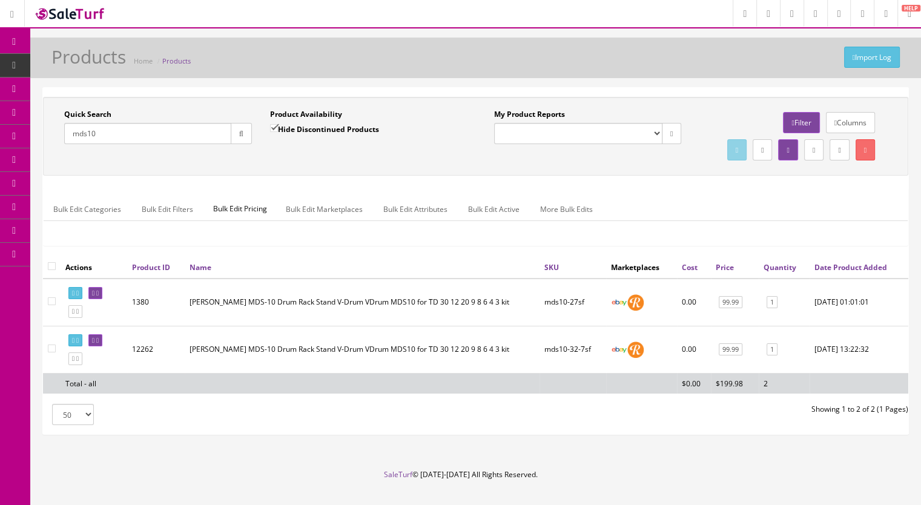
type input "mds10"
click at [91, 61] on span "Products" at bounding box center [93, 65] width 30 height 10
click at [96, 65] on span "Products" at bounding box center [93, 65] width 30 height 10
click at [94, 62] on span "Products" at bounding box center [93, 65] width 30 height 10
click at [94, 139] on input "Quick Search" at bounding box center [147, 133] width 167 height 21
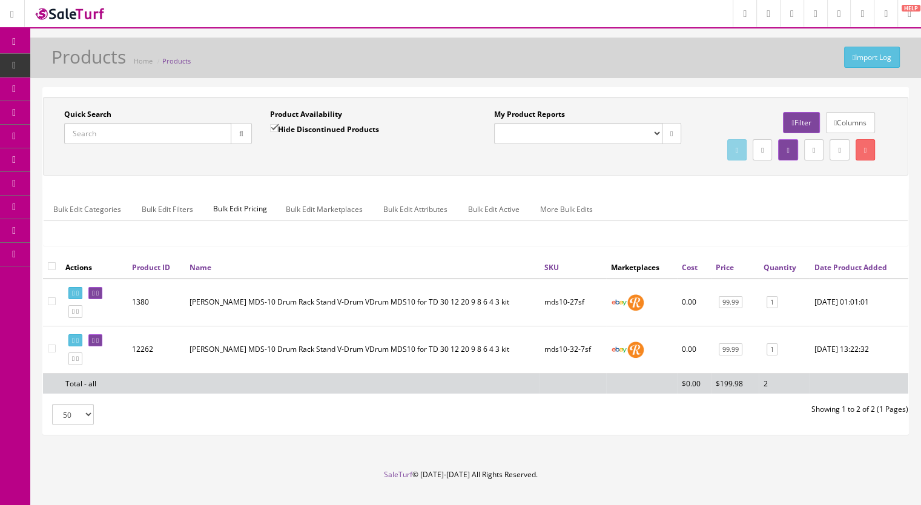
paste input "CY14x2CY15x1-125k"
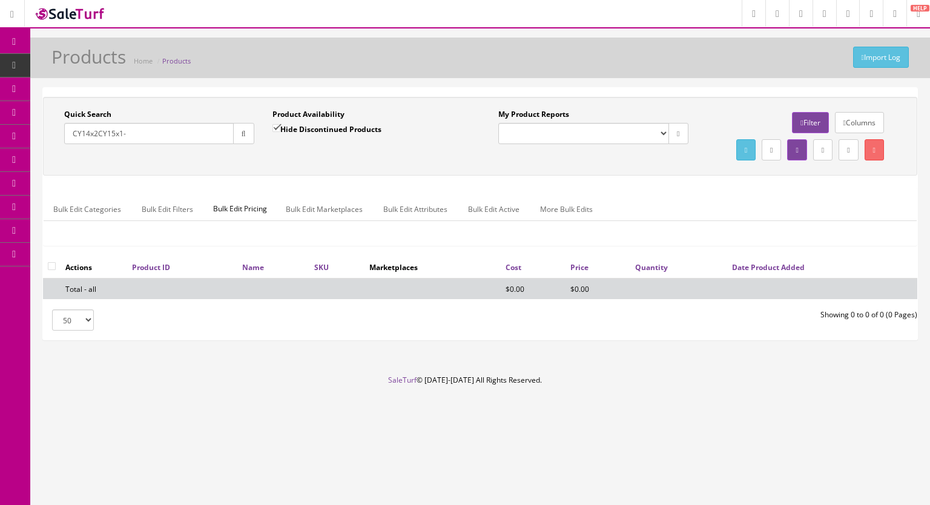
drag, startPoint x: 133, startPoint y: 134, endPoint x: 52, endPoint y: 137, distance: 81.2
click at [52, 137] on div "Quick Search CY14x2CY15x1- Date From Product Availability Hide Discontinued Pro…" at bounding box center [263, 131] width 434 height 44
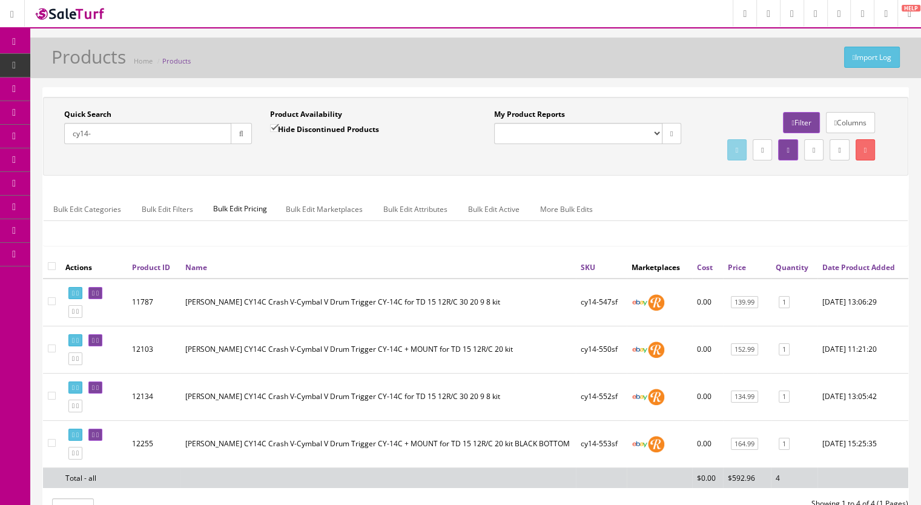
click at [102, 133] on input "cy14-" at bounding box center [147, 133] width 167 height 21
drag, startPoint x: 98, startPoint y: 134, endPoint x: 84, endPoint y: 131, distance: 14.8
click at [84, 136] on input "cy14-" at bounding box center [147, 133] width 167 height 21
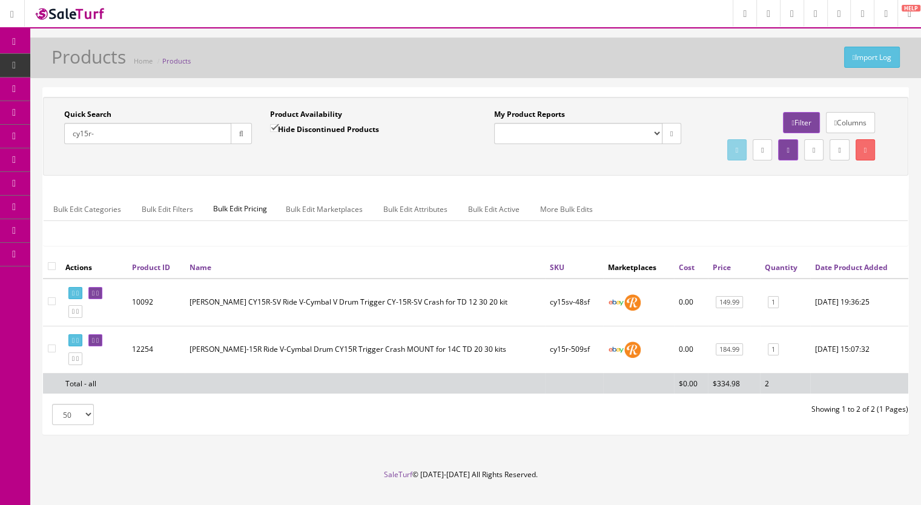
drag, startPoint x: 109, startPoint y: 134, endPoint x: 48, endPoint y: 134, distance: 61.1
click at [48, 134] on div "Quick Search cy15r- Date From Product Availability Hide Discontinued Products D…" at bounding box center [261, 131] width 430 height 44
paste input "CY14x2CY15x1-125k"
type input "CY14x2CY15x1-12"
drag, startPoint x: 274, startPoint y: 125, endPoint x: 261, endPoint y: 125, distance: 12.7
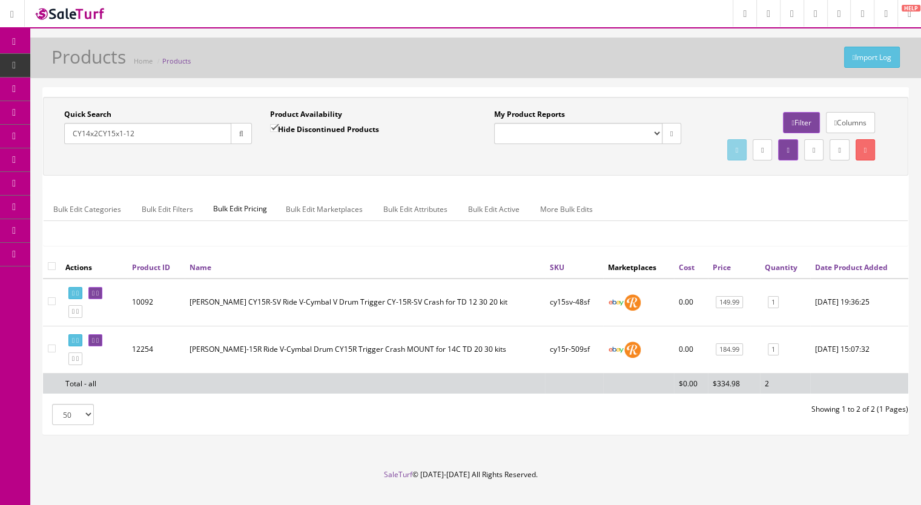
click at [273, 125] on input "Hide Discontinued Products" at bounding box center [274, 128] width 8 height 8
checkbox input "false"
click at [240, 133] on icon "button" at bounding box center [241, 133] width 4 height 7
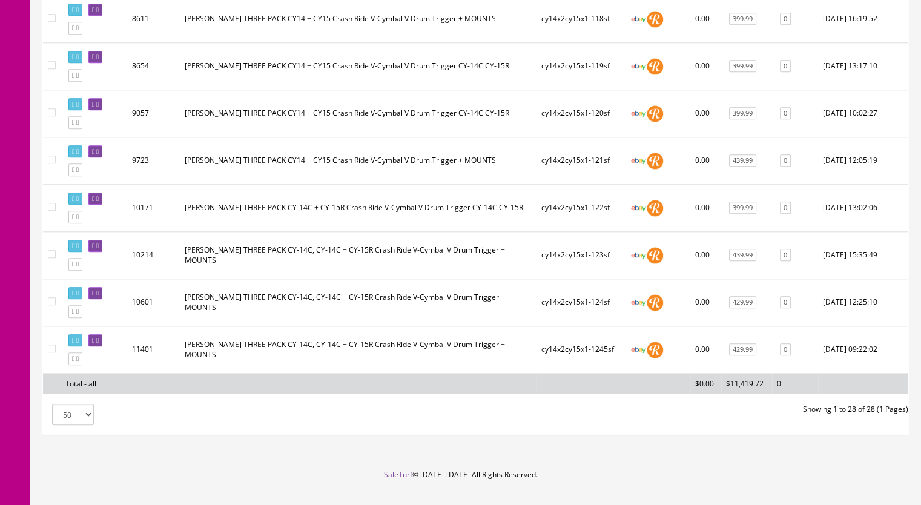
scroll to position [1260, 0]
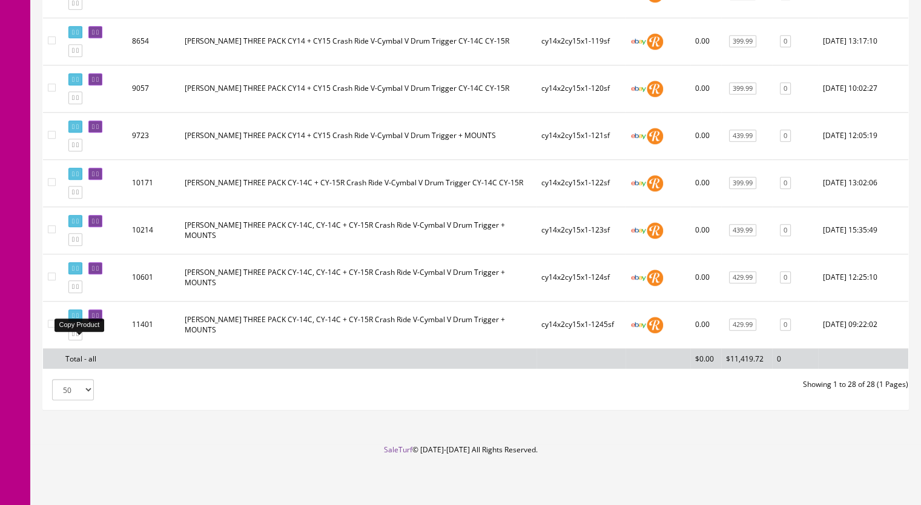
click at [79, 335] on icon at bounding box center [77, 334] width 2 height 7
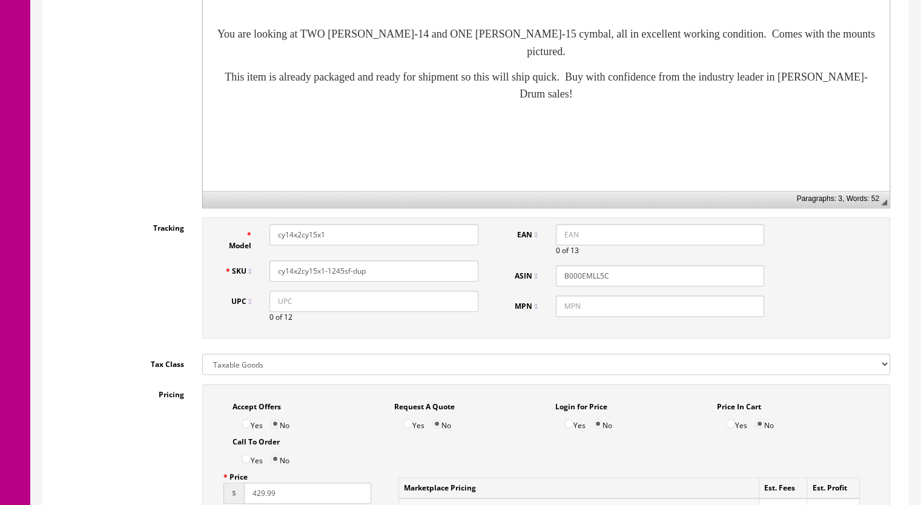
scroll to position [424, 0]
drag, startPoint x: 364, startPoint y: 271, endPoint x: 334, endPoint y: 274, distance: 30.5
click at [334, 274] on input "cy14x2cy15x1-1245sf-dup" at bounding box center [373, 269] width 209 height 21
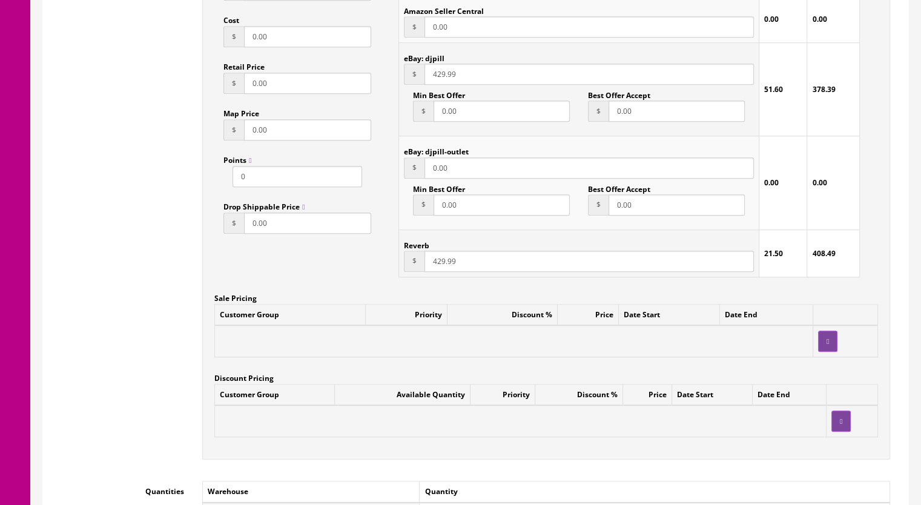
scroll to position [787, 0]
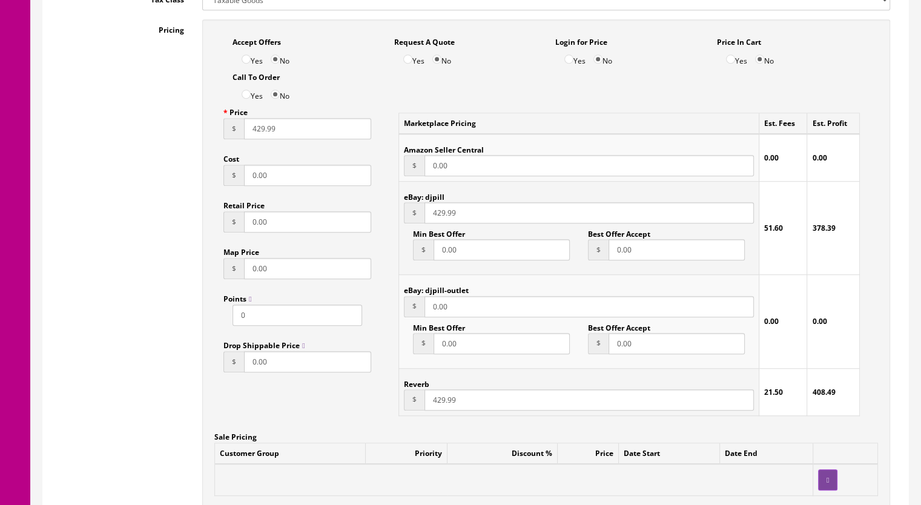
type input "cy14x2cy15x1-126sf"
drag, startPoint x: 443, startPoint y: 404, endPoint x: 424, endPoint y: 404, distance: 19.4
click at [424, 404] on input "429.99" at bounding box center [588, 399] width 329 height 21
type input "500.99"
drag, startPoint x: 431, startPoint y: 214, endPoint x: 443, endPoint y: 216, distance: 12.2
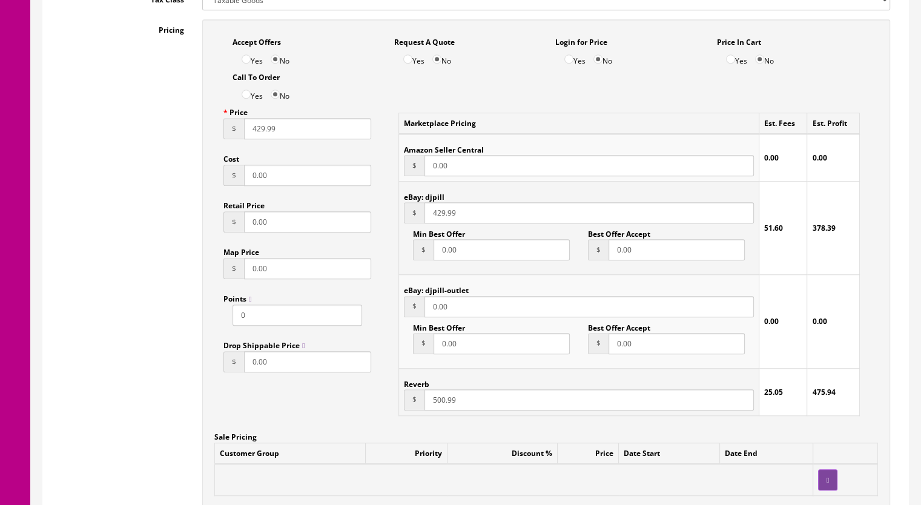
click at [443, 216] on input "429.99" at bounding box center [588, 212] width 329 height 21
type input "500.99"
drag, startPoint x: 263, startPoint y: 133, endPoint x: 229, endPoint y: 137, distance: 34.8
click at [229, 137] on div "$ 429.99" at bounding box center [297, 128] width 148 height 21
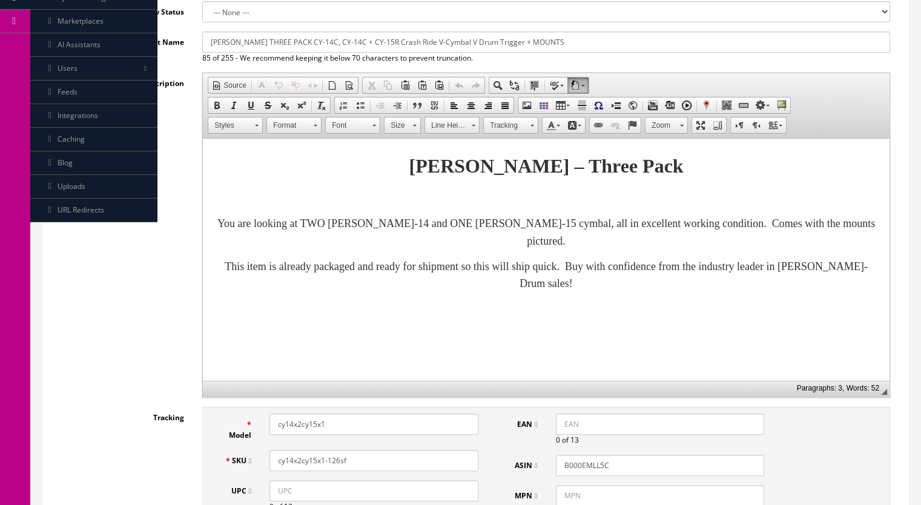
scroll to position [61, 0]
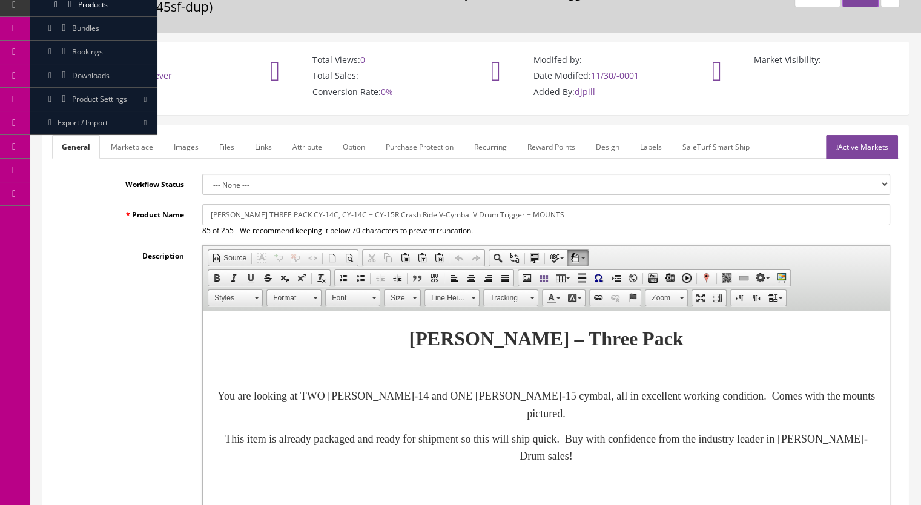
type input "500.99"
click at [131, 146] on link "Marketplace" at bounding box center [132, 147] width 62 height 24
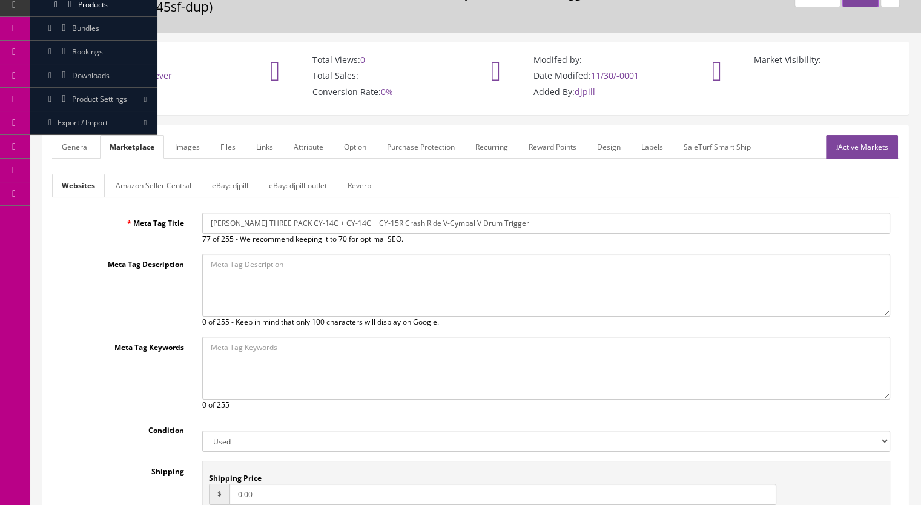
click at [366, 182] on link "Reverb" at bounding box center [359, 186] width 43 height 24
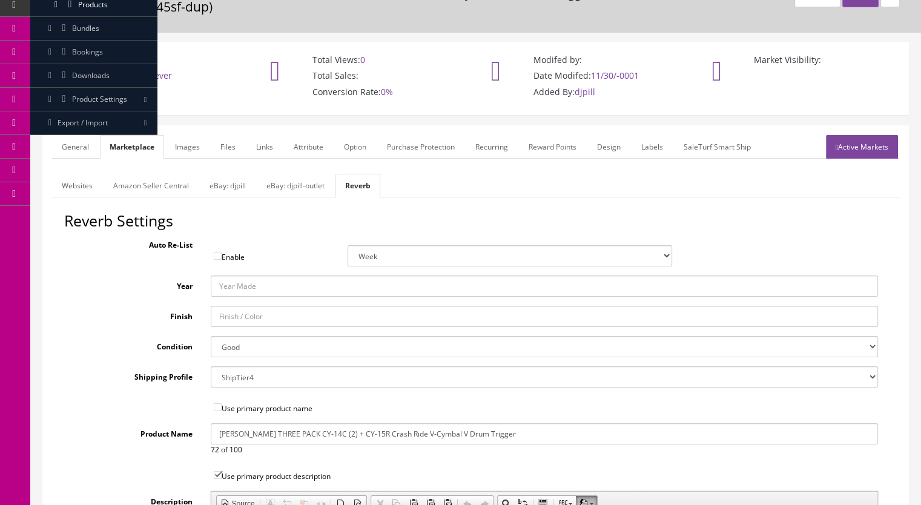
click at [237, 351] on select "Brand New Mint Excellent Very Good Good Fair Poor B-Stock Non Functioning" at bounding box center [545, 346] width 668 height 21
select select "ae4d9114-1bd7-4ec5-a4ba-6653af5ac84d"
click at [211, 336] on select "Brand New Mint Excellent Very Good Good Fair Poor B-Stock Non Functioning" at bounding box center [545, 346] width 668 height 21
click at [59, 143] on link "General" at bounding box center [75, 147] width 47 height 24
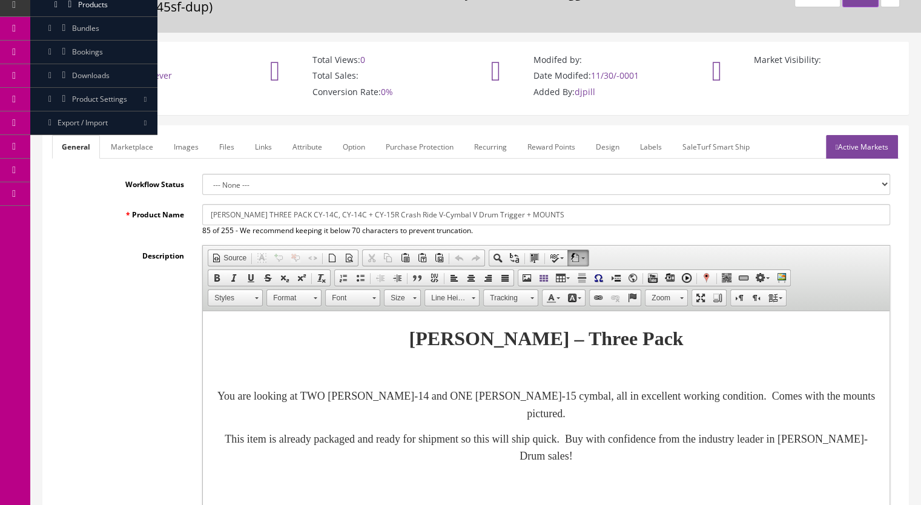
click at [604, 419] on p "You are looking at TWO Roland CY-14 and ONE Roland CY-15 cymbal, all in excelle…" at bounding box center [546, 404] width 662 height 35
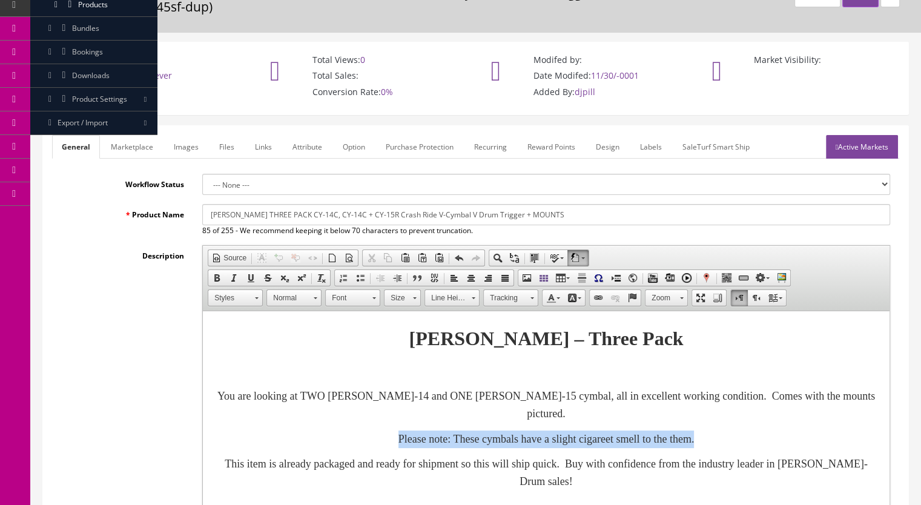
drag, startPoint x: 352, startPoint y: 442, endPoint x: 776, endPoint y: 446, distance: 424.4
click at [776, 446] on p "Please note: These cymbals have a slight cigareet smell to the them." at bounding box center [546, 439] width 662 height 18
click at [216, 274] on span at bounding box center [217, 278] width 10 height 10
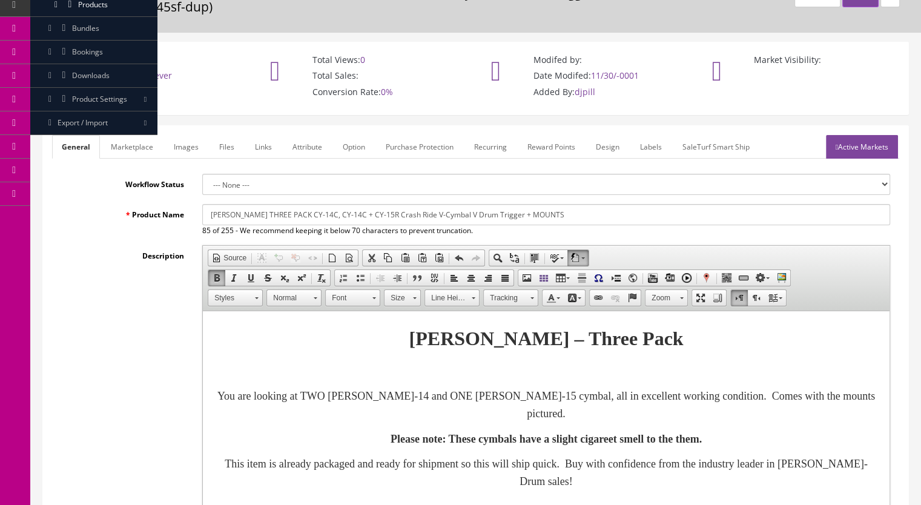
click at [409, 295] on link "Size" at bounding box center [402, 297] width 37 height 17
click at [408, 387] on link "20" at bounding box center [419, 388] width 69 height 19
click at [610, 418] on p "You are looking at TWO Roland CY-14 and ONE Roland CY-15 cymbal, all in excelle…" at bounding box center [546, 404] width 662 height 35
click at [636, 443] on font "Please note: These cymbals have a slight cigareet smell to the them." at bounding box center [546, 439] width 346 height 13
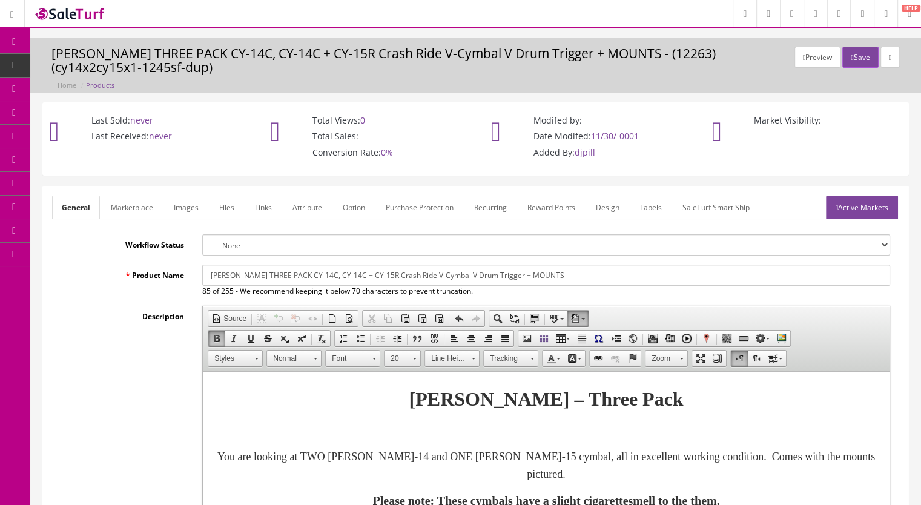
click at [126, 205] on link "Marketplace" at bounding box center [132, 208] width 62 height 24
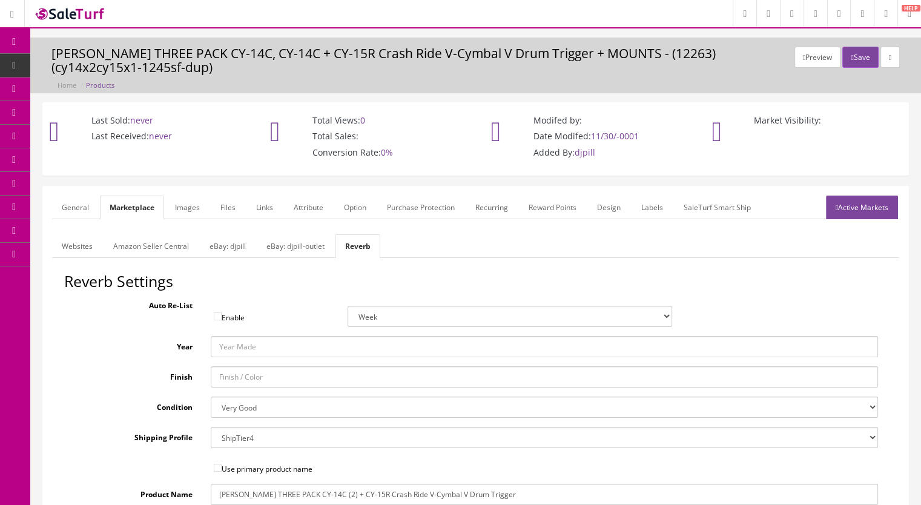
click at [186, 206] on link "Images" at bounding box center [187, 208] width 44 height 24
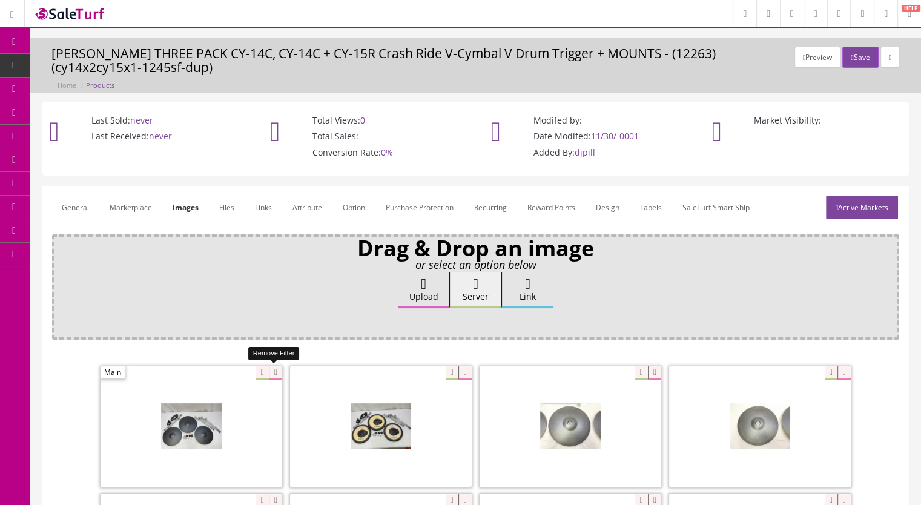
click at [272, 371] on icon at bounding box center [275, 372] width 13 height 13
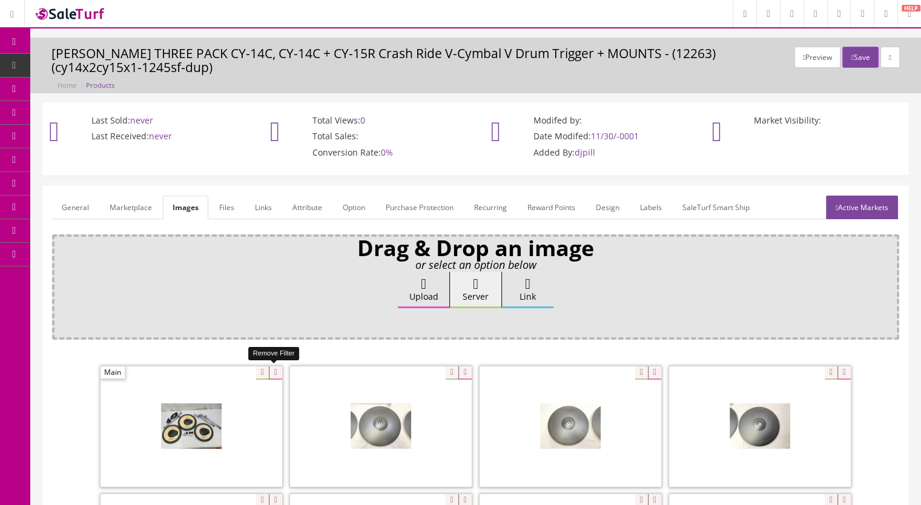
click at [271, 372] on icon at bounding box center [275, 372] width 13 height 13
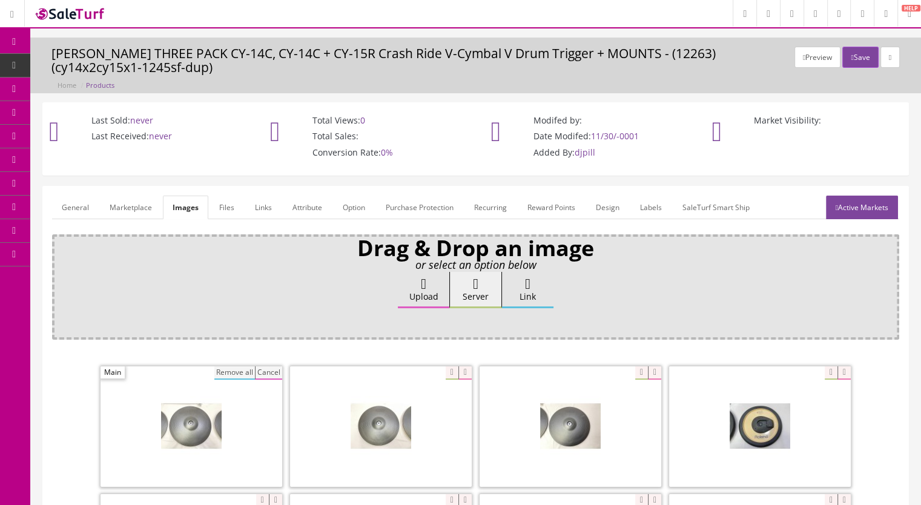
click at [228, 372] on button "Remove all" at bounding box center [234, 372] width 41 height 13
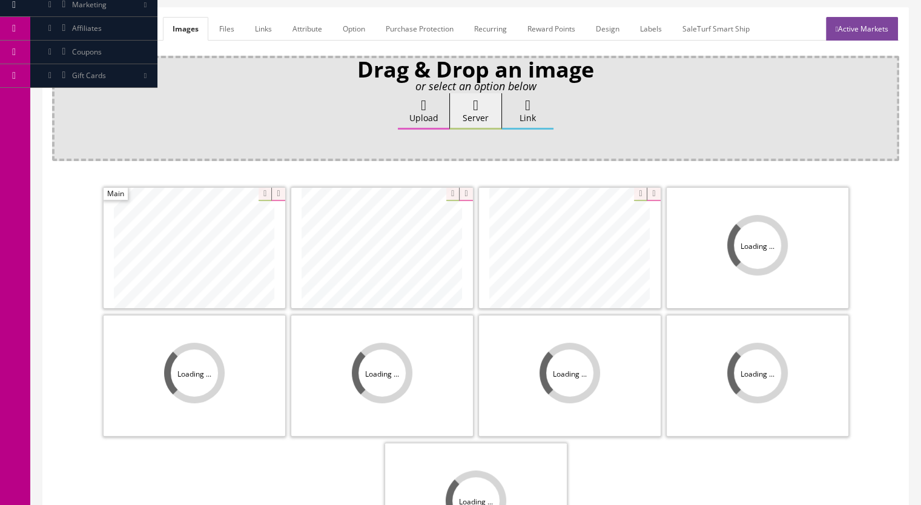
scroll to position [182, 0]
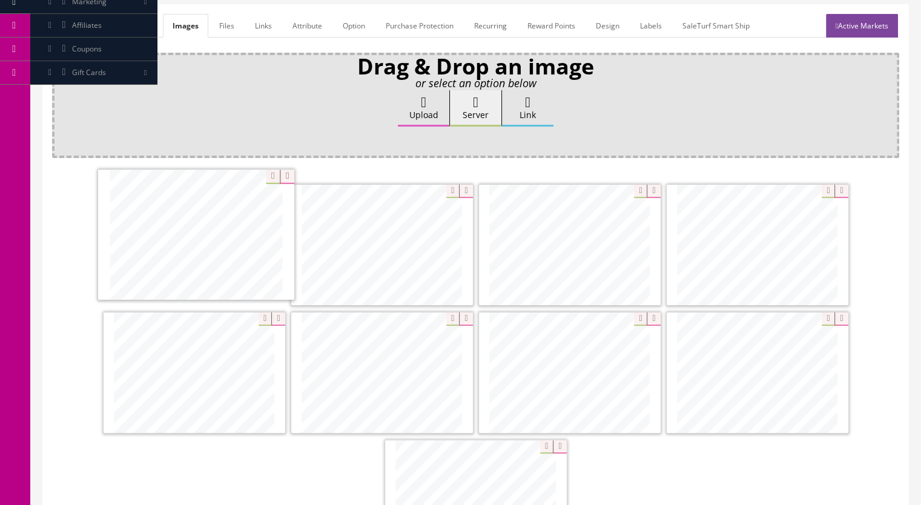
drag, startPoint x: 225, startPoint y: 275, endPoint x: 196, endPoint y: 240, distance: 45.5
drag, startPoint x: 731, startPoint y: 239, endPoint x: 359, endPoint y: 241, distance: 372.3
drag, startPoint x: 203, startPoint y: 393, endPoint x: 574, endPoint y: 263, distance: 393.8
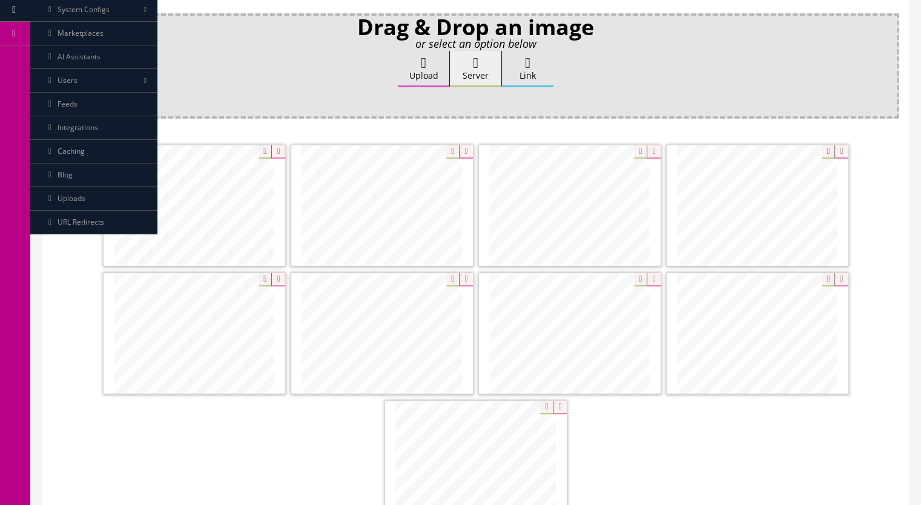
scroll to position [242, 0]
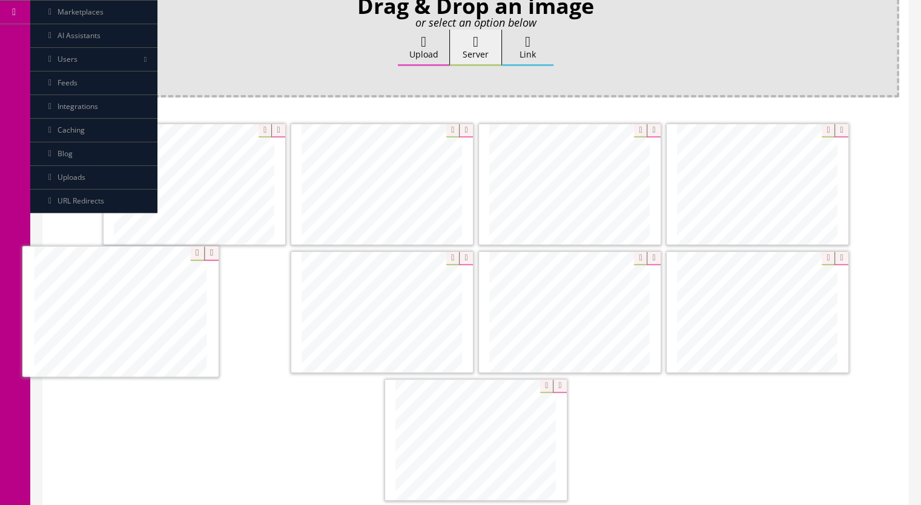
drag, startPoint x: 410, startPoint y: 322, endPoint x: 185, endPoint y: 323, distance: 225.8
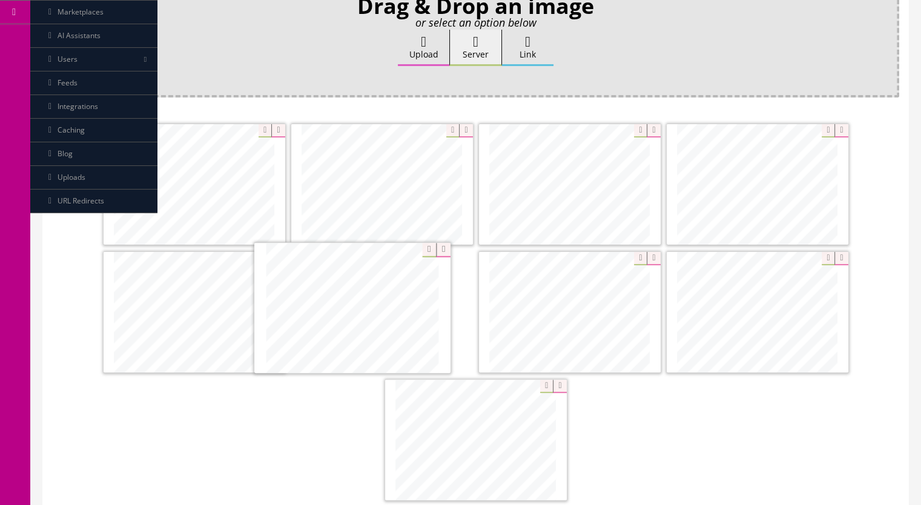
drag, startPoint x: 524, startPoint y: 472, endPoint x: 400, endPoint y: 341, distance: 179.4
drag, startPoint x: 791, startPoint y: 332, endPoint x: 617, endPoint y: 335, distance: 173.2
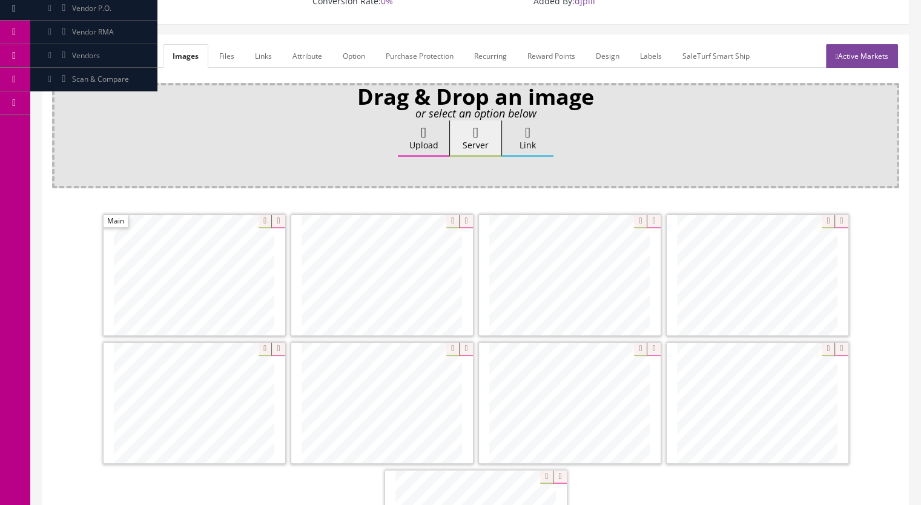
scroll to position [61, 0]
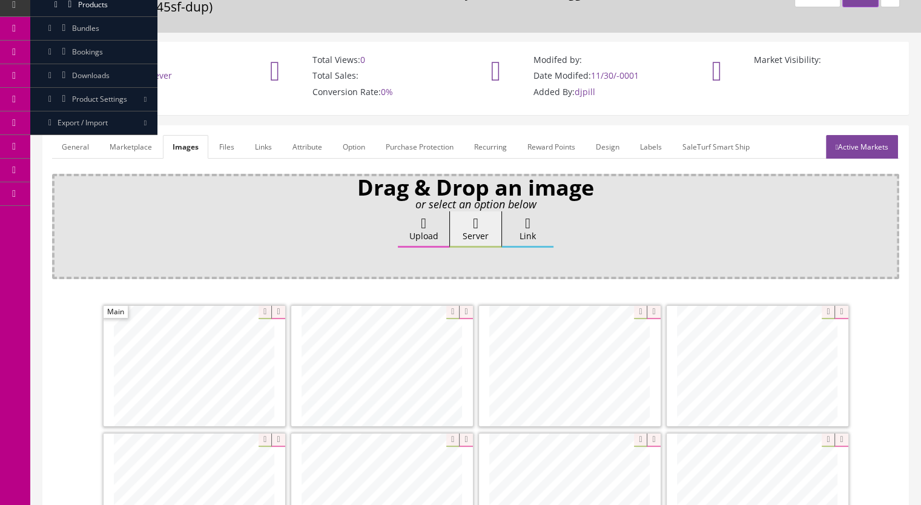
click at [137, 143] on link "Marketplace" at bounding box center [131, 147] width 62 height 24
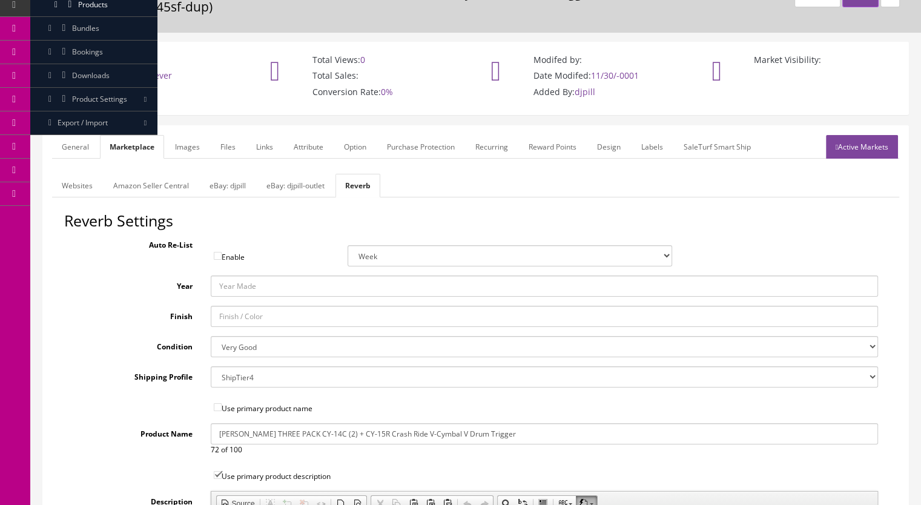
click at [65, 148] on link "General" at bounding box center [75, 147] width 47 height 24
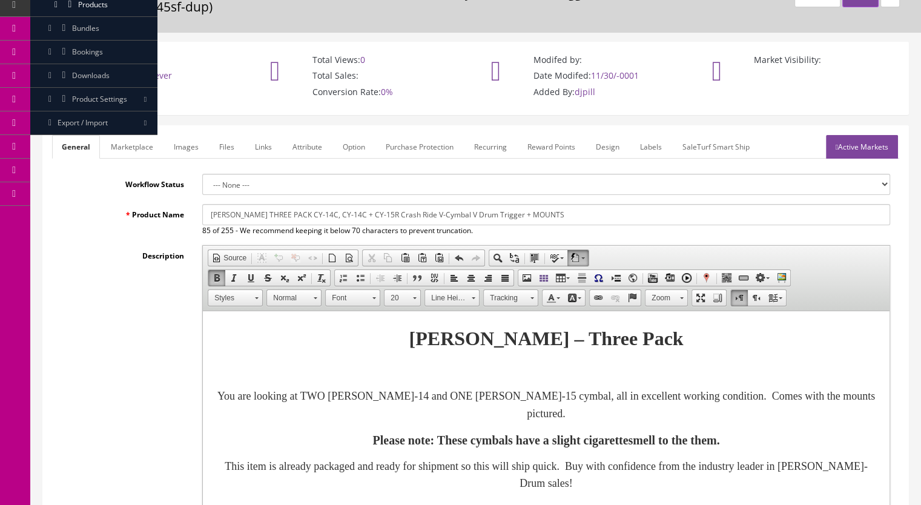
scroll to position [0, 0]
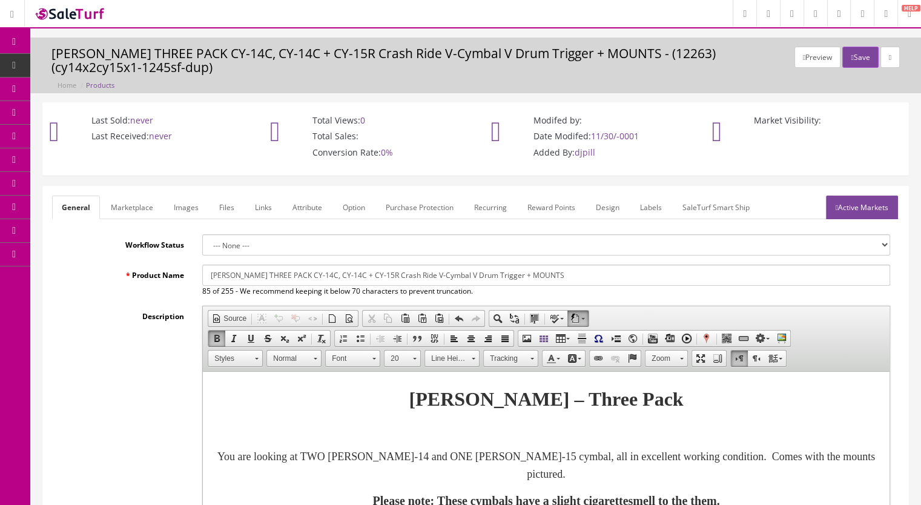
click at [874, 212] on link "Active Markets" at bounding box center [862, 208] width 72 height 24
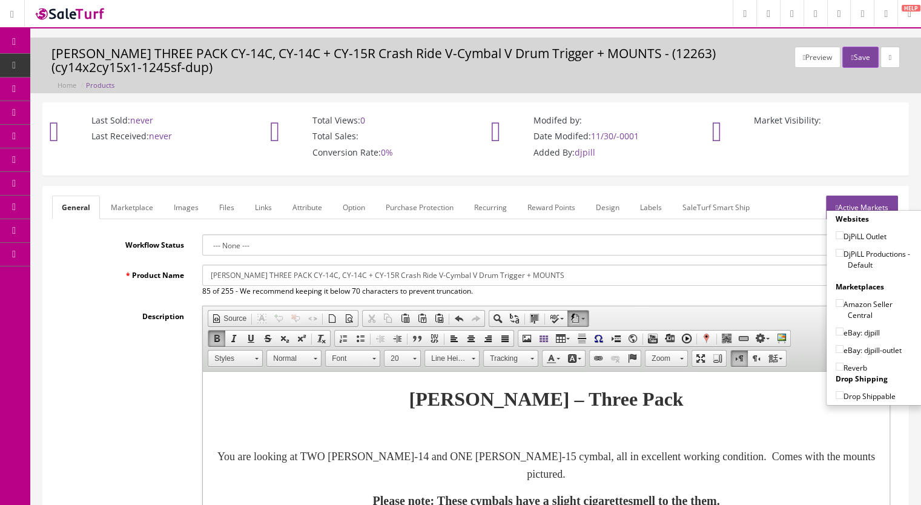
click at [835, 250] on input"] "DjPiLL Productions - Default" at bounding box center [839, 253] width 8 height 8
checkbox input"] "true"
drag, startPoint x: 835, startPoint y: 328, endPoint x: 835, endPoint y: 353, distance: 25.4
click at [835, 329] on input"] "eBay: djpill" at bounding box center [839, 332] width 8 height 8
checkbox input"] "true"
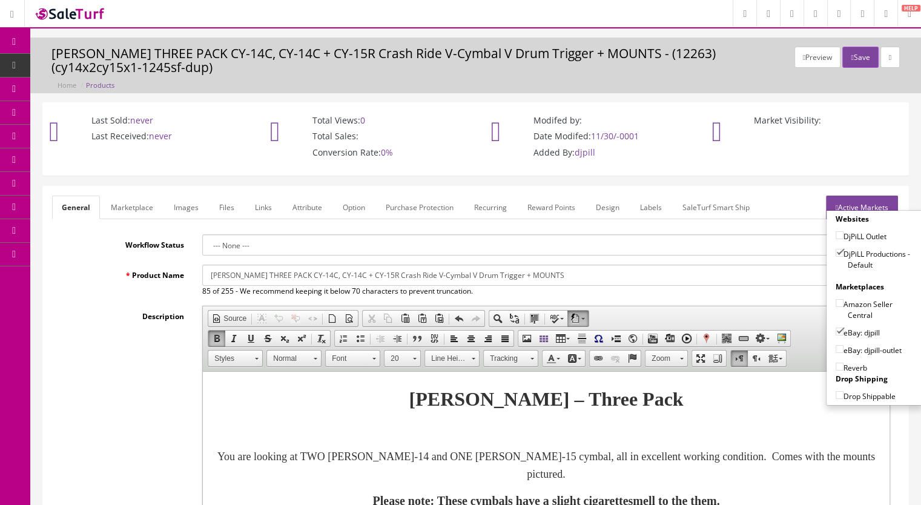
click at [836, 358] on div "Reverb" at bounding box center [873, 365] width 77 height 18
click at [835, 363] on input"] "Reverb" at bounding box center [839, 367] width 8 height 8
checkbox input"] "true"
click at [842, 61] on button "Save" at bounding box center [860, 57] width 36 height 21
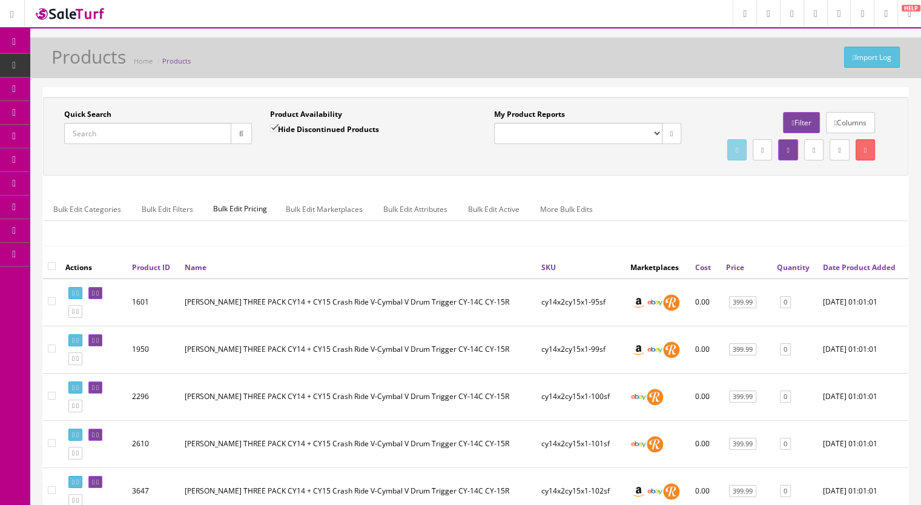
click at [77, 70] on link "Products" at bounding box center [93, 66] width 127 height 24
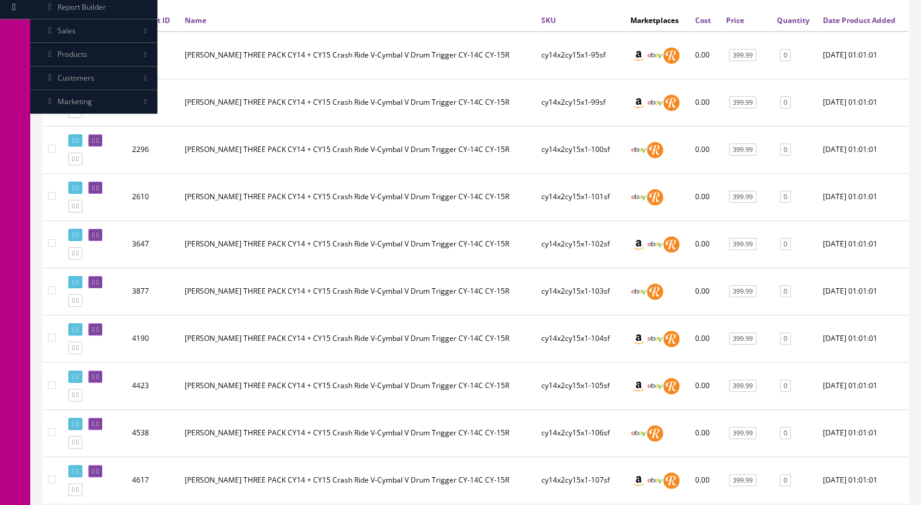
scroll to position [61, 0]
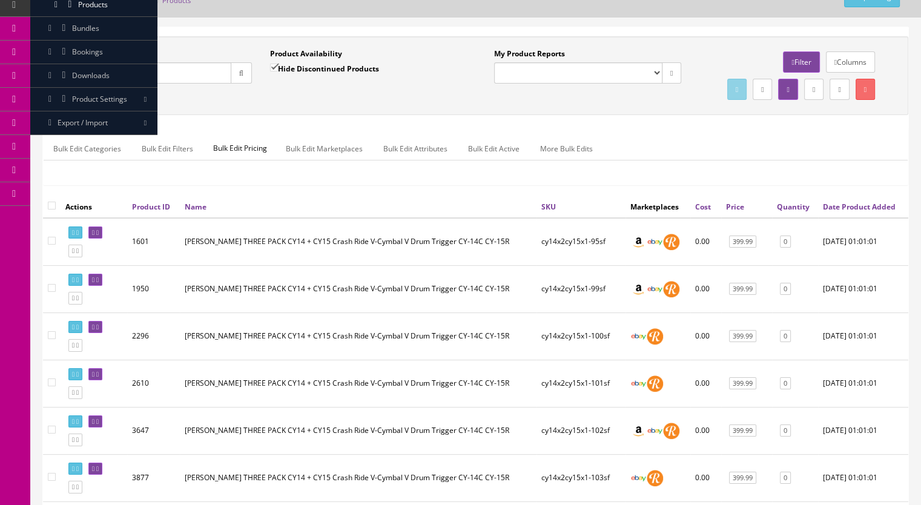
click at [117, 68] on input "Quick Search" at bounding box center [147, 72] width 167 height 21
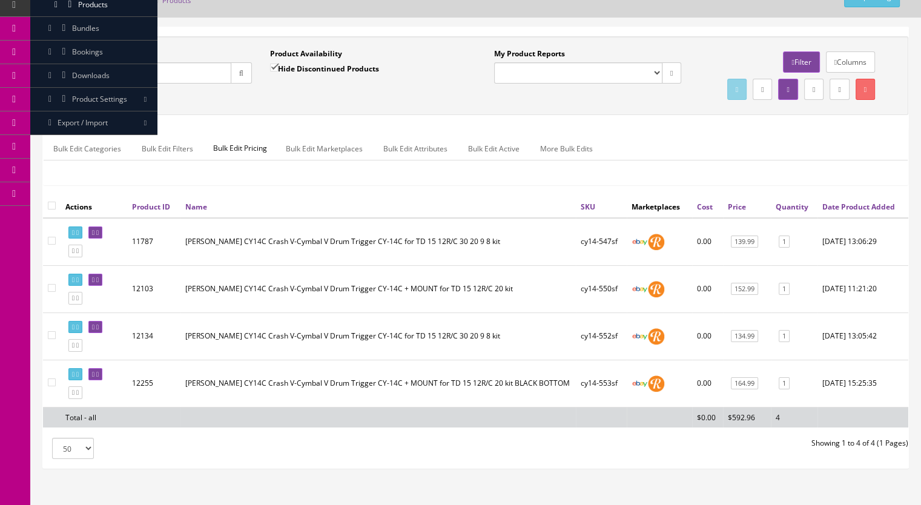
drag, startPoint x: 113, startPoint y: 77, endPoint x: 52, endPoint y: 73, distance: 60.7
click at [54, 78] on div "Quick Search cy14- Date From Product Availability Hide Discontinued Products Da…" at bounding box center [261, 70] width 430 height 44
paste input "CY14x2CY15x1-126i"
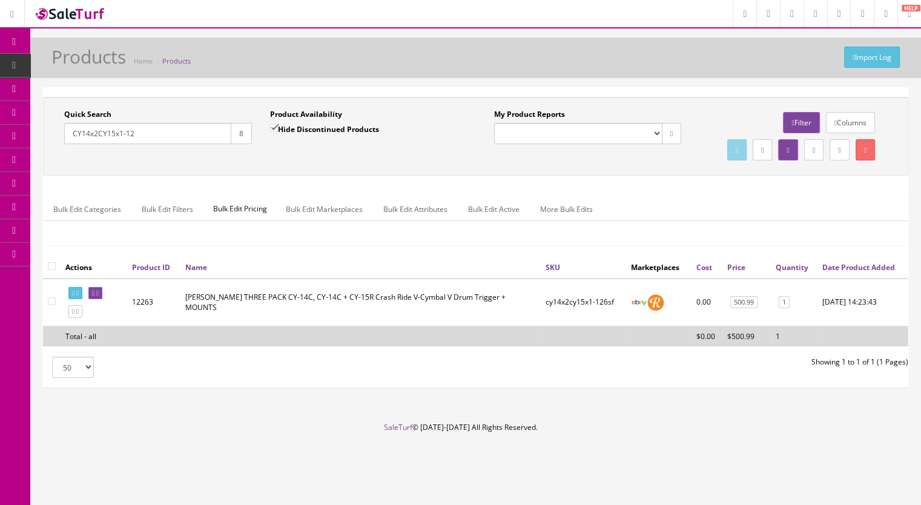
type input "CY14x2CY15x1-12"
click at [99, 297] on icon at bounding box center [97, 293] width 2 height 7
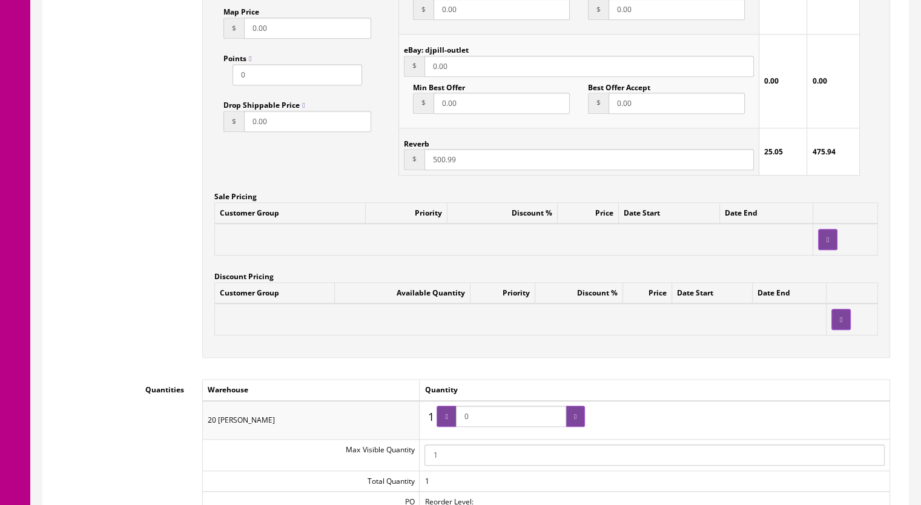
scroll to position [1029, 0]
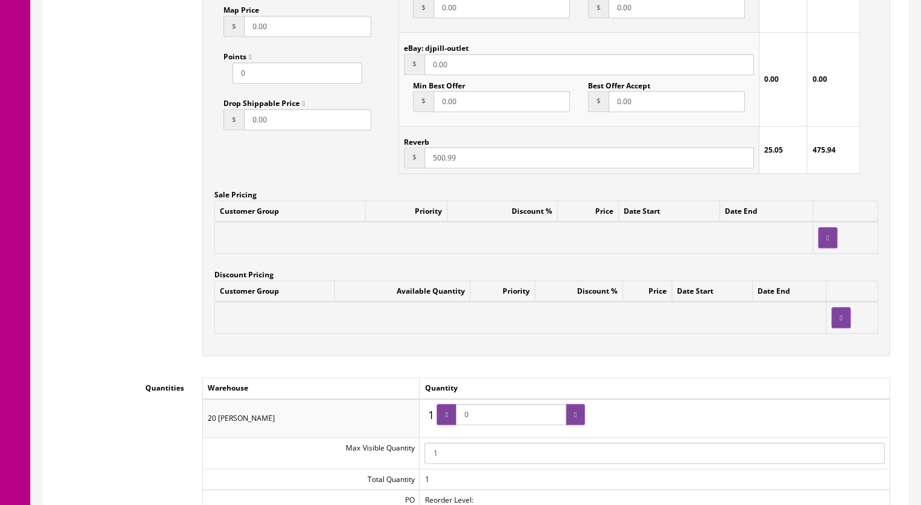
drag, startPoint x: 429, startPoint y: 163, endPoint x: 443, endPoint y: 163, distance: 13.9
click at [443, 163] on input "500.99" at bounding box center [588, 157] width 329 height 21
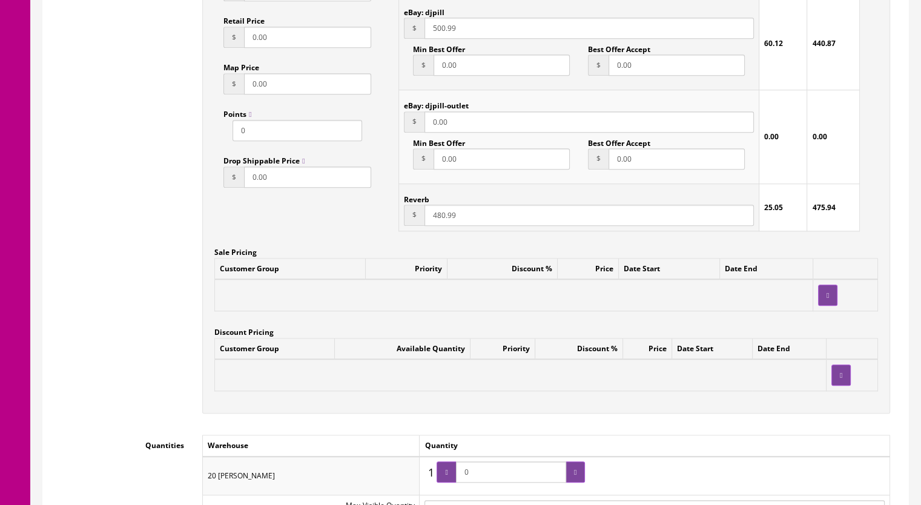
scroll to position [908, 0]
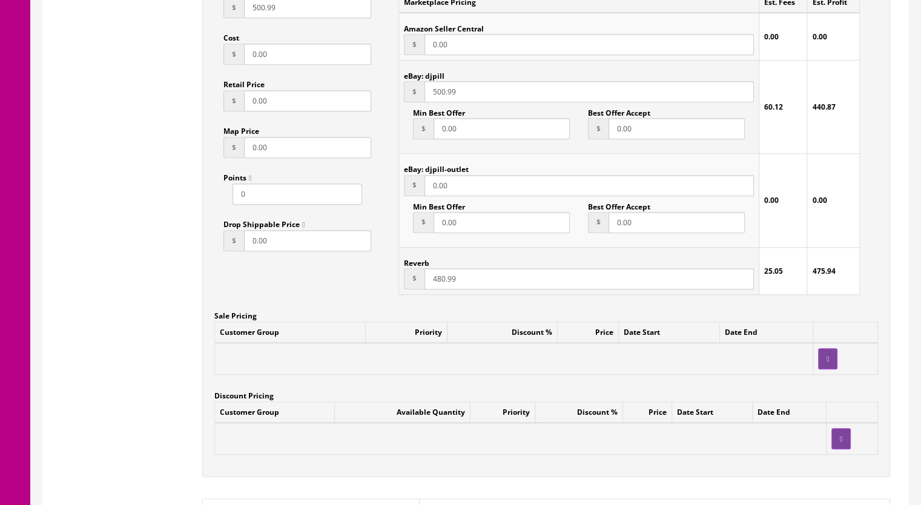
type input "480.99"
drag, startPoint x: 431, startPoint y: 93, endPoint x: 443, endPoint y: 95, distance: 12.3
click at [443, 95] on input "500.99" at bounding box center [588, 91] width 329 height 21
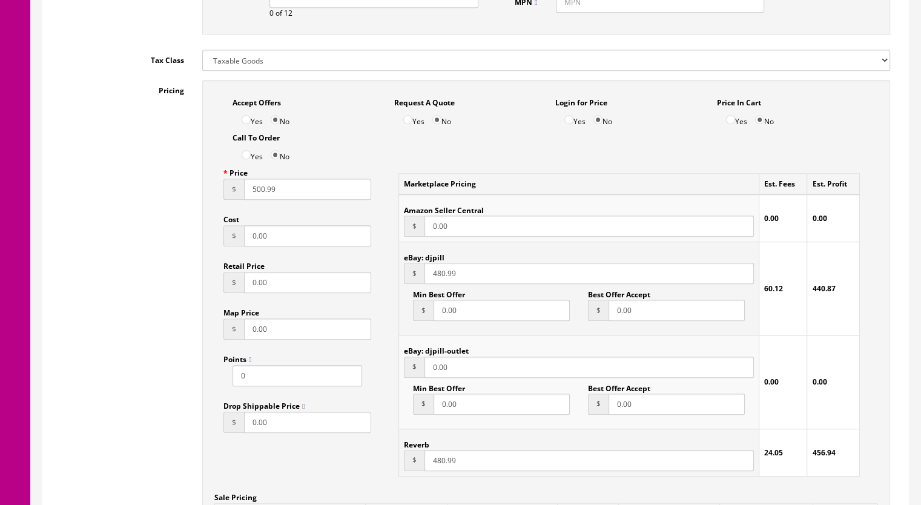
type input "480.99"
drag, startPoint x: 249, startPoint y: 194, endPoint x: 263, endPoint y: 194, distance: 13.3
click at [263, 194] on input "500.99" at bounding box center [307, 189] width 127 height 21
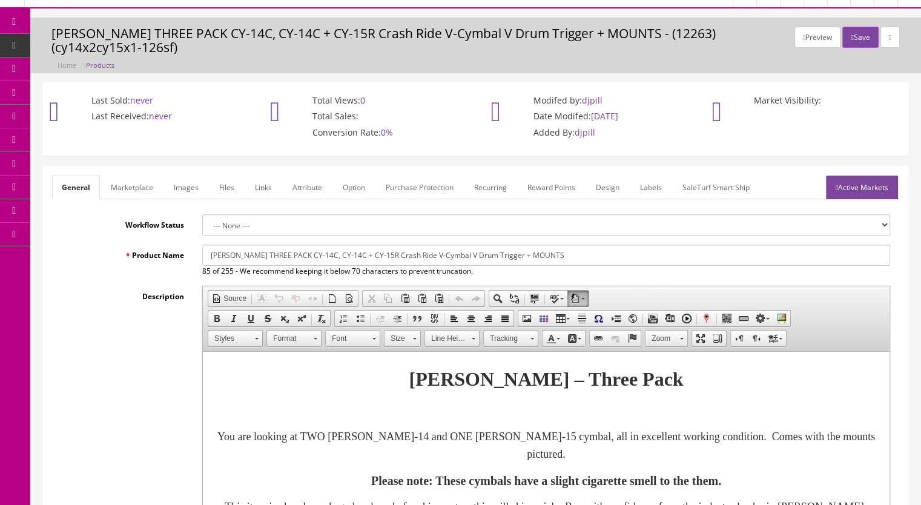
scroll to position [0, 0]
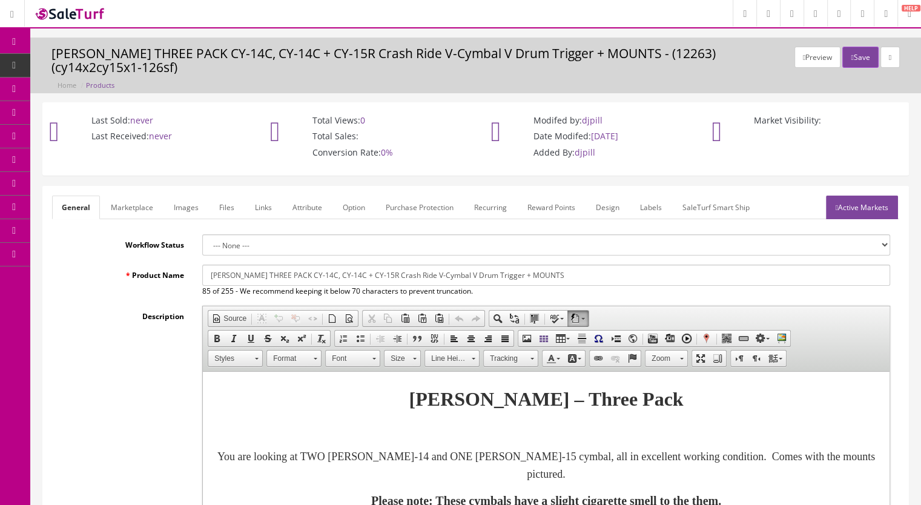
type input "480.99"
click at [853, 66] on button "Save" at bounding box center [860, 57] width 36 height 21
